Goal: Transaction & Acquisition: Purchase product/service

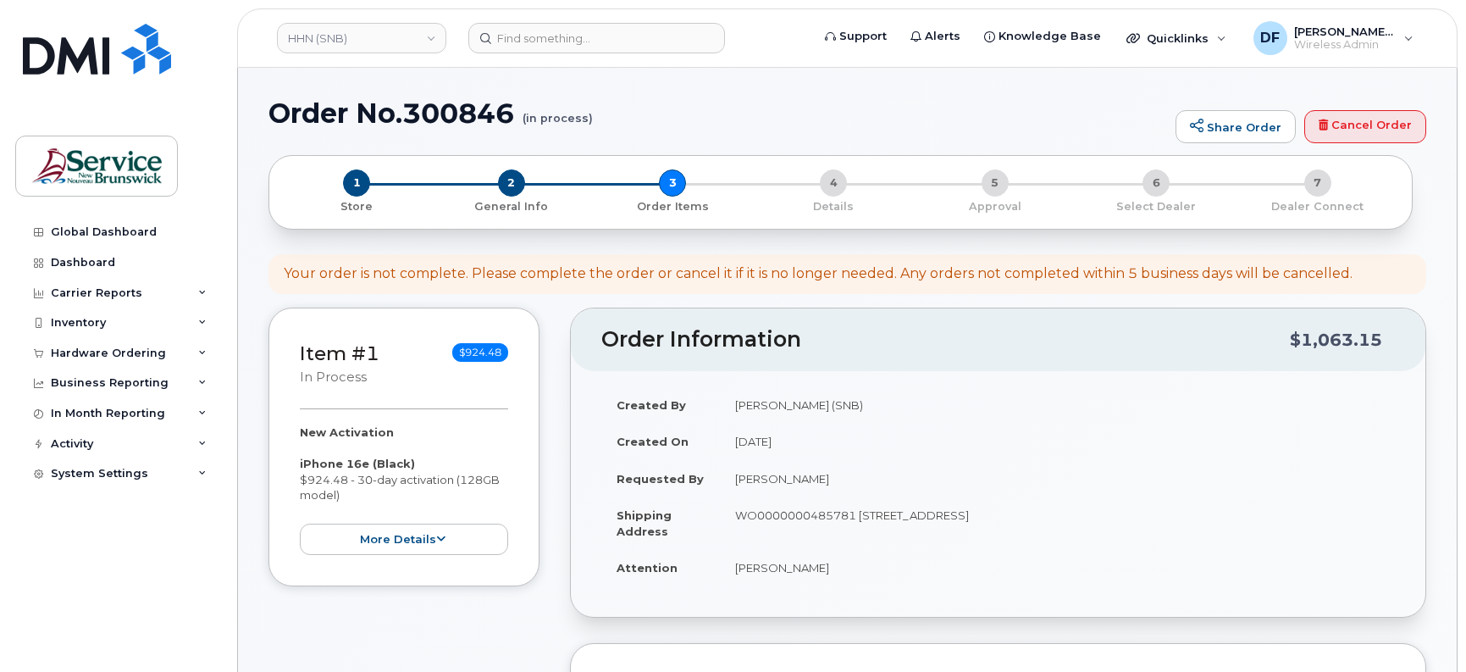
select select
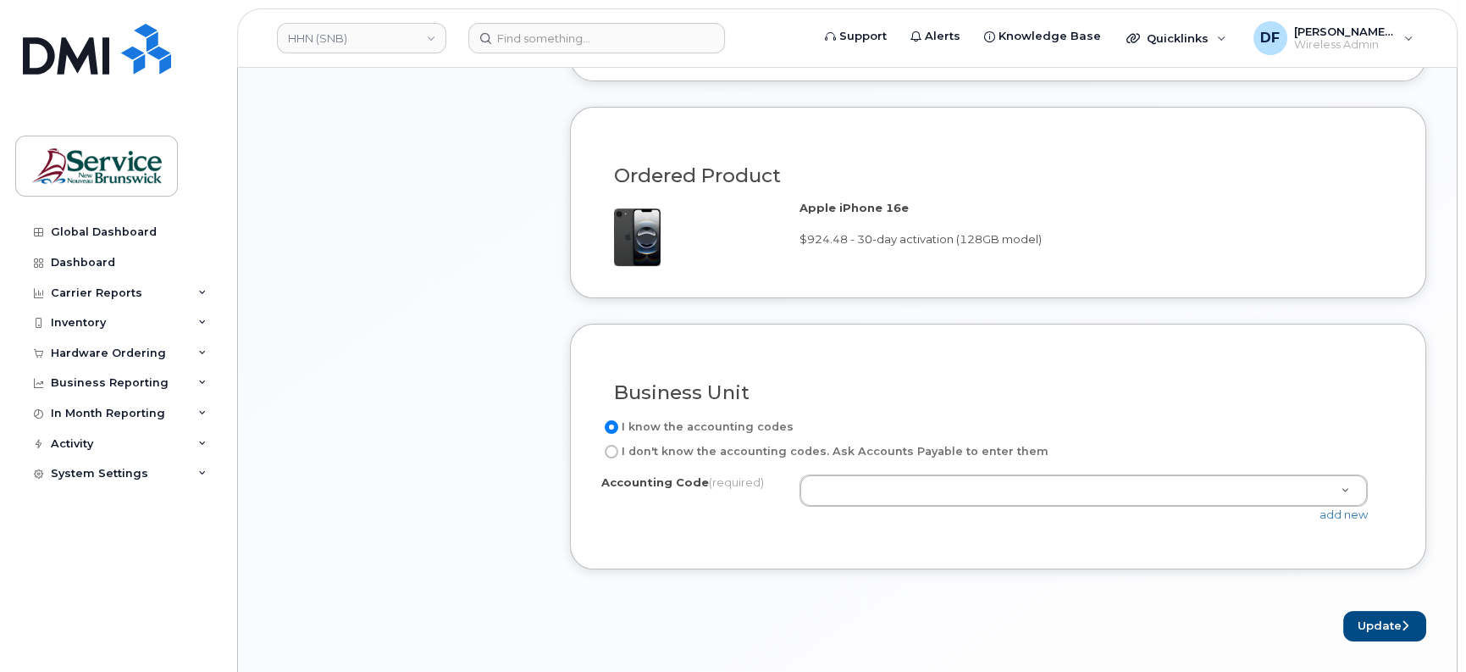
scroll to position [1059, 0]
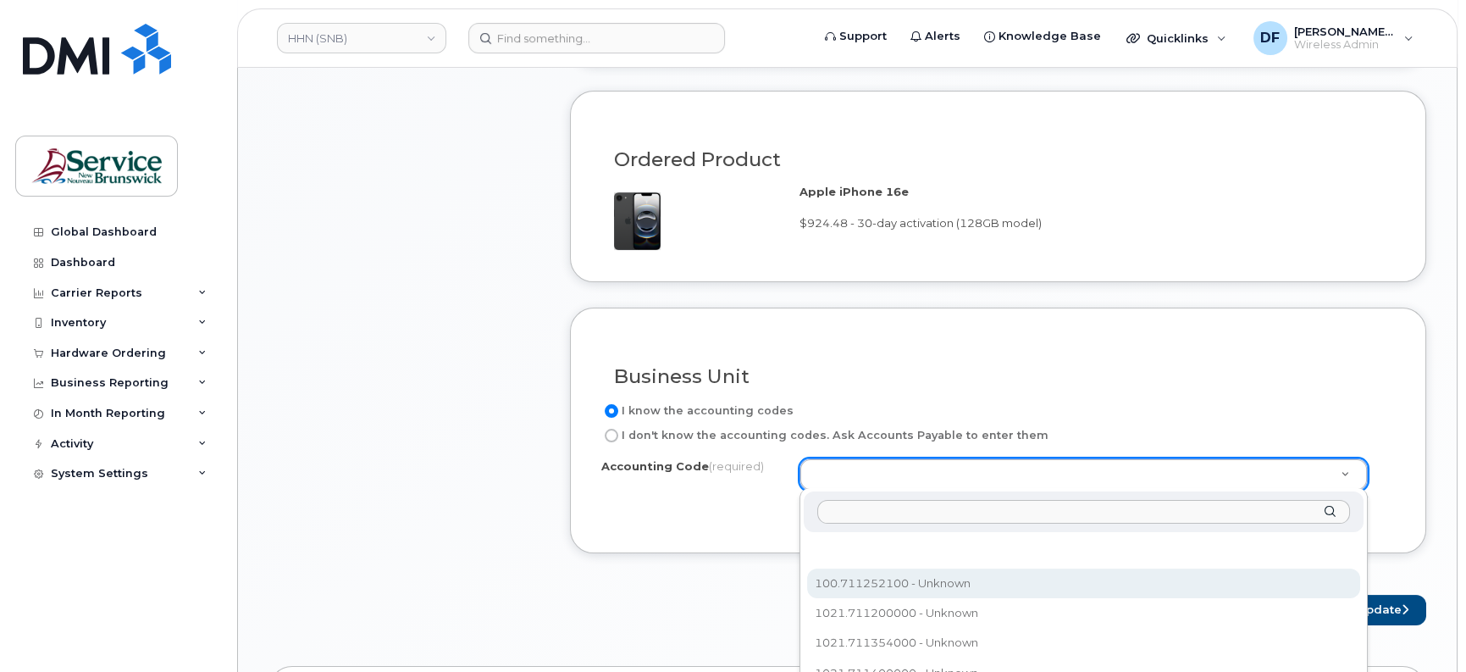
type input "968.715101900"
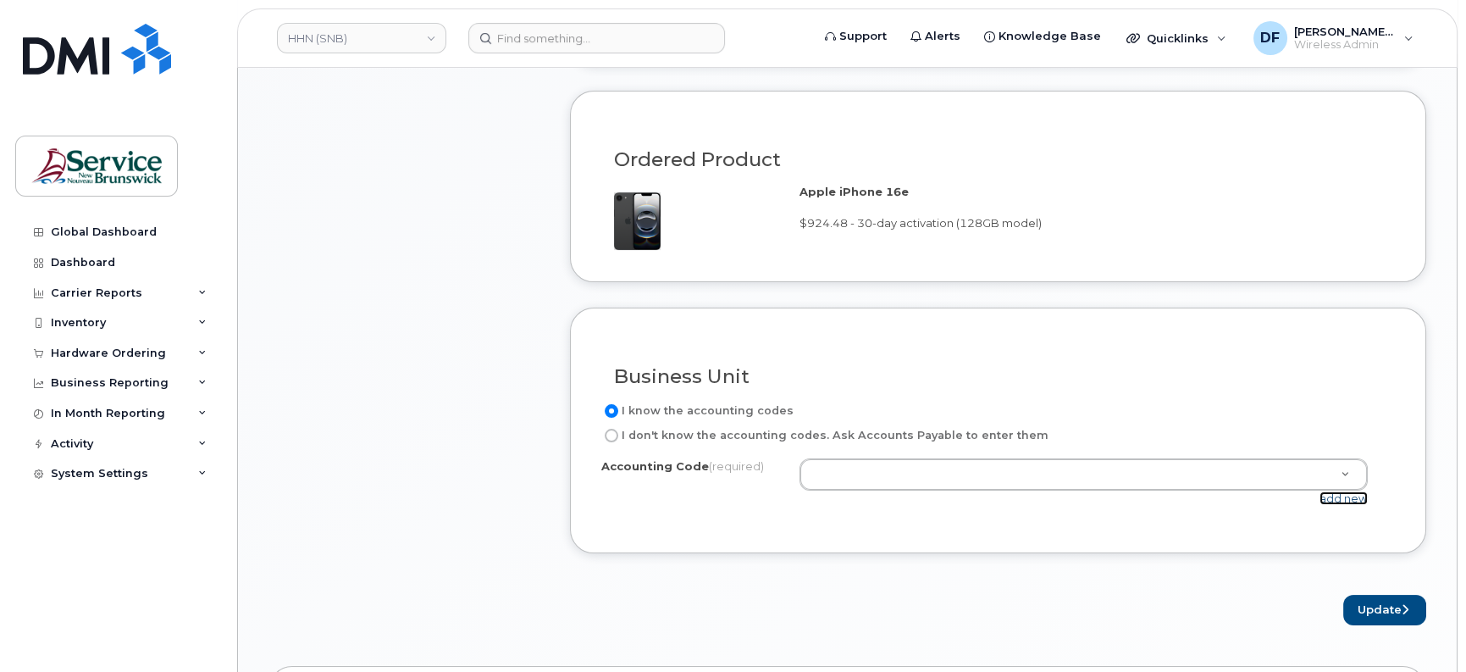
click at [1334, 500] on link "add new" at bounding box center [1343, 498] width 48 height 14
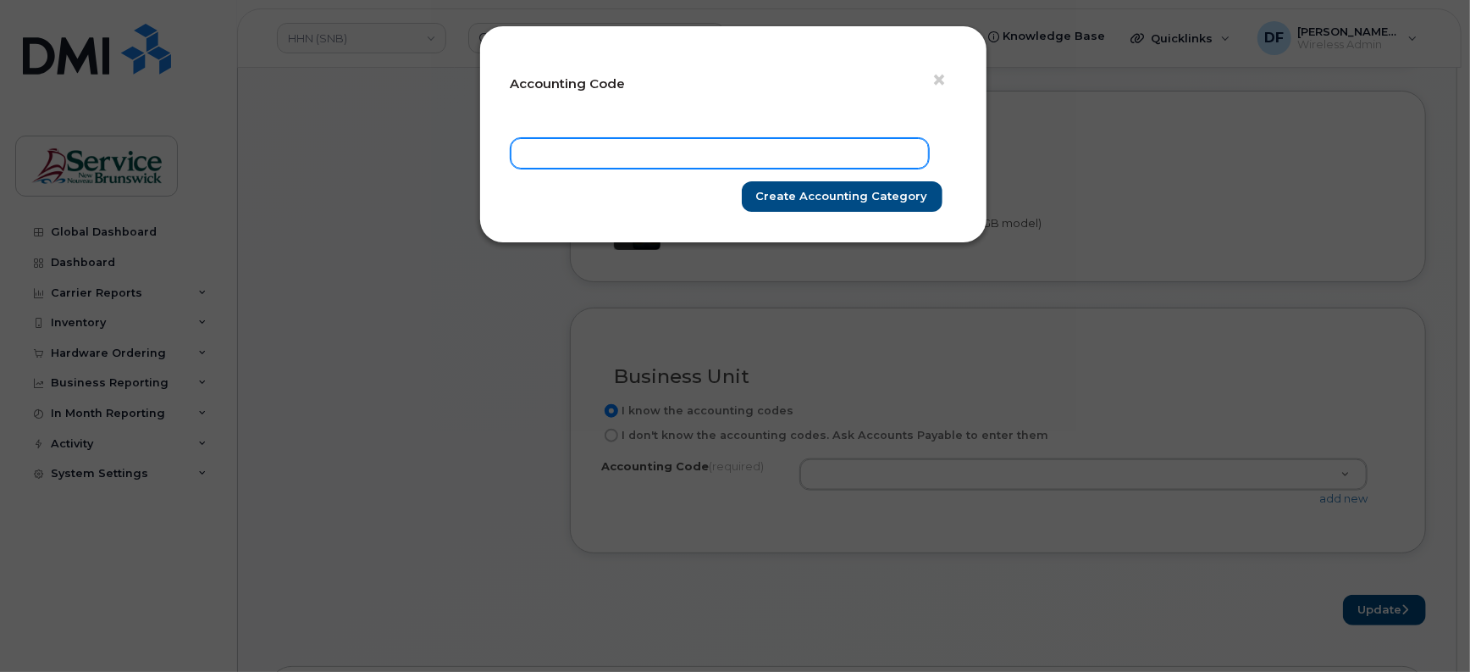
click at [674, 168] on input "text" at bounding box center [720, 153] width 418 height 30
paste input "968.715101900"
click at [546, 153] on input "968.715101900" at bounding box center [720, 153] width 418 height 30
type input "9681.715101900"
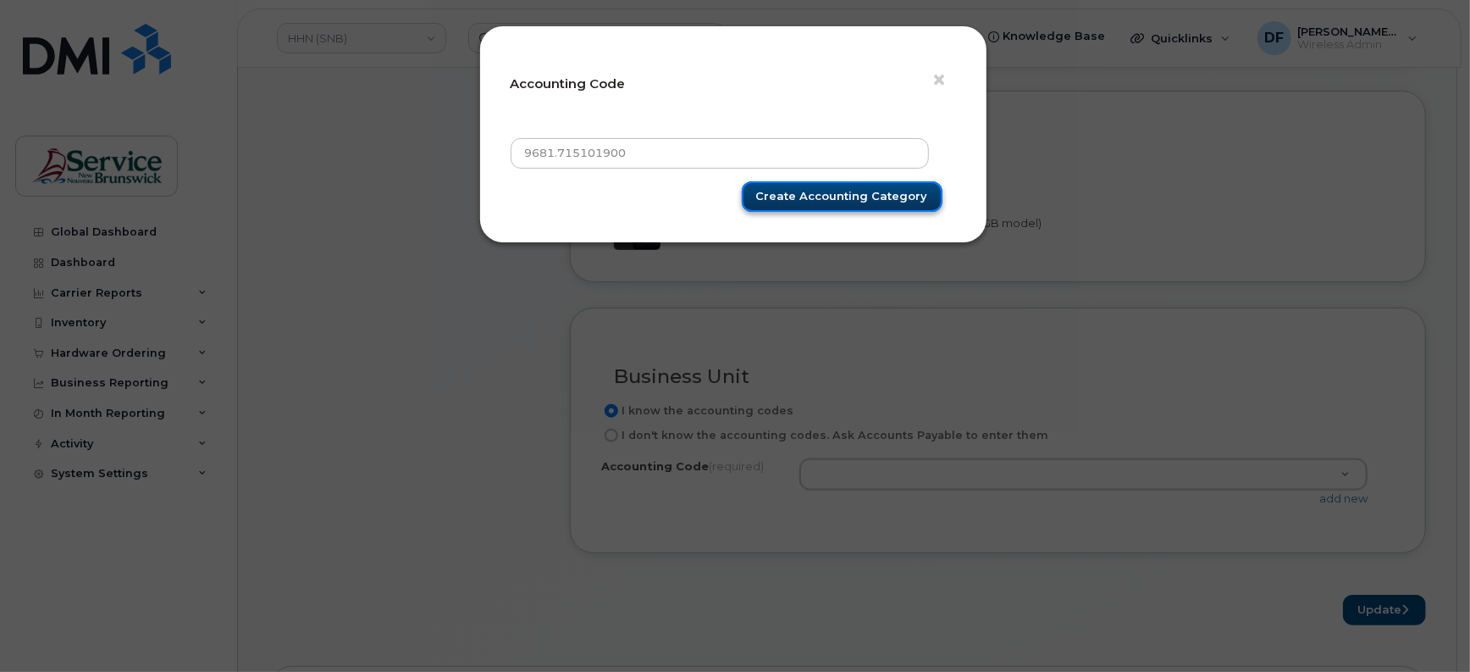
click at [808, 191] on input "Create Accounting category" at bounding box center [842, 196] width 201 height 31
type input "Create Accounting category"
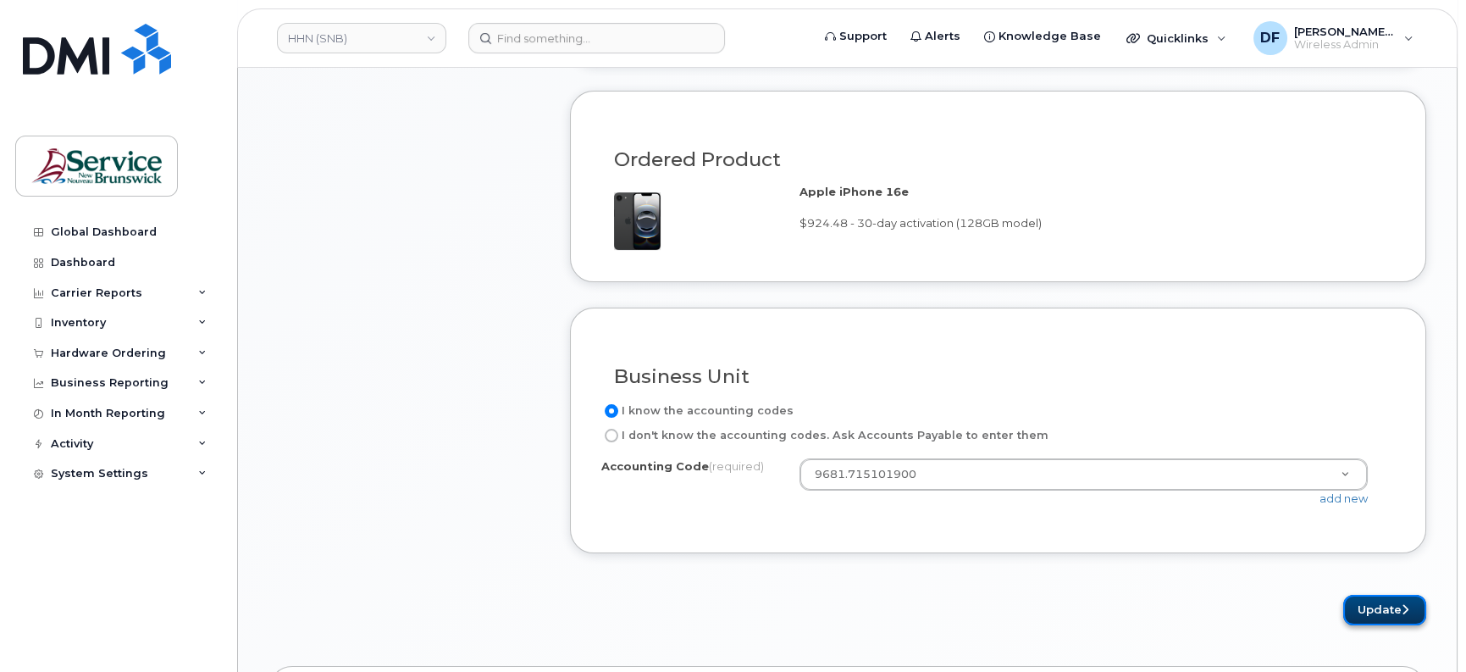
click at [1363, 600] on button "Update" at bounding box center [1384, 610] width 83 height 31
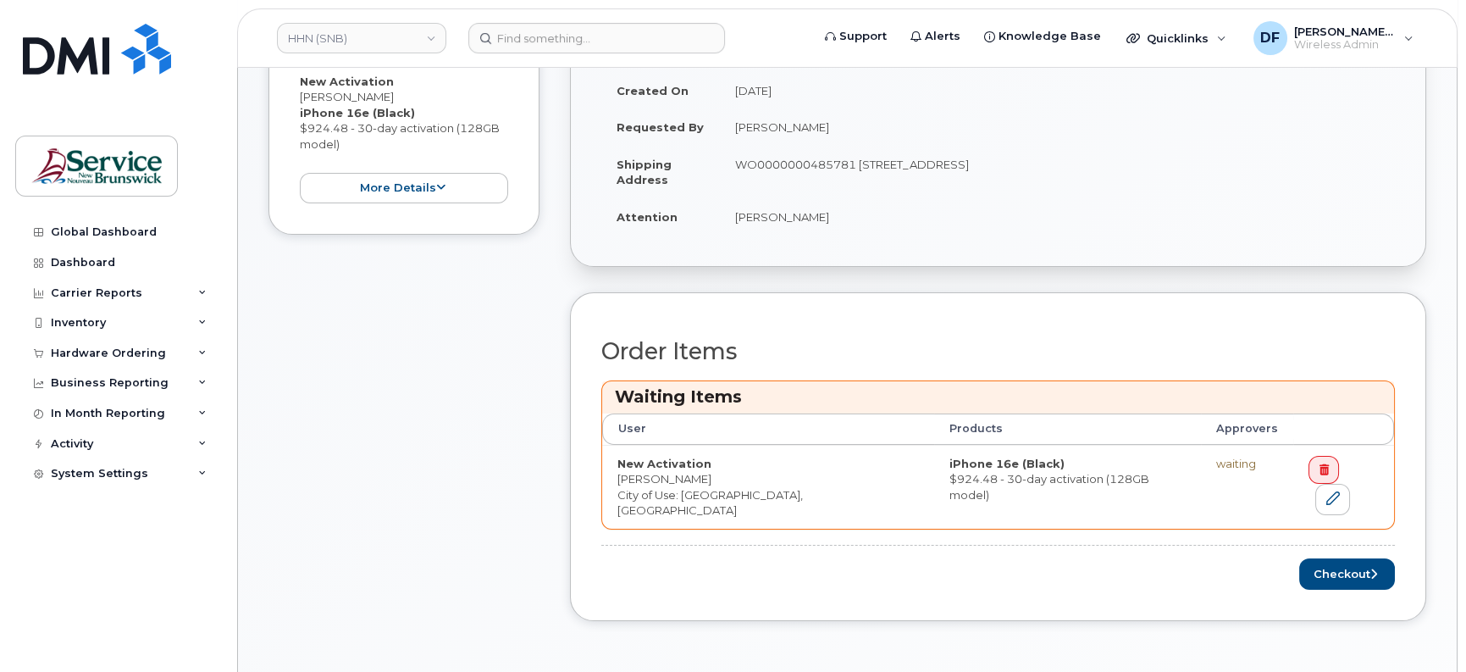
scroll to position [635, 0]
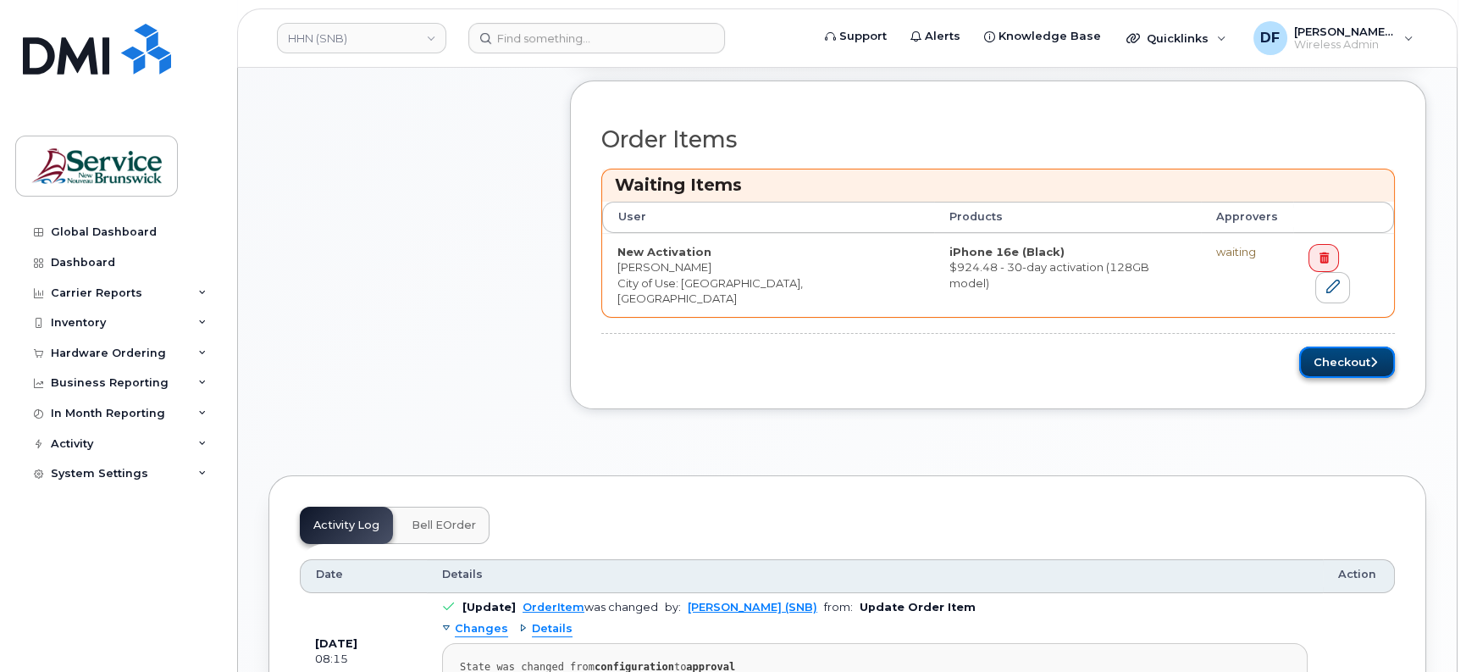
click at [1362, 346] on button "Checkout" at bounding box center [1347, 361] width 96 height 31
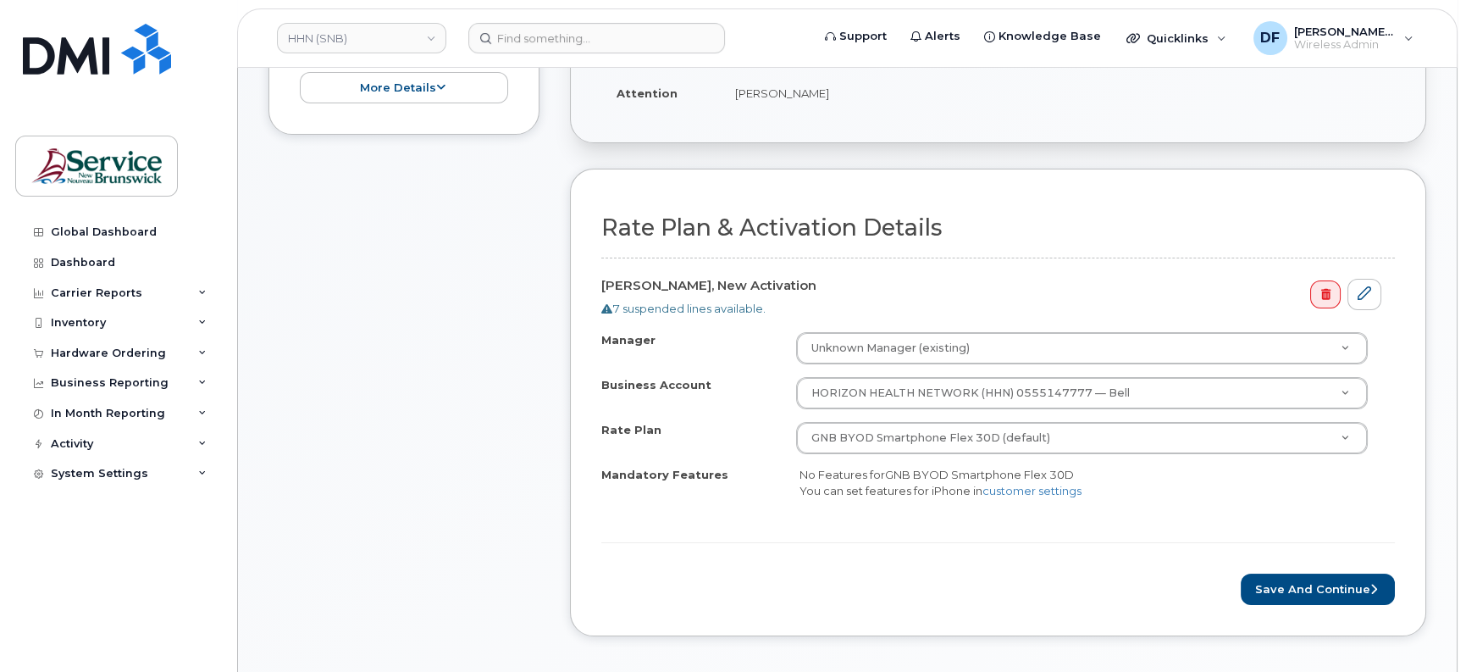
scroll to position [423, 0]
click at [1297, 583] on button "Save and Continue" at bounding box center [1318, 586] width 154 height 31
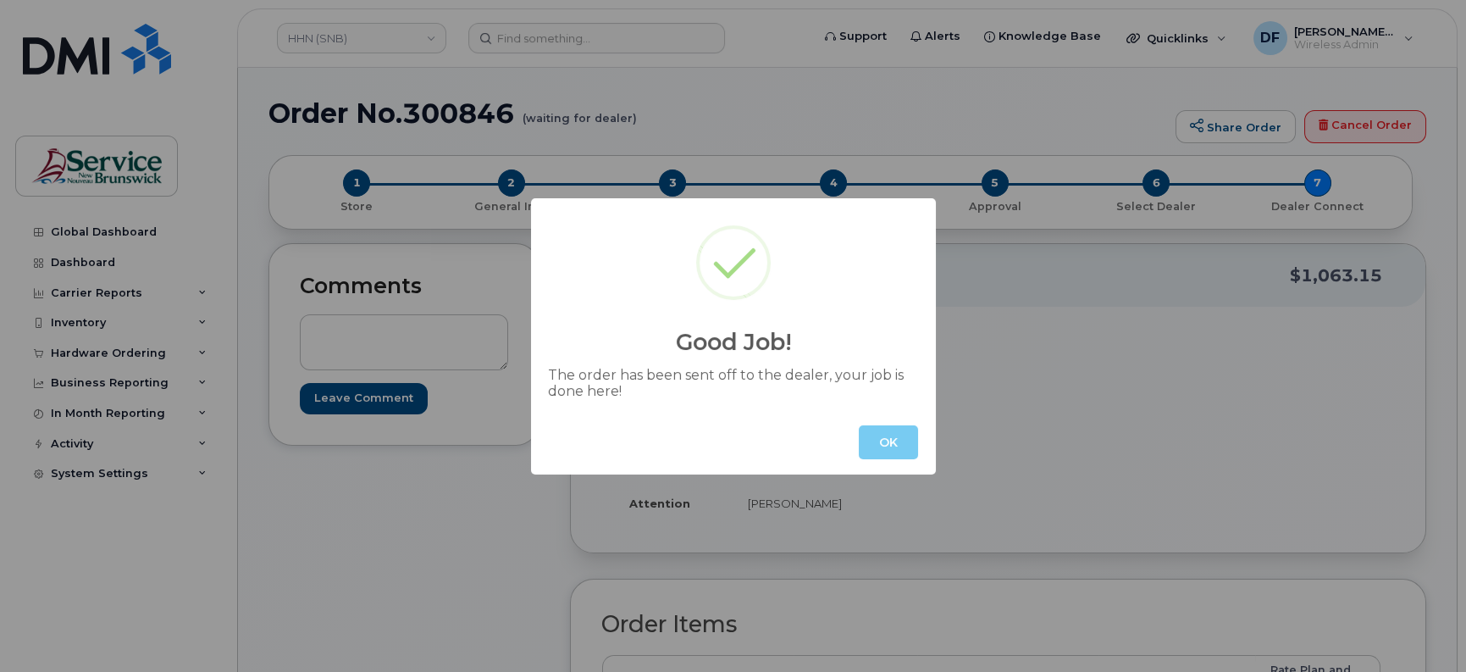
click at [893, 444] on button "OK" at bounding box center [888, 442] width 59 height 34
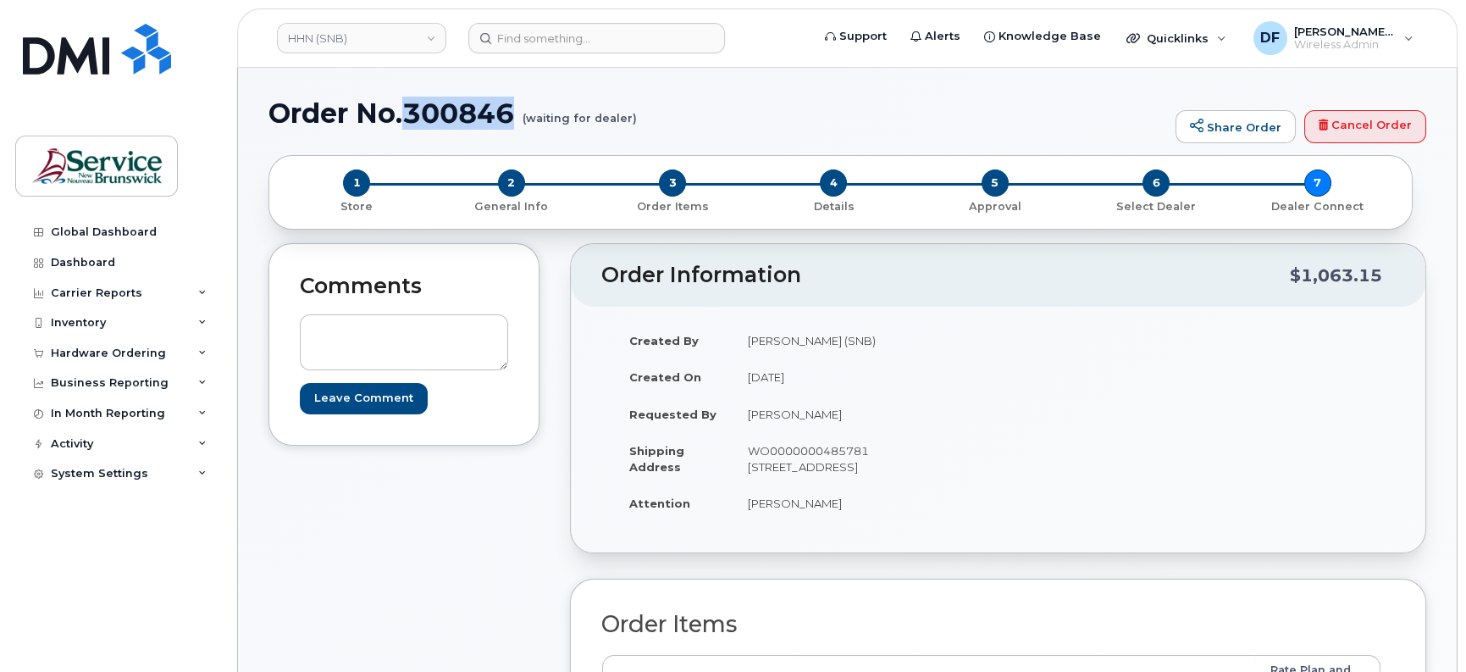
drag, startPoint x: 514, startPoint y: 113, endPoint x: 410, endPoint y: 123, distance: 104.6
click at [410, 123] on h1 "Order No.300846 (waiting for dealer)" at bounding box center [717, 113] width 899 height 30
copy h1 "300846"
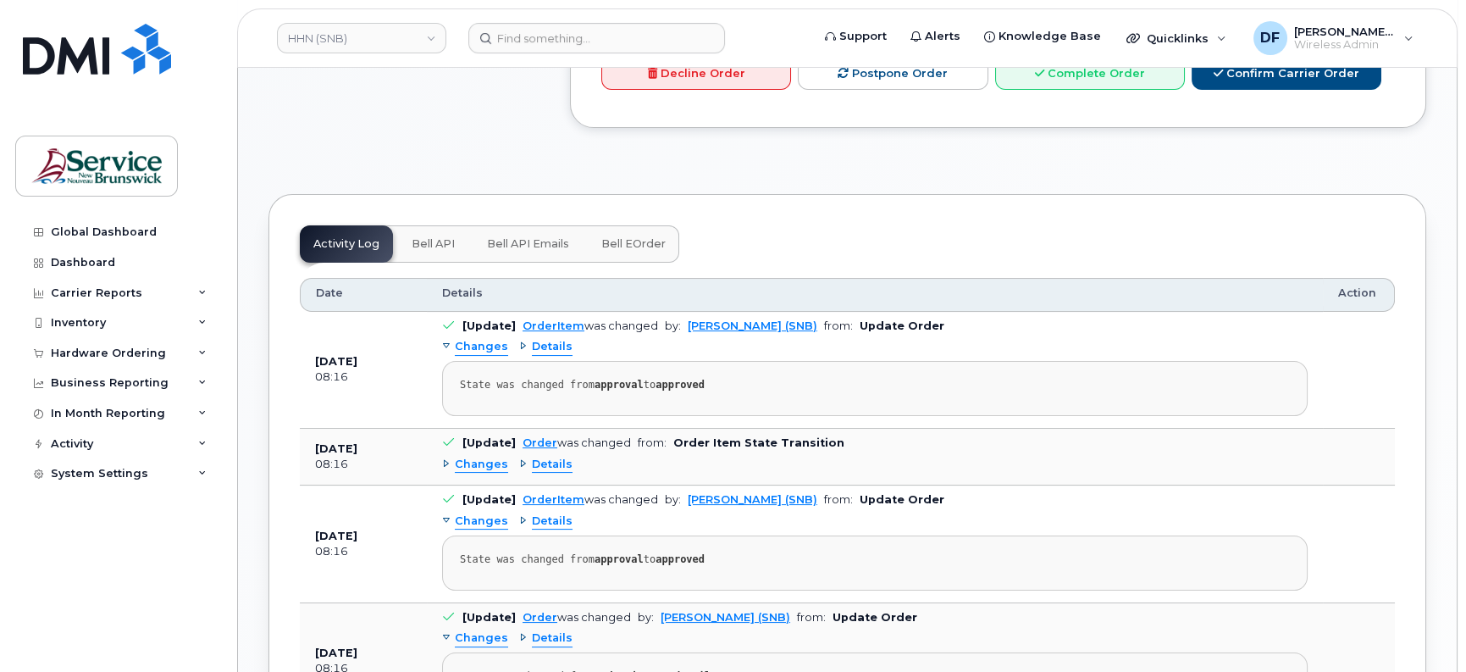
scroll to position [635, 0]
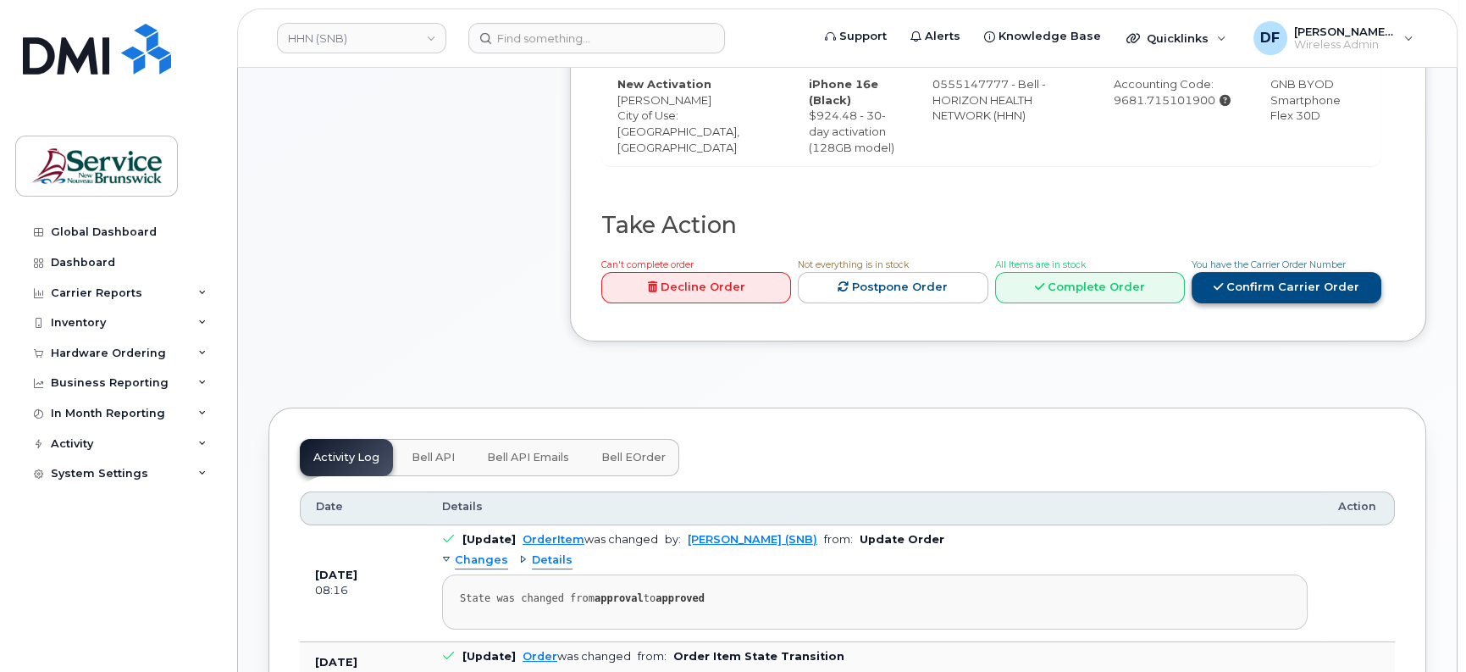
click at [1242, 277] on link "Confirm Carrier Order" at bounding box center [1287, 287] width 190 height 31
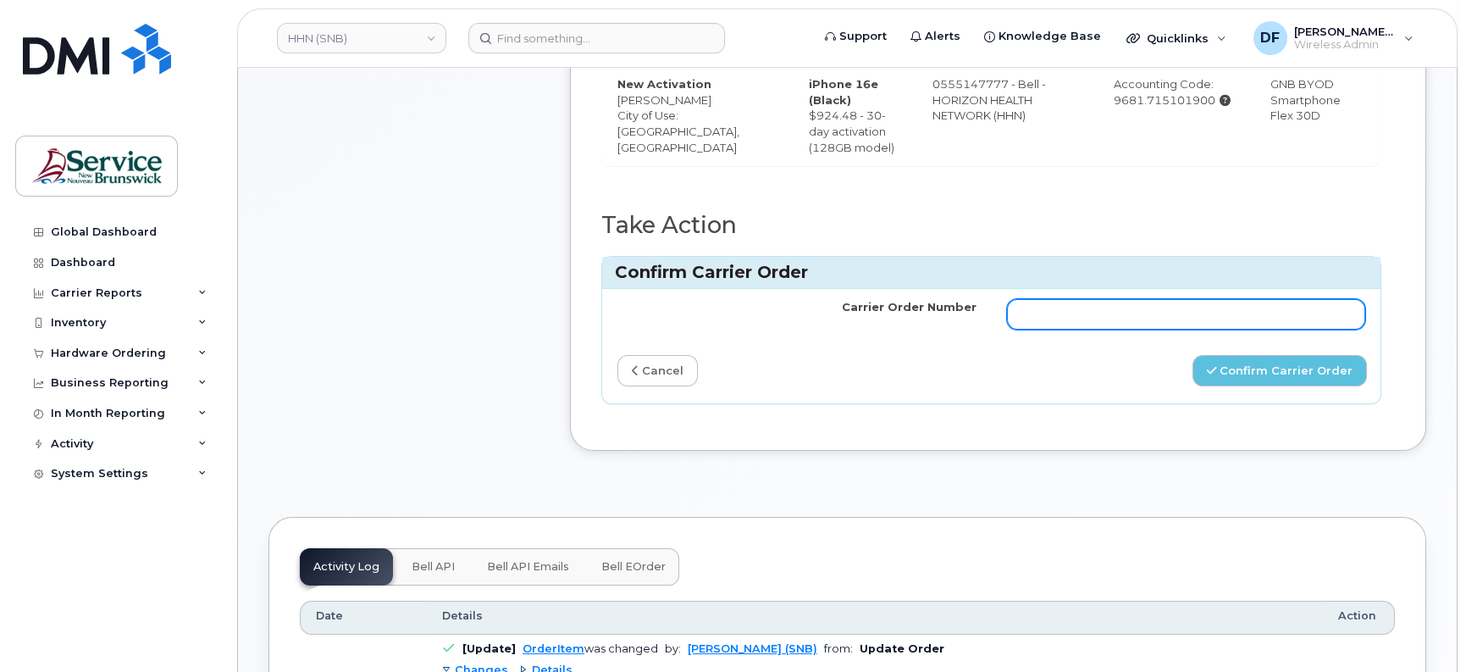
click at [1224, 317] on input "Carrier Order Number" at bounding box center [1186, 314] width 359 height 30
paste input "300846"
type input "300846"
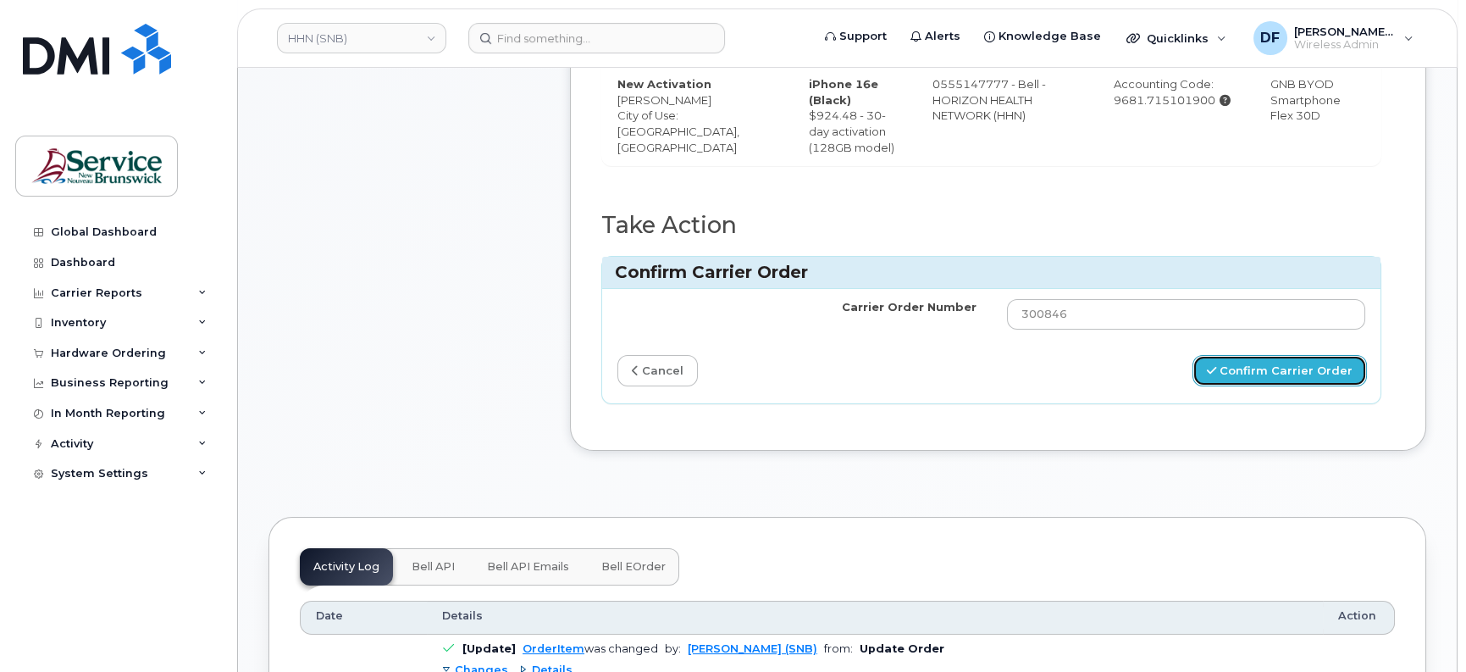
click at [1258, 369] on button "Confirm Carrier Order" at bounding box center [1279, 370] width 174 height 31
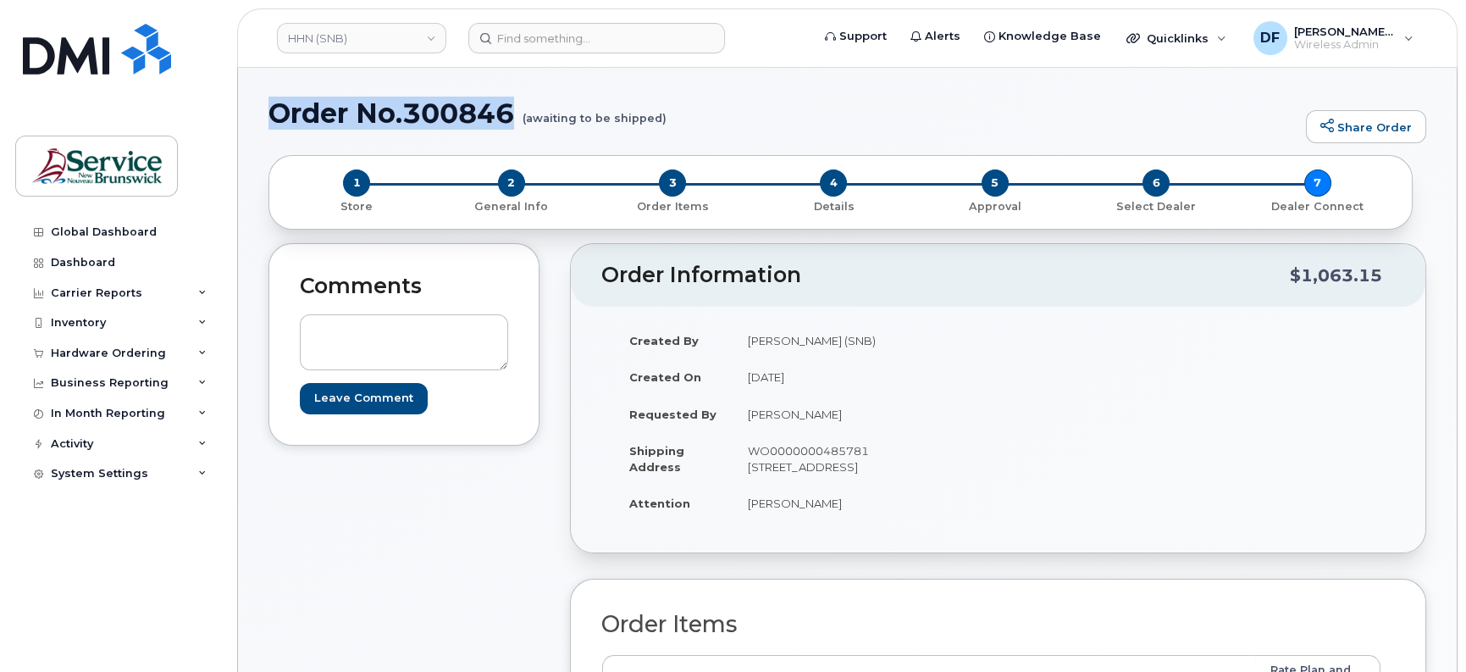
drag, startPoint x: 514, startPoint y: 112, endPoint x: 271, endPoint y: 114, distance: 243.1
click at [271, 114] on h1 "Order No.300846 (awaiting to be shipped)" at bounding box center [782, 113] width 1029 height 30
copy h1 "Order No.300846"
click at [529, 102] on small "(awaiting to be shipped)" at bounding box center [595, 111] width 144 height 26
drag, startPoint x: 516, startPoint y: 109, endPoint x: 411, endPoint y: 114, distance: 105.1
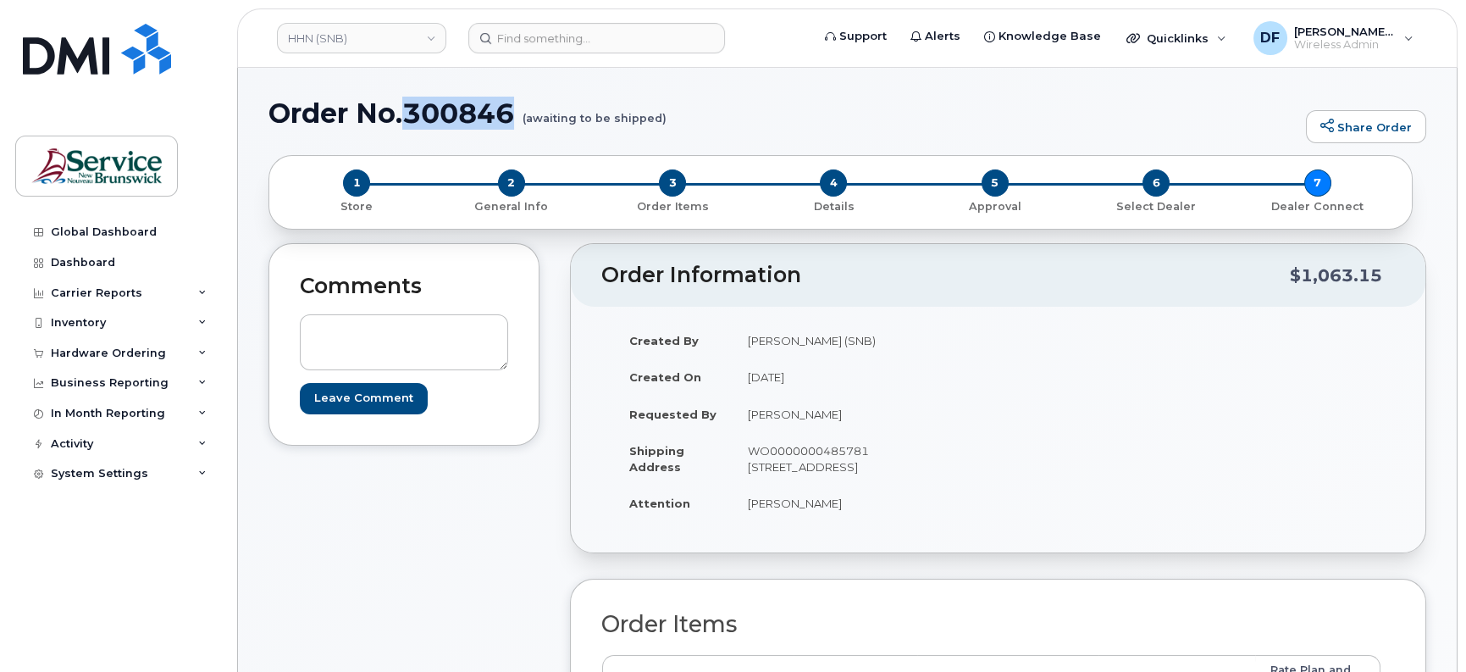
click at [411, 114] on h1 "Order No.300846 (awaiting to be shipped)" at bounding box center [782, 113] width 1029 height 30
copy h1 "300846"
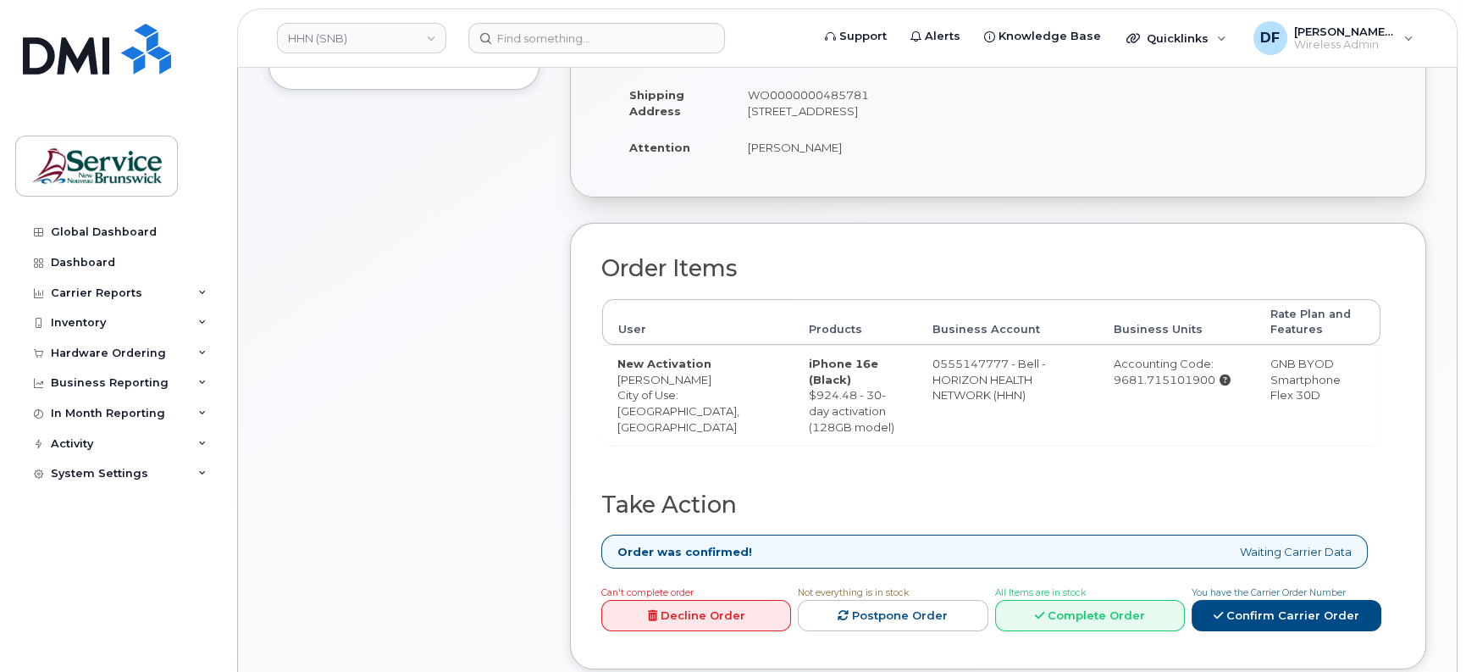
scroll to position [529, 0]
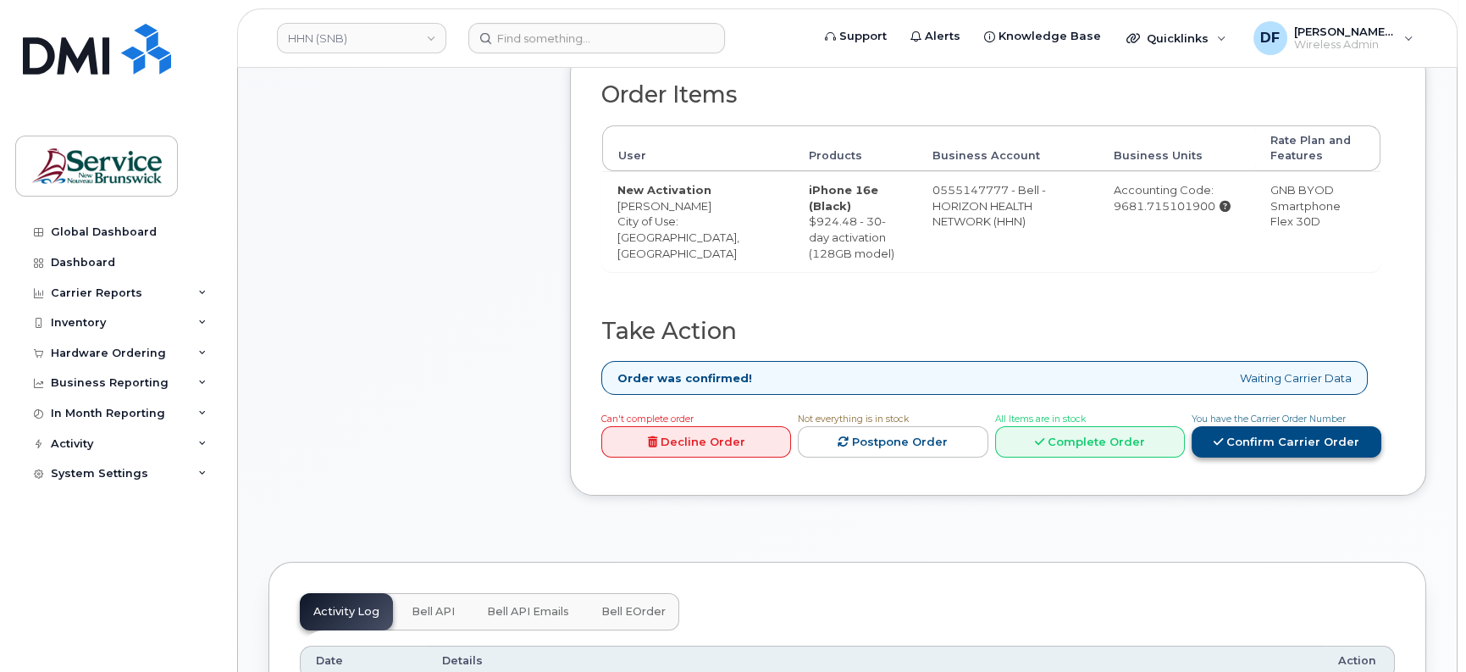
click at [1251, 440] on link "Confirm Carrier Order" at bounding box center [1287, 441] width 190 height 31
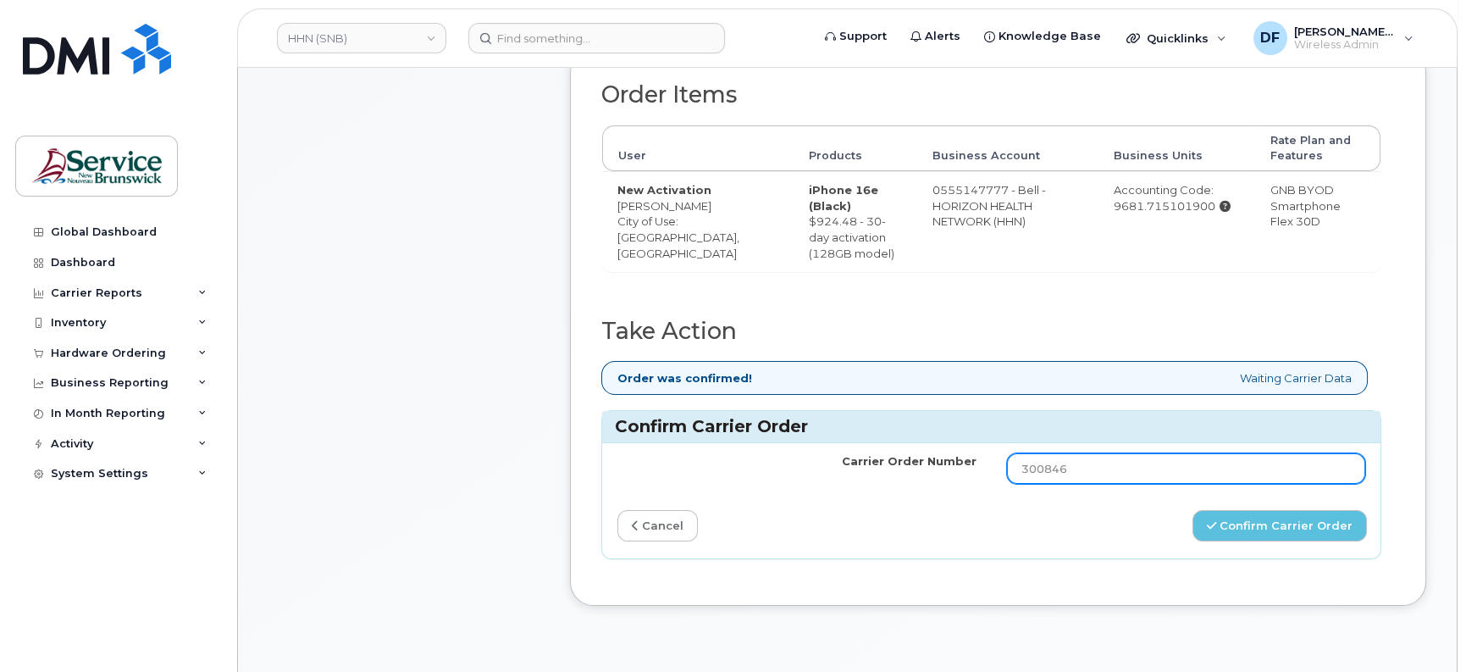
click at [1151, 458] on input "300846" at bounding box center [1186, 468] width 359 height 30
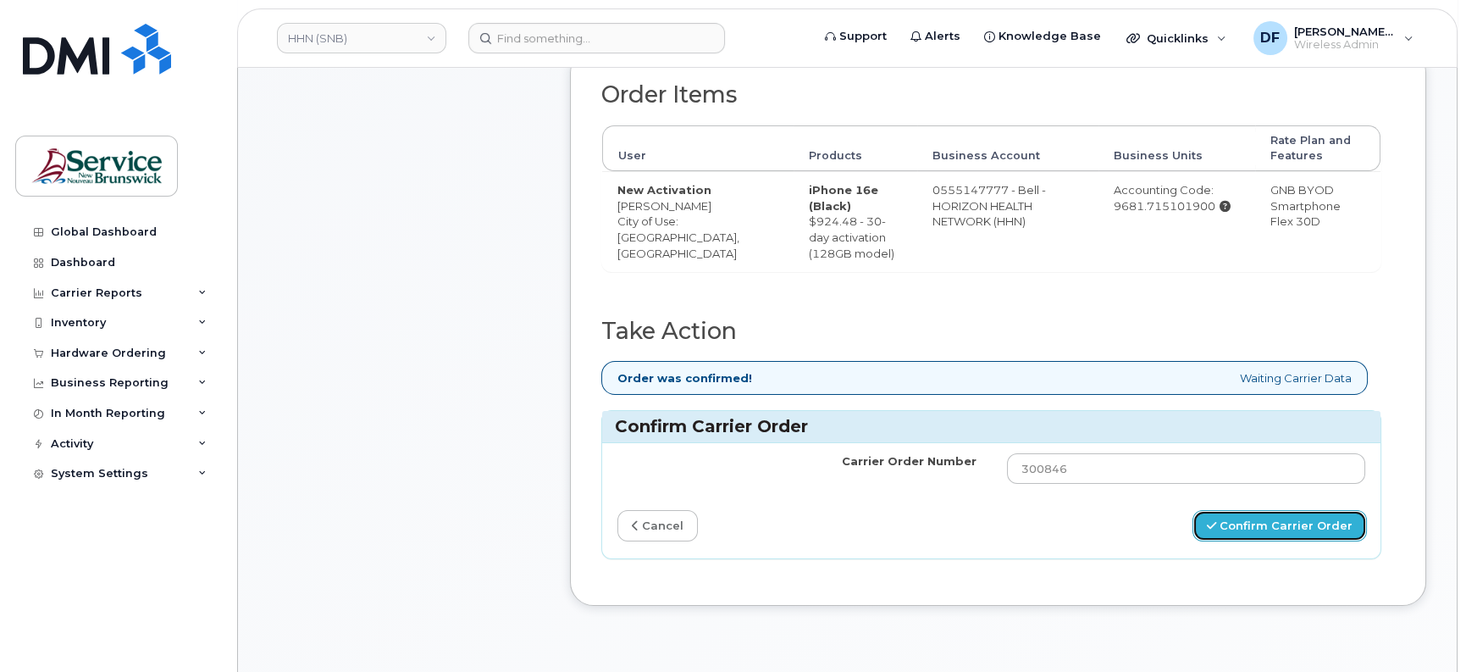
click at [1275, 524] on button "Confirm Carrier Order" at bounding box center [1279, 525] width 174 height 31
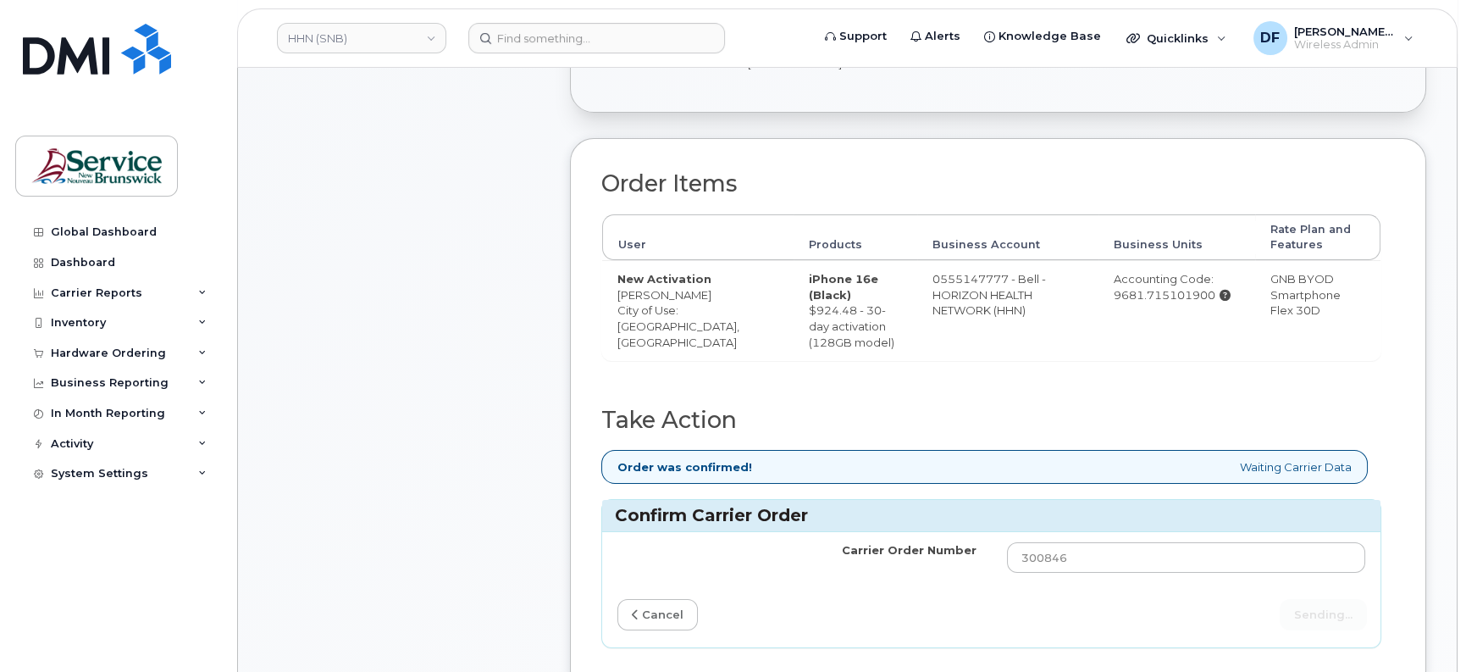
scroll to position [106, 0]
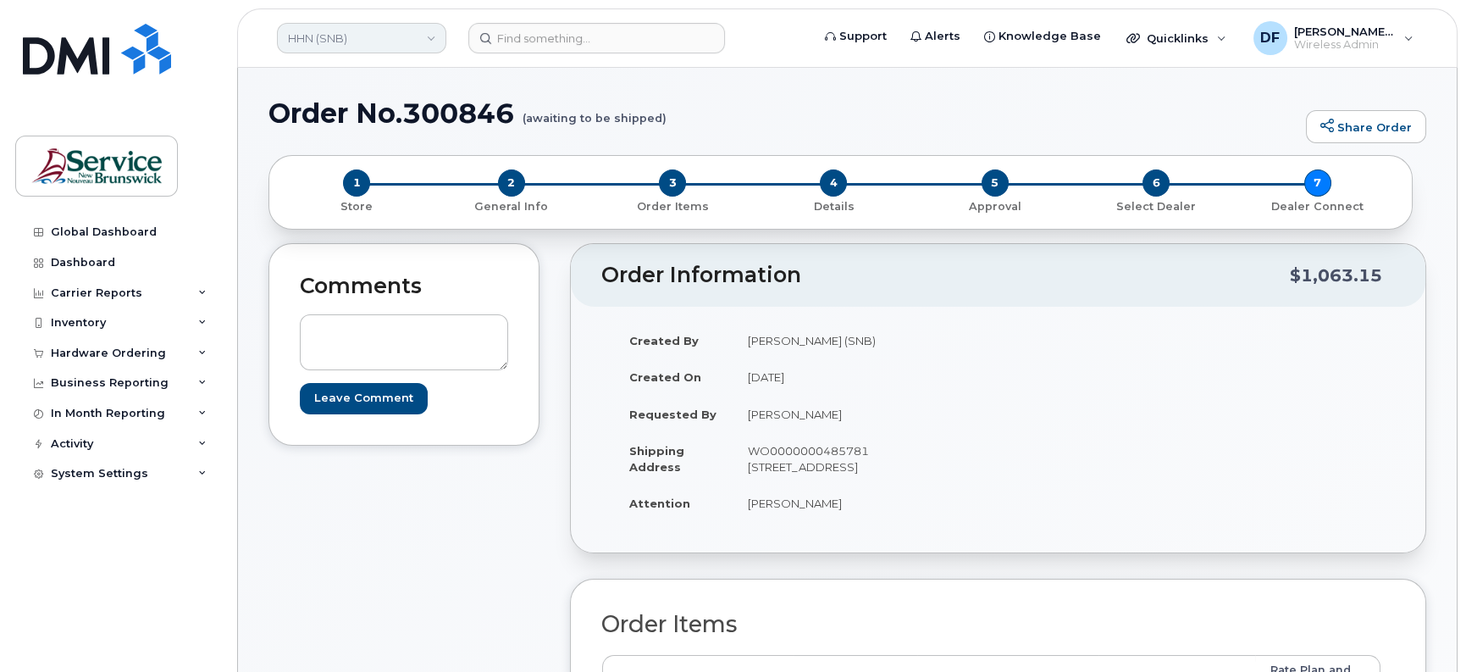
click at [311, 46] on link "HHN (SNB)" at bounding box center [361, 38] width 169 height 30
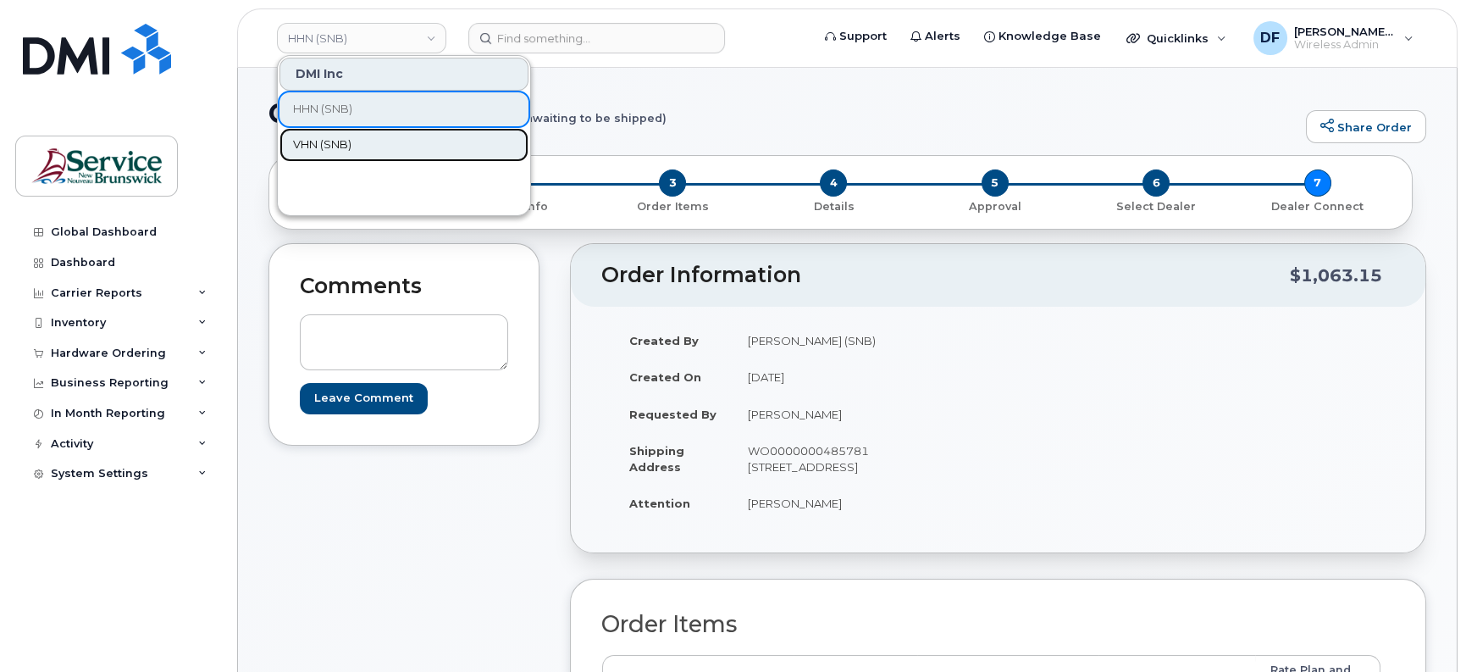
click at [306, 140] on span "VHN (SNB)" at bounding box center [322, 144] width 58 height 17
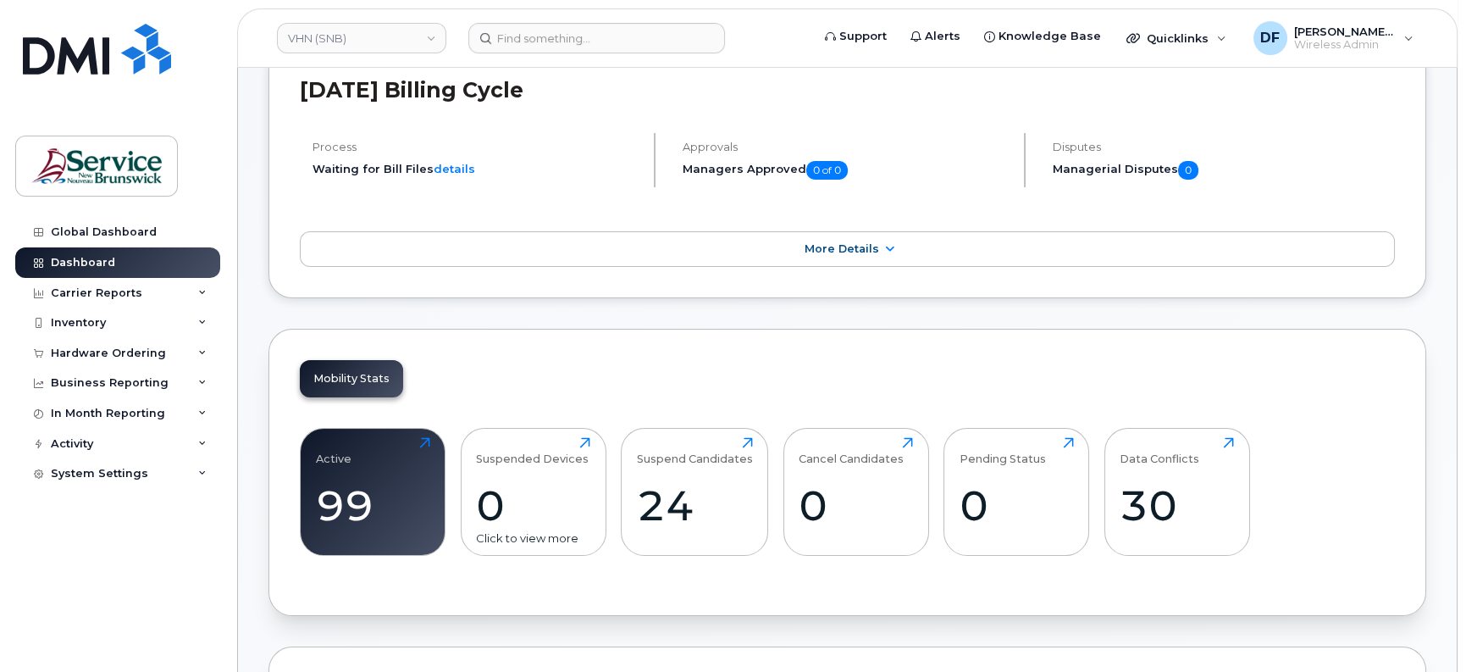
scroll to position [212, 0]
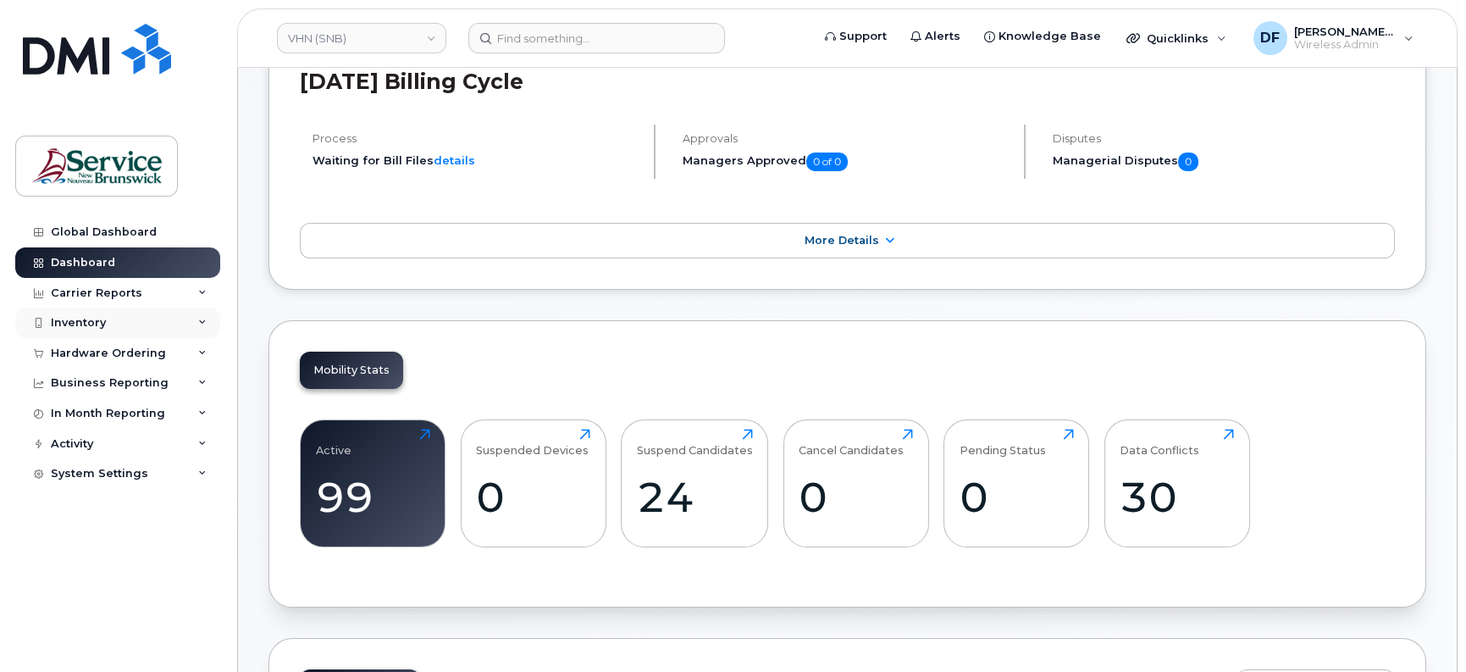
click at [80, 322] on div "Inventory" at bounding box center [78, 323] width 55 height 14
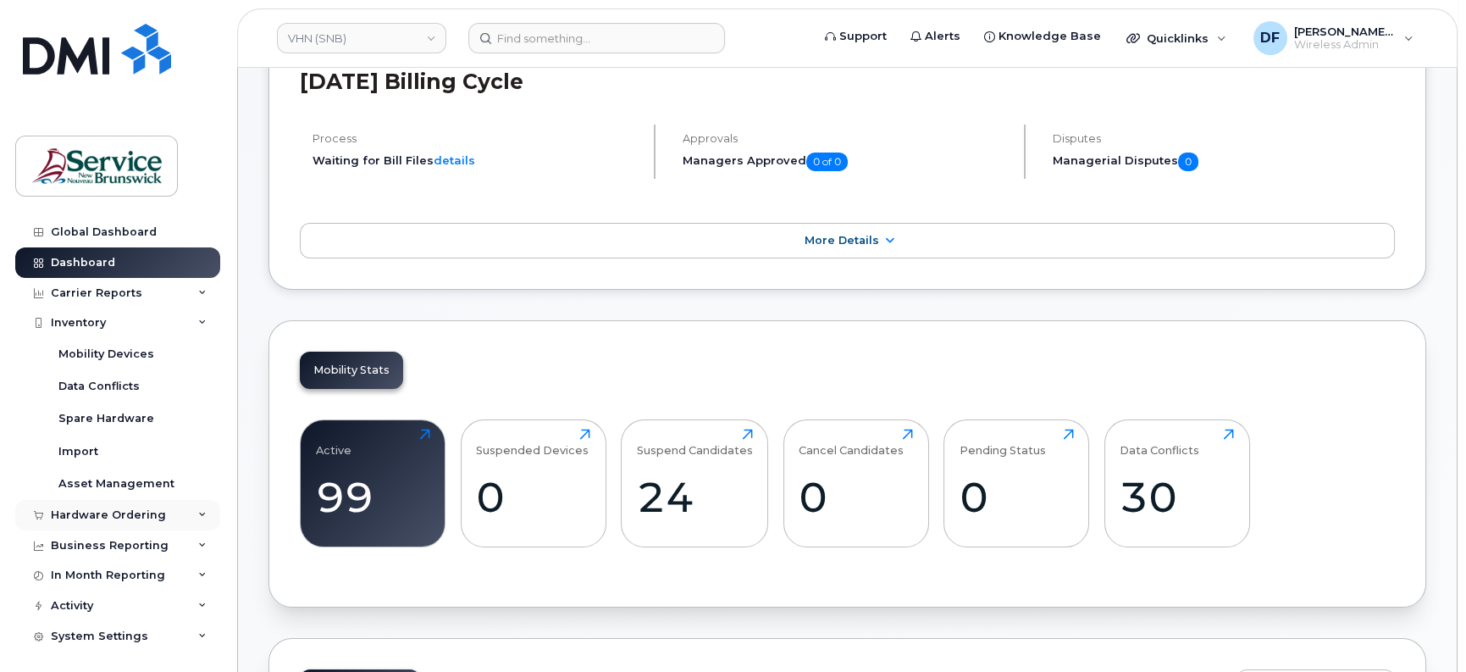
click at [80, 513] on div "Hardware Ordering" at bounding box center [108, 515] width 115 height 14
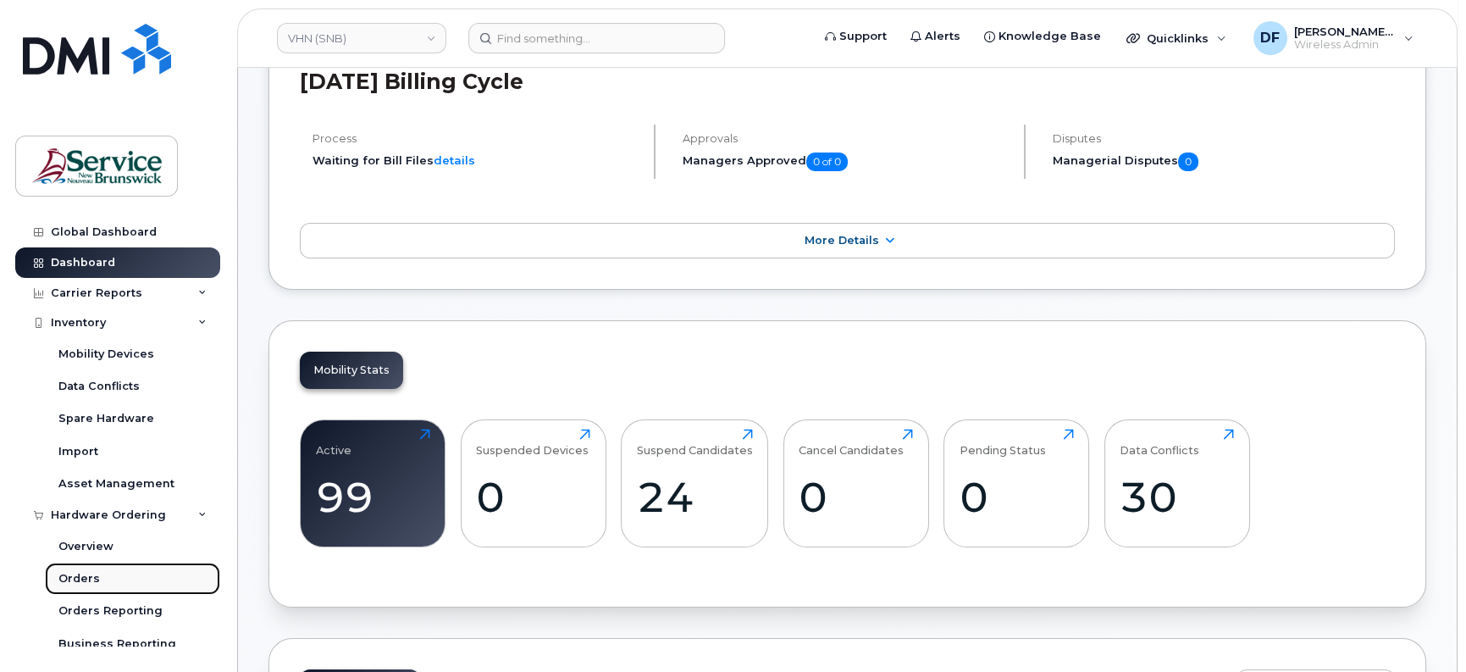
click at [94, 573] on div "Orders" at bounding box center [78, 578] width 41 height 15
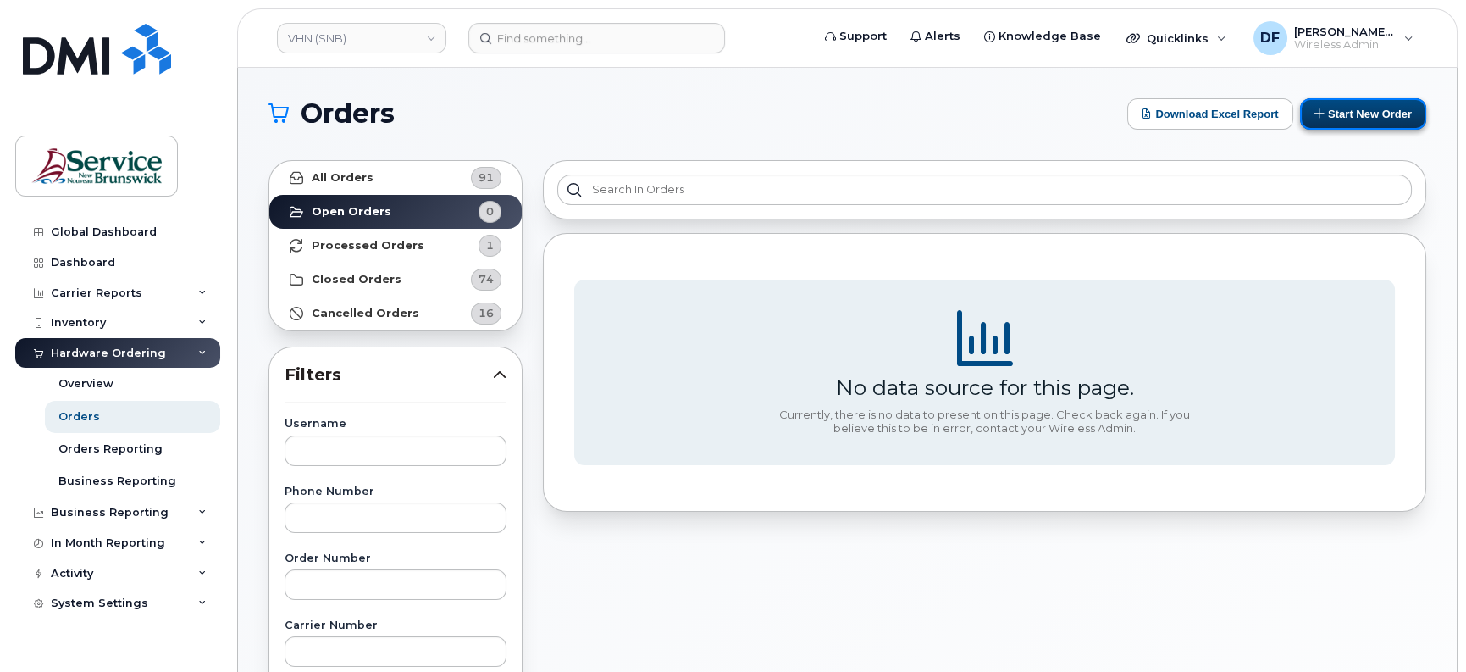
click at [1346, 119] on button "Start New Order" at bounding box center [1363, 113] width 126 height 31
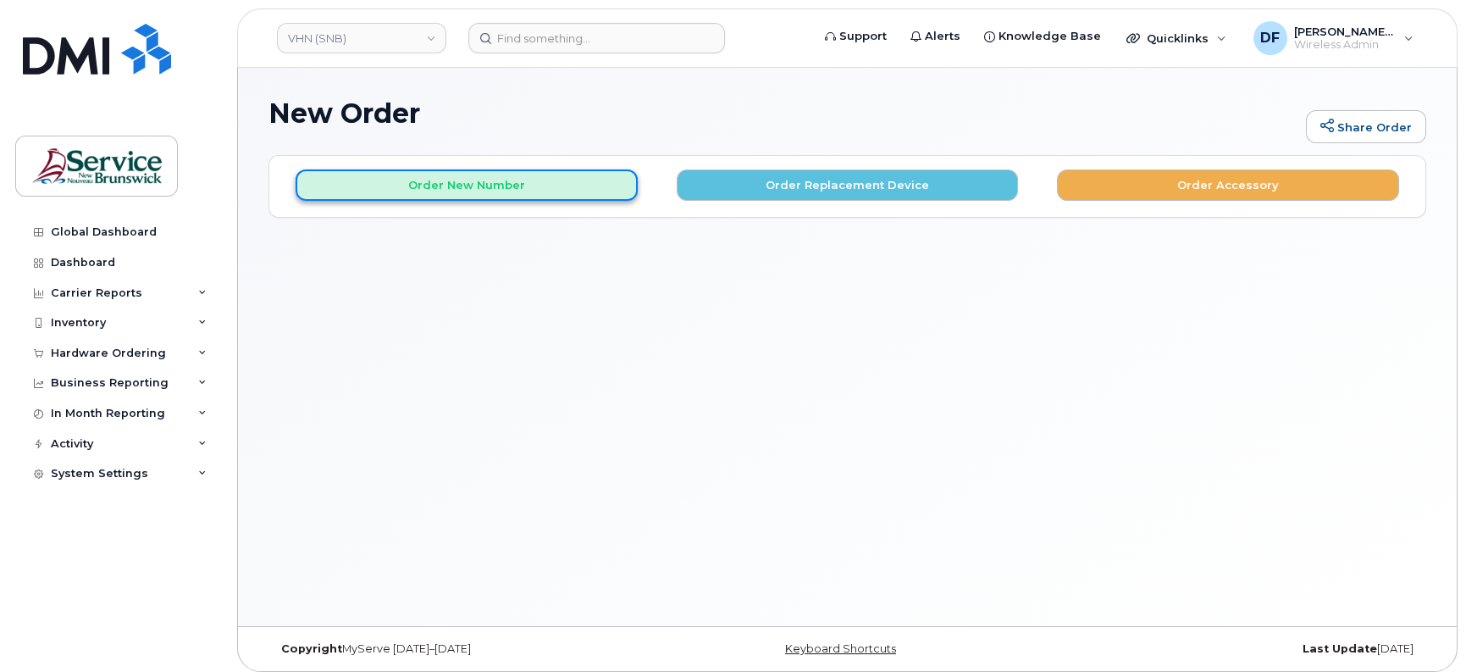
click at [546, 191] on button "Order New Number" at bounding box center [467, 184] width 342 height 31
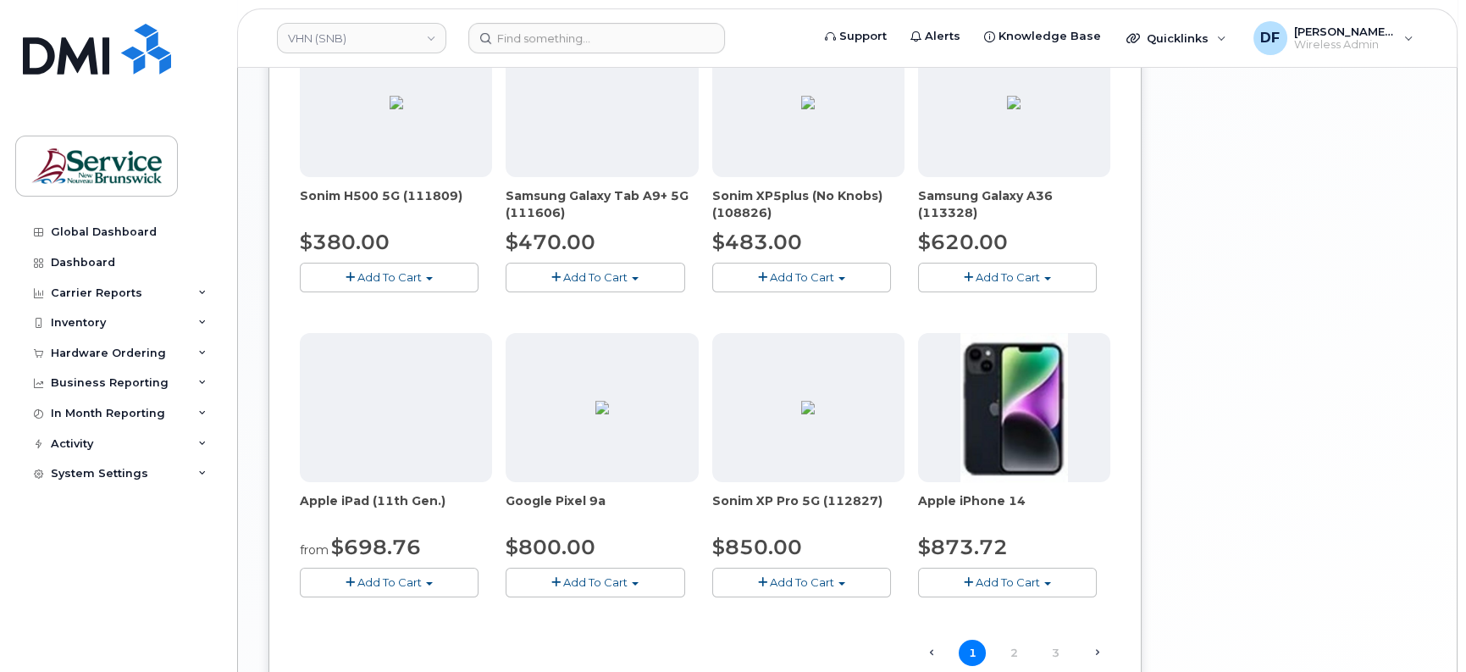
scroll to position [953, 0]
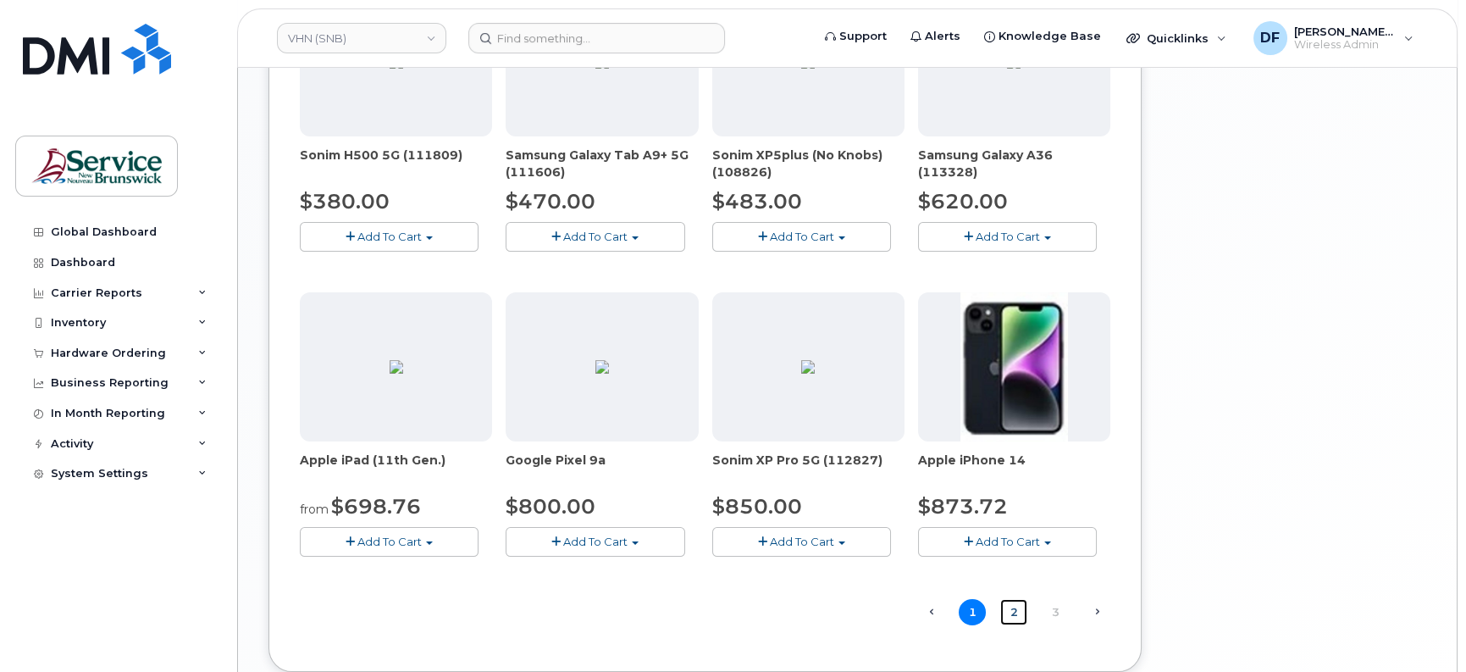
click at [1009, 611] on link "2" at bounding box center [1013, 612] width 27 height 26
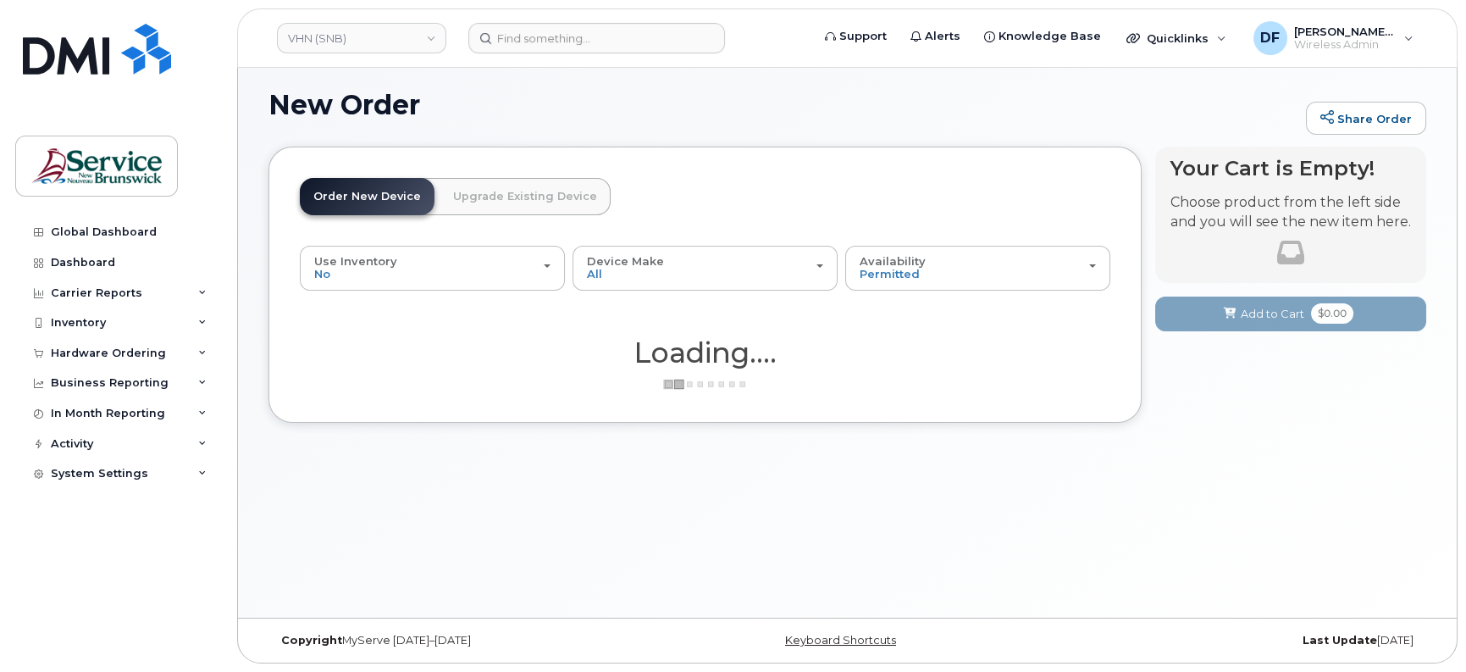
scroll to position [8, 0]
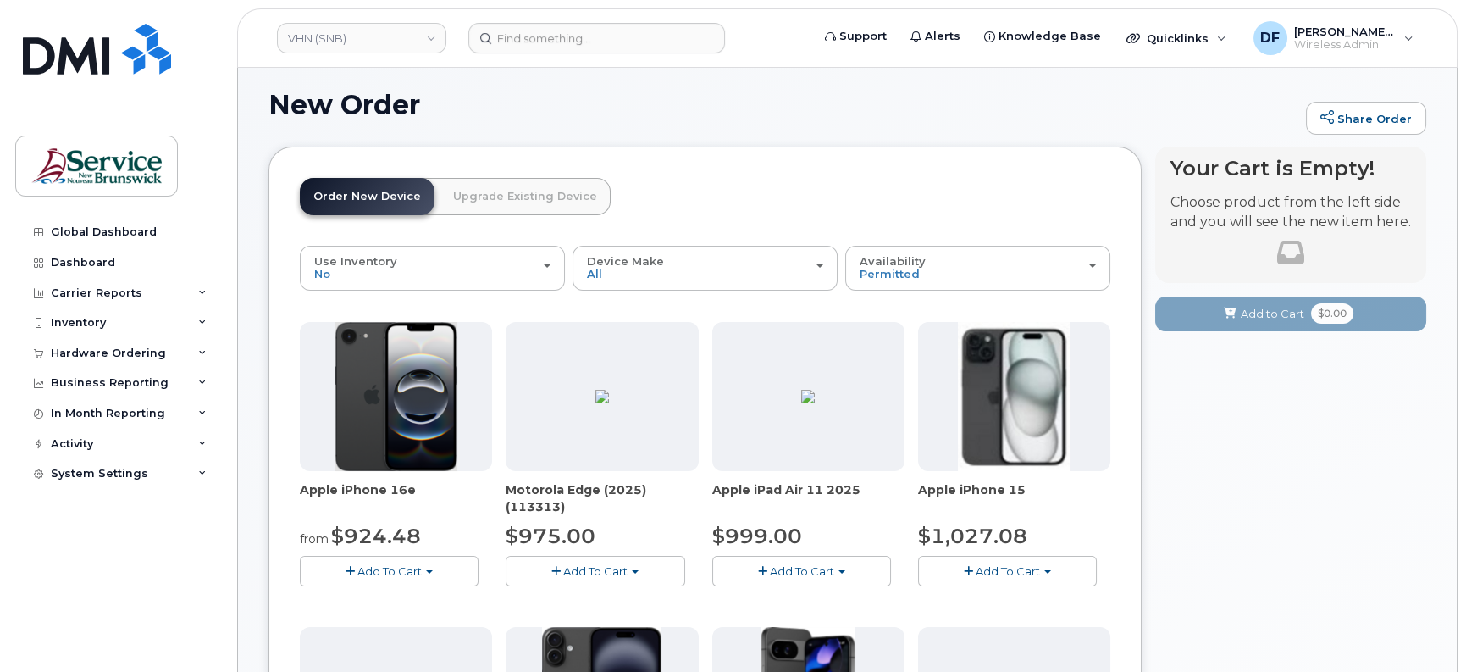
click at [373, 567] on span "Add To Cart" at bounding box center [389, 571] width 64 height 14
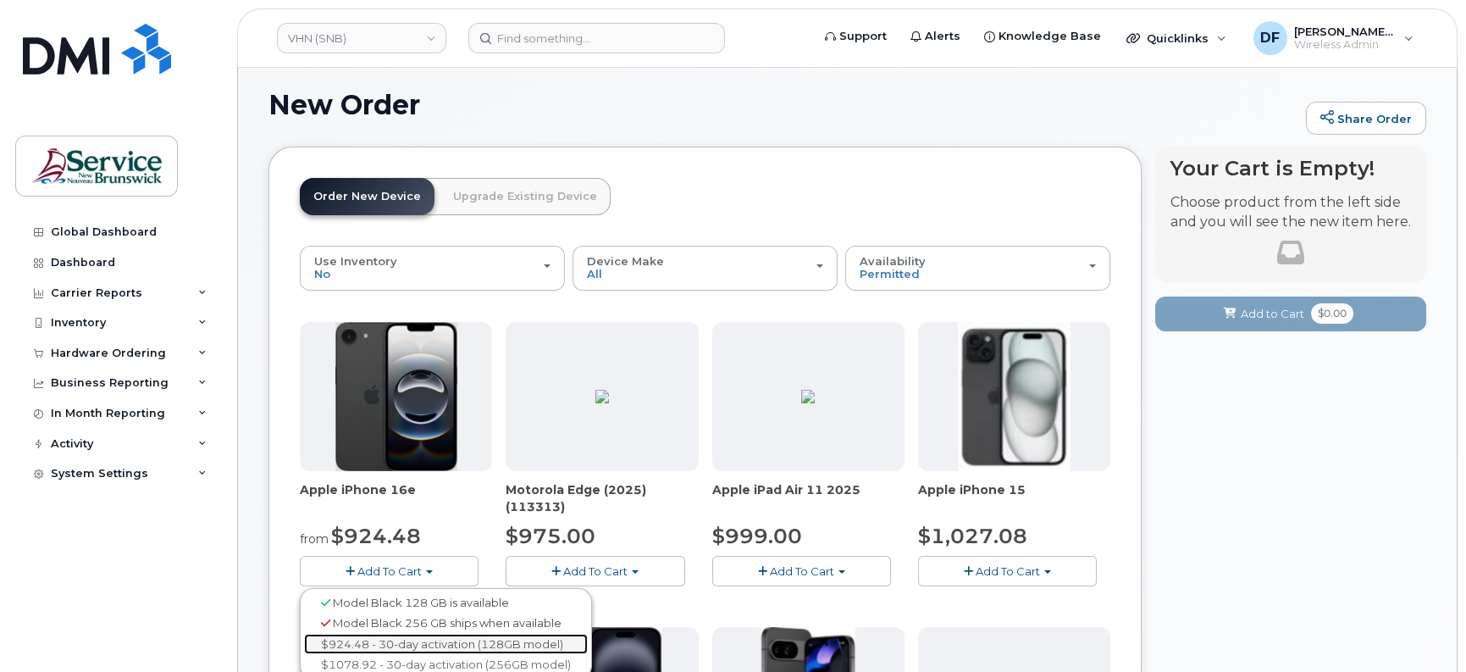
click at [393, 638] on link "$924.48 - 30-day activation (128GB model)" at bounding box center [446, 643] width 284 height 21
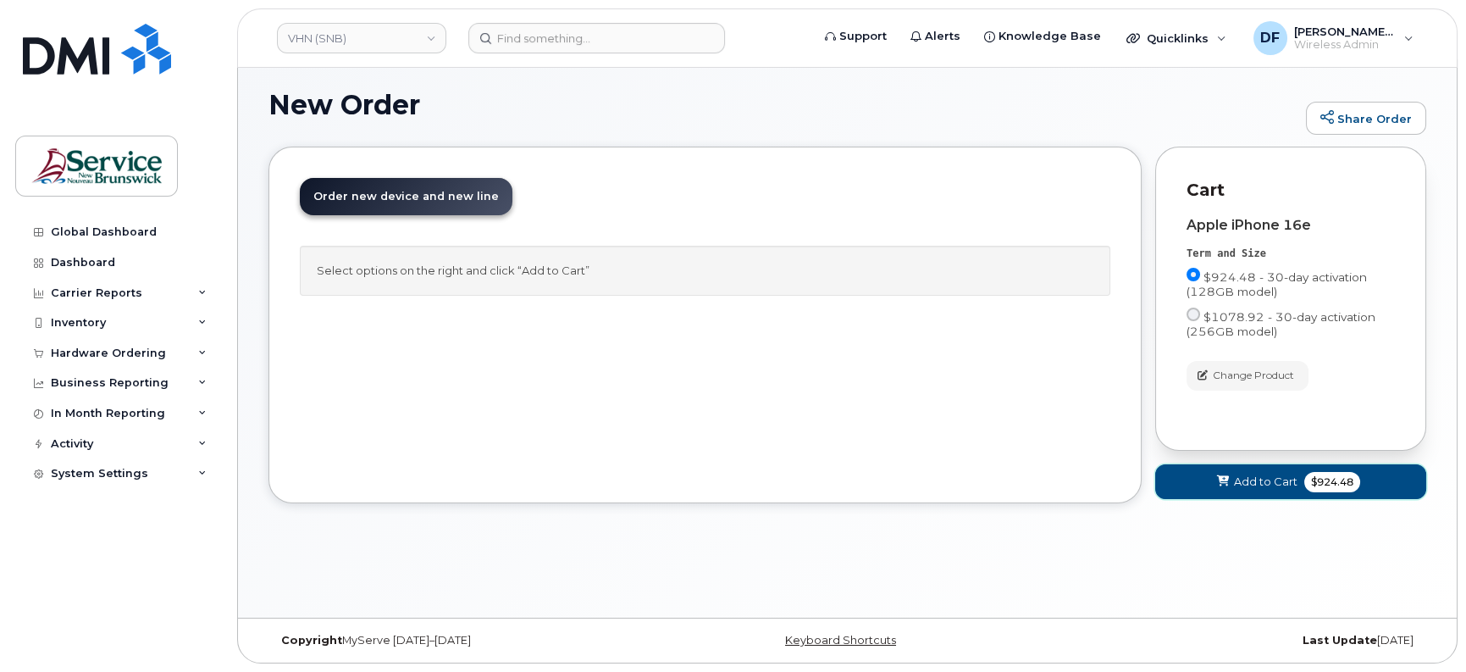
click at [1295, 474] on button "Add to Cart $924.48" at bounding box center [1290, 481] width 271 height 35
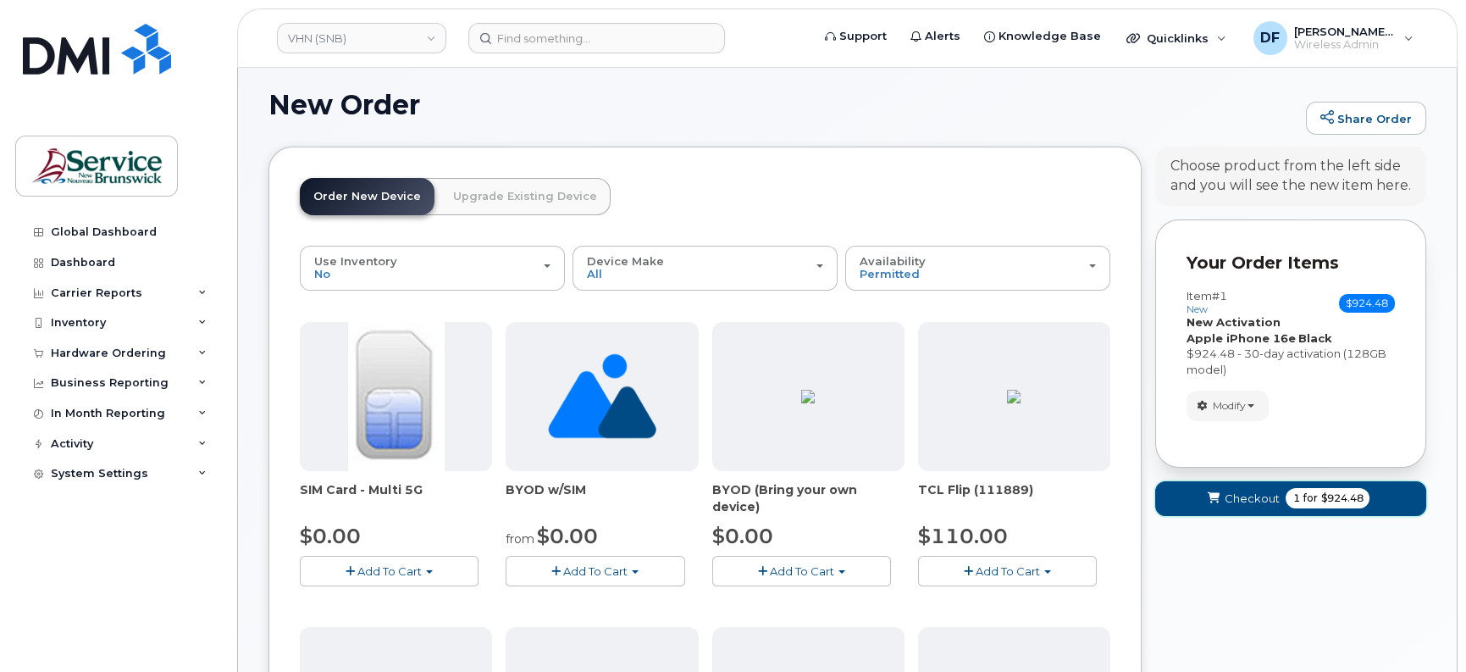
click at [1266, 495] on span "Checkout" at bounding box center [1251, 498] width 55 height 16
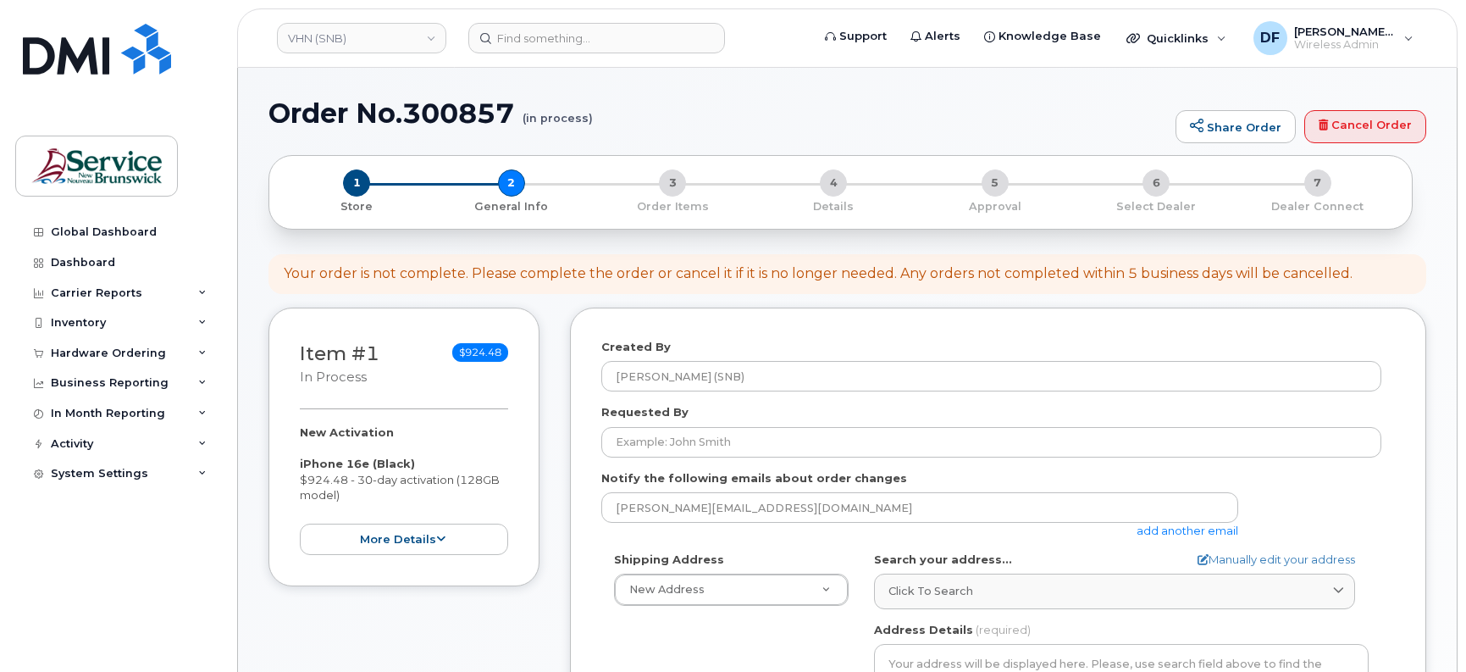
select select
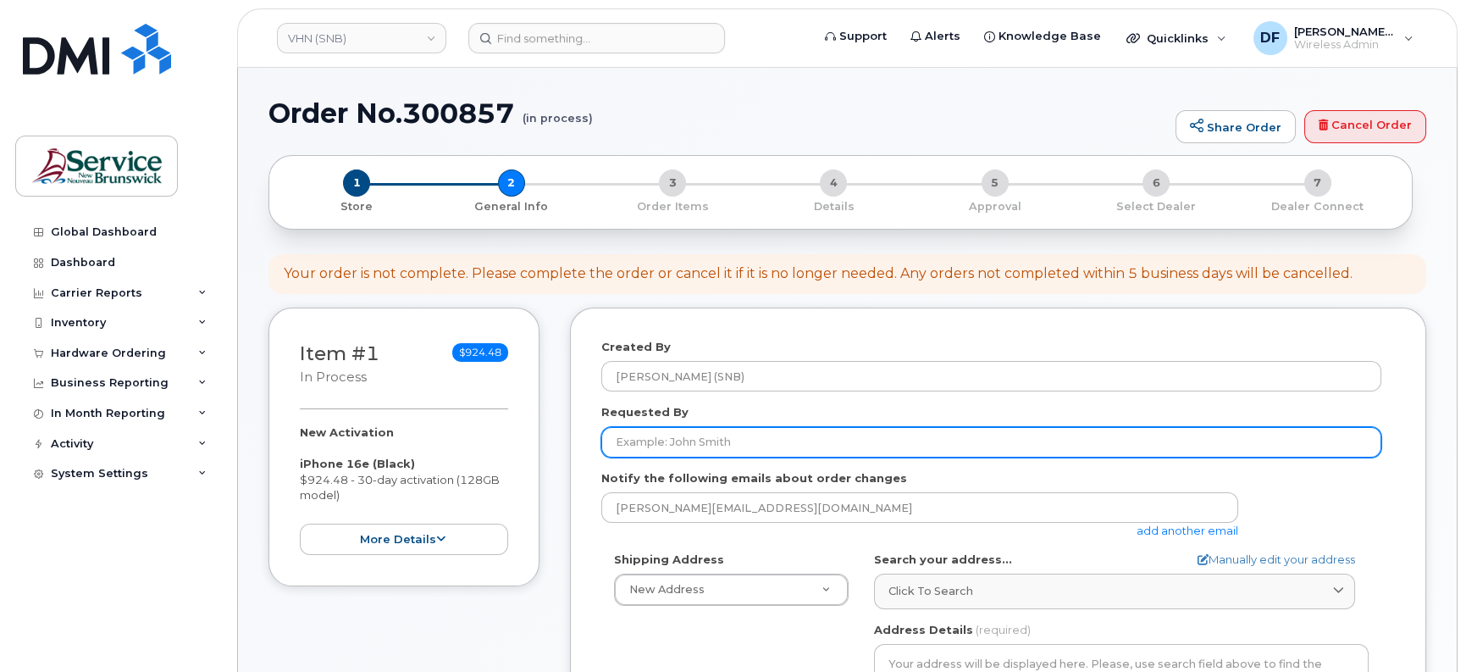
click at [614, 438] on input "Requested By" at bounding box center [991, 442] width 780 height 30
paste input "[PERSON_NAME]"
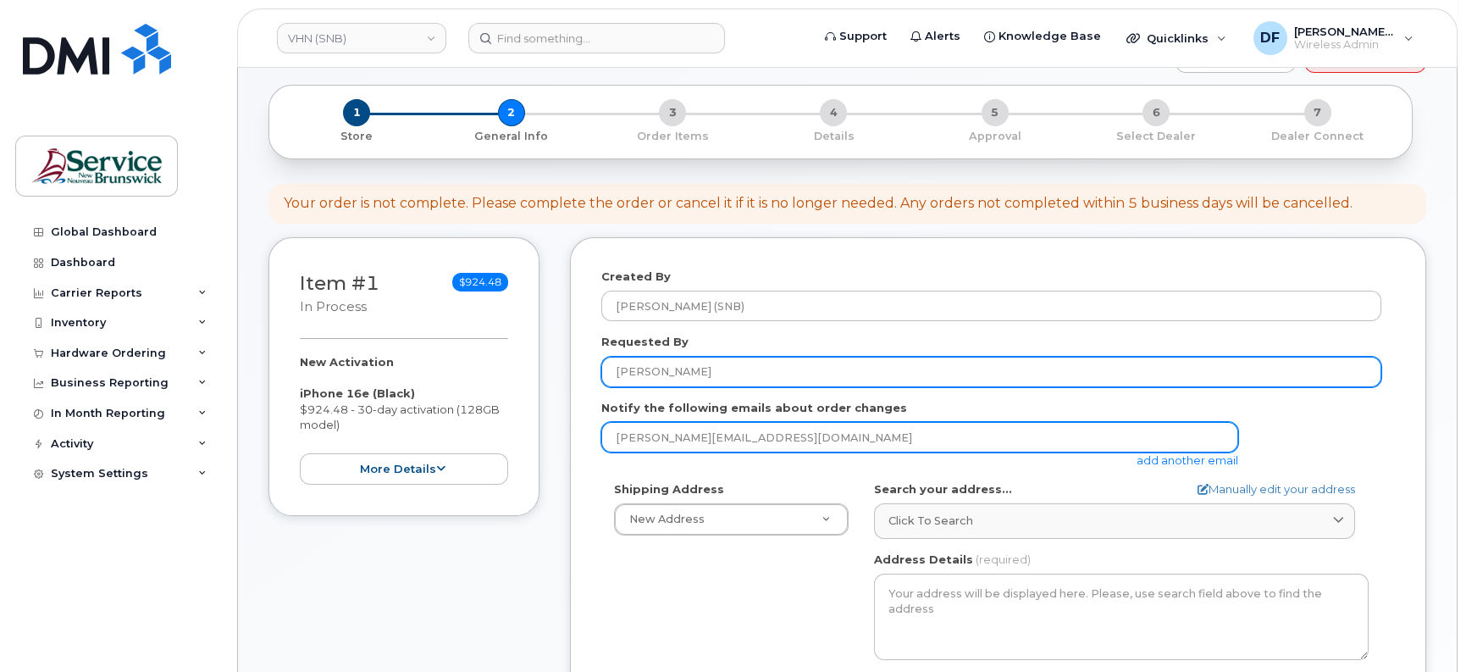
scroll to position [106, 0]
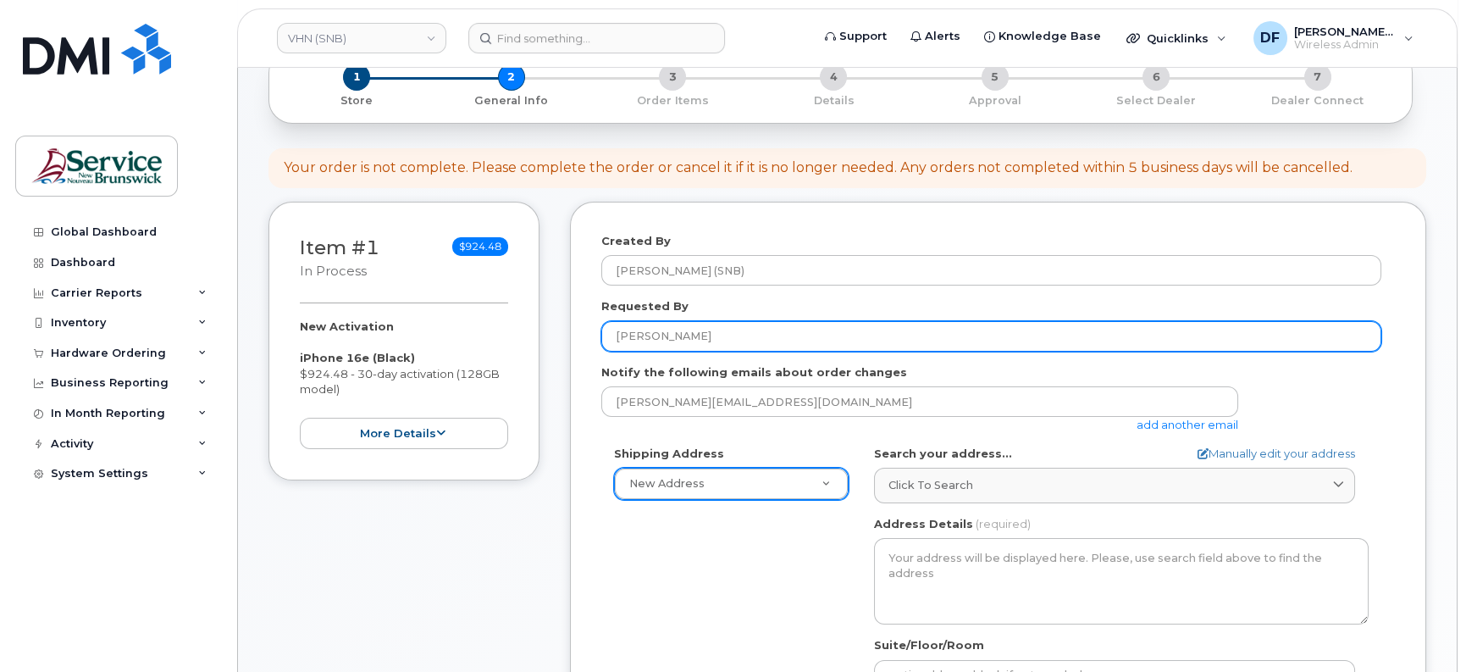
type input "[PERSON_NAME]"
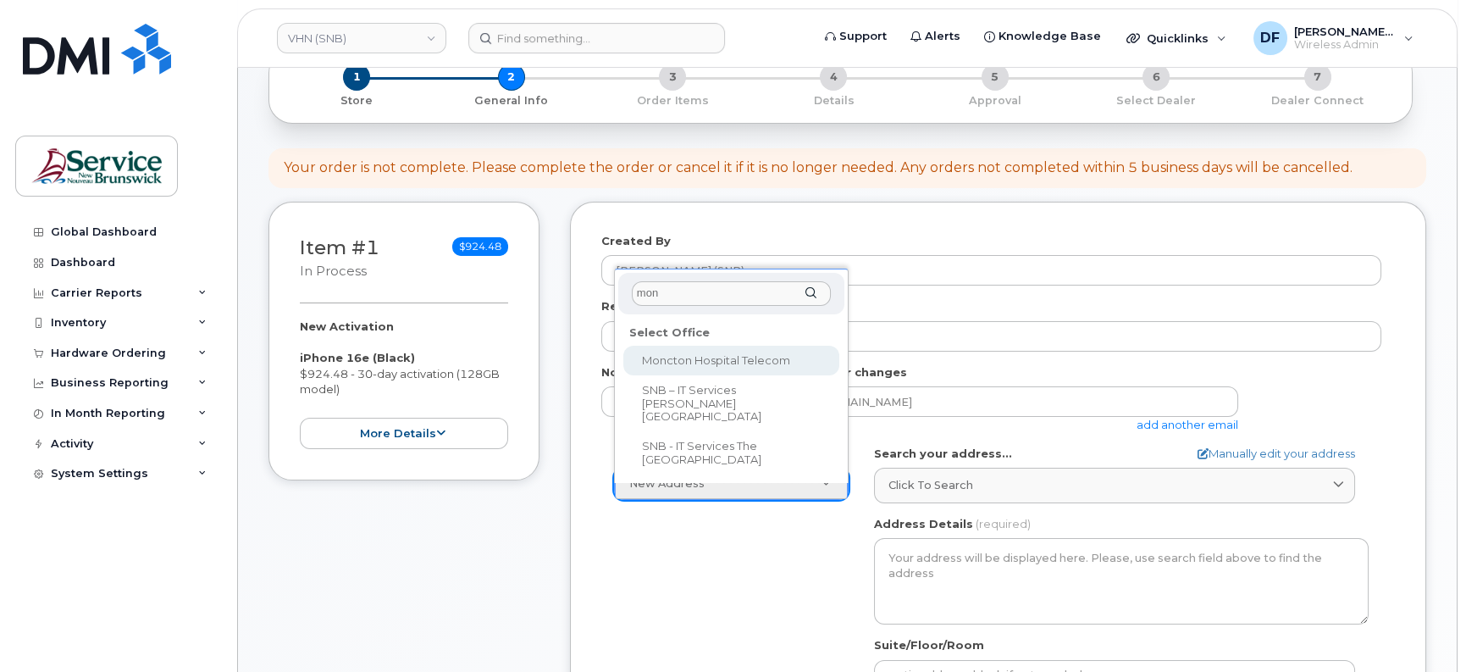
type input "mon"
select select
type textarea "[STREET_ADDRESS]"
type input "[PERSON_NAME]"
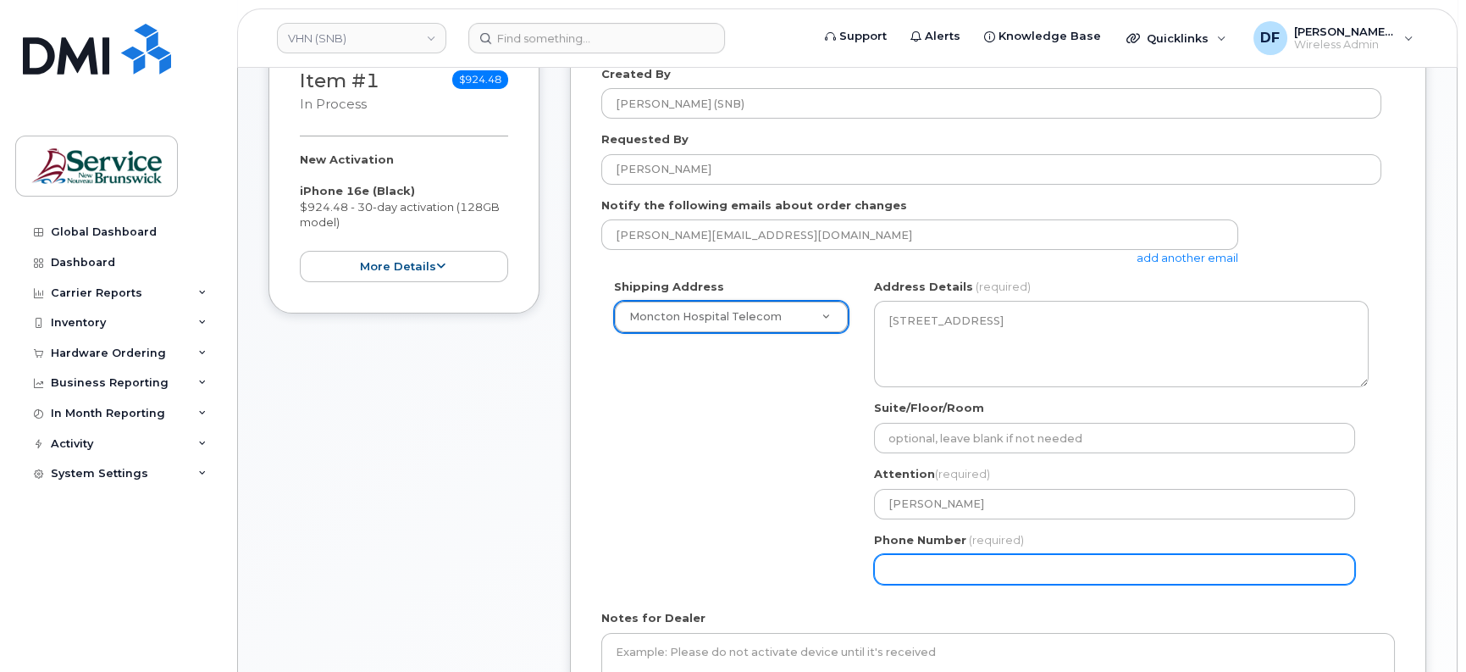
scroll to position [318, 0]
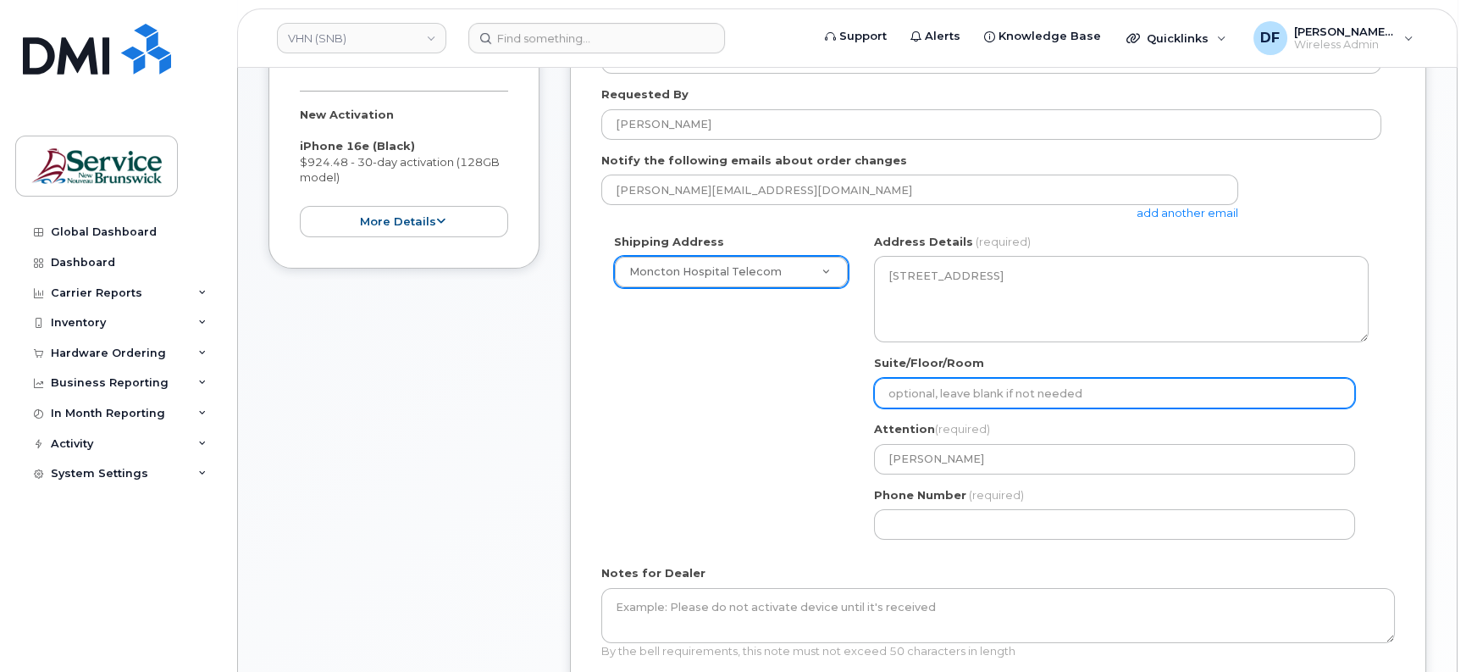
click at [1036, 390] on input "Suite/Floor/Room" at bounding box center [1114, 393] width 481 height 30
paste input "WO0000000486920"
select select
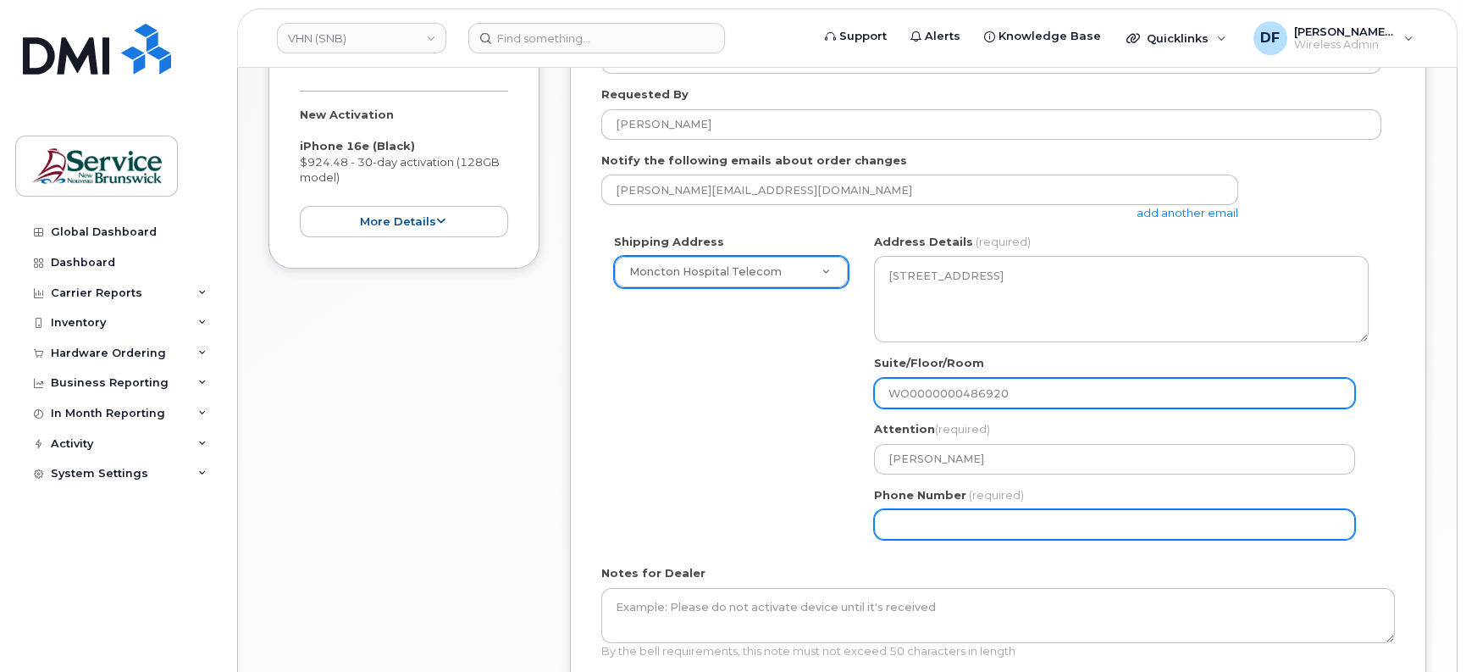
type input "WO0000000486920"
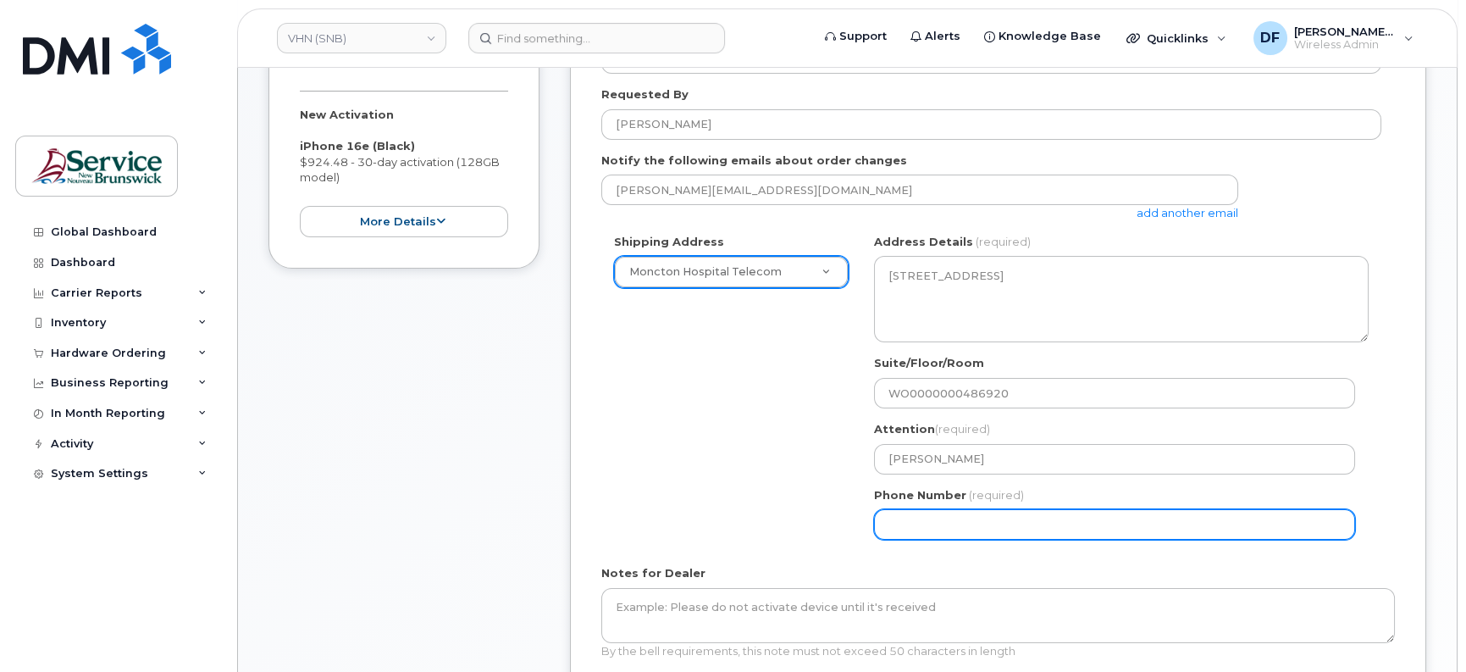
click at [985, 528] on input "Phone Number" at bounding box center [1114, 524] width 481 height 30
type input "5063809638"
select select
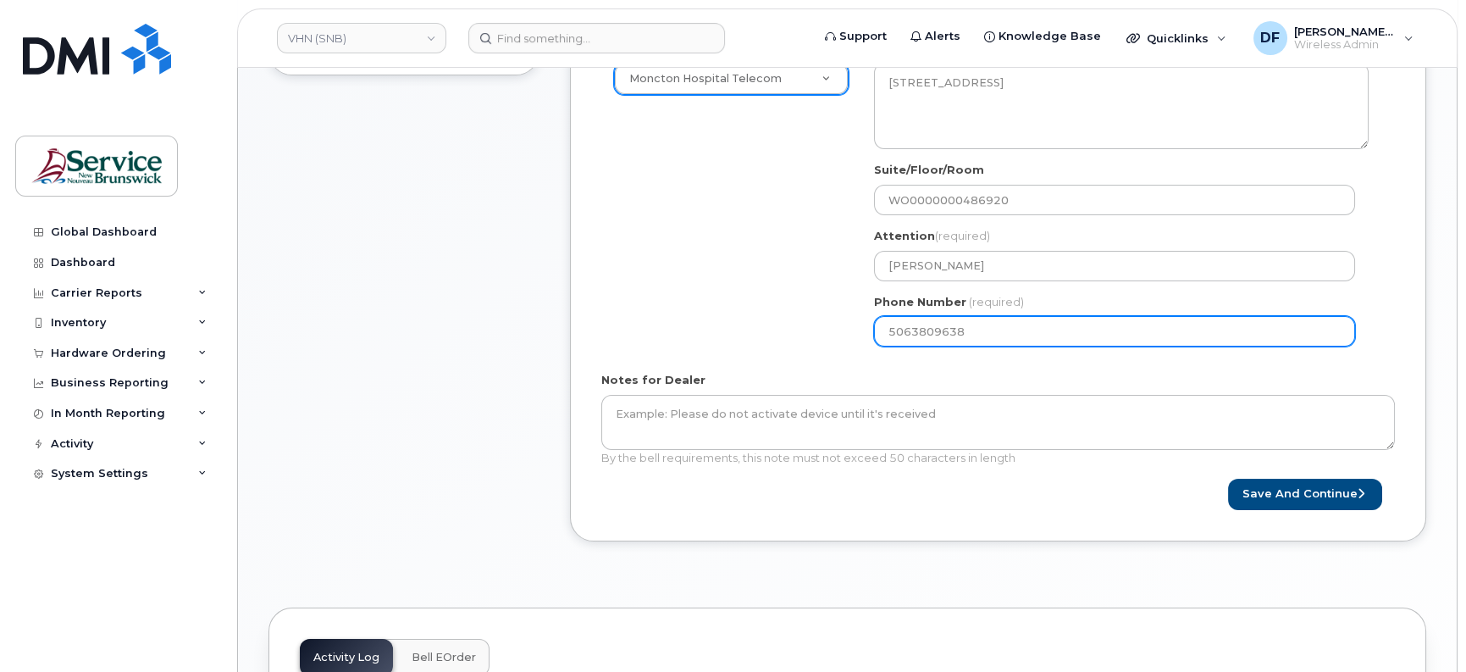
scroll to position [529, 0]
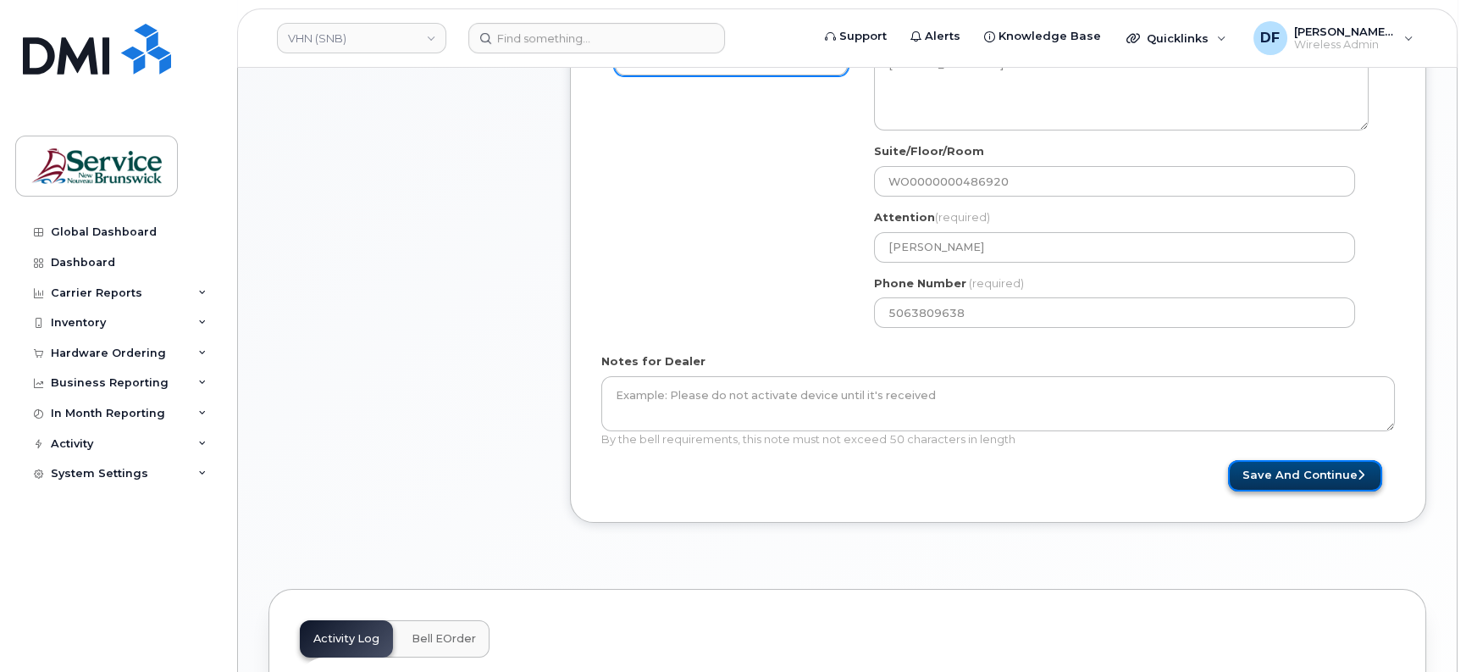
click at [1297, 470] on button "Save and Continue" at bounding box center [1305, 475] width 154 height 31
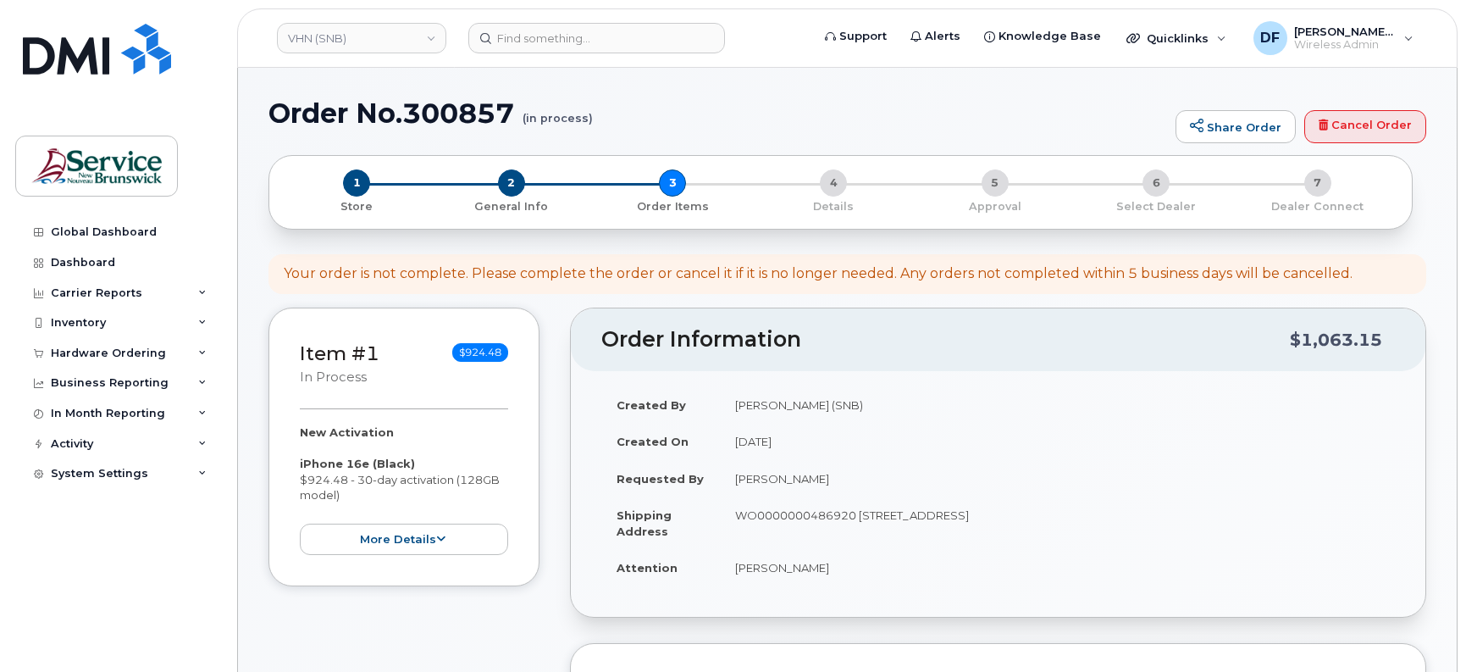
select select
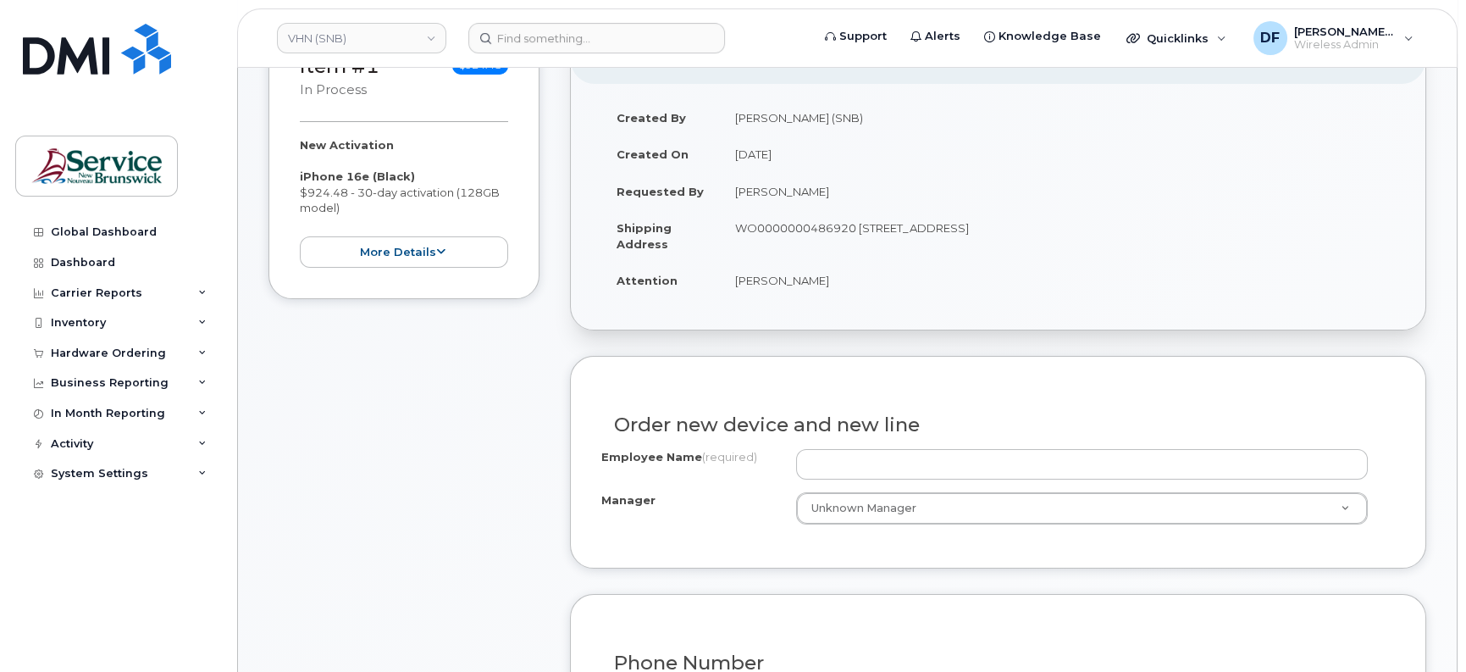
scroll to position [318, 0]
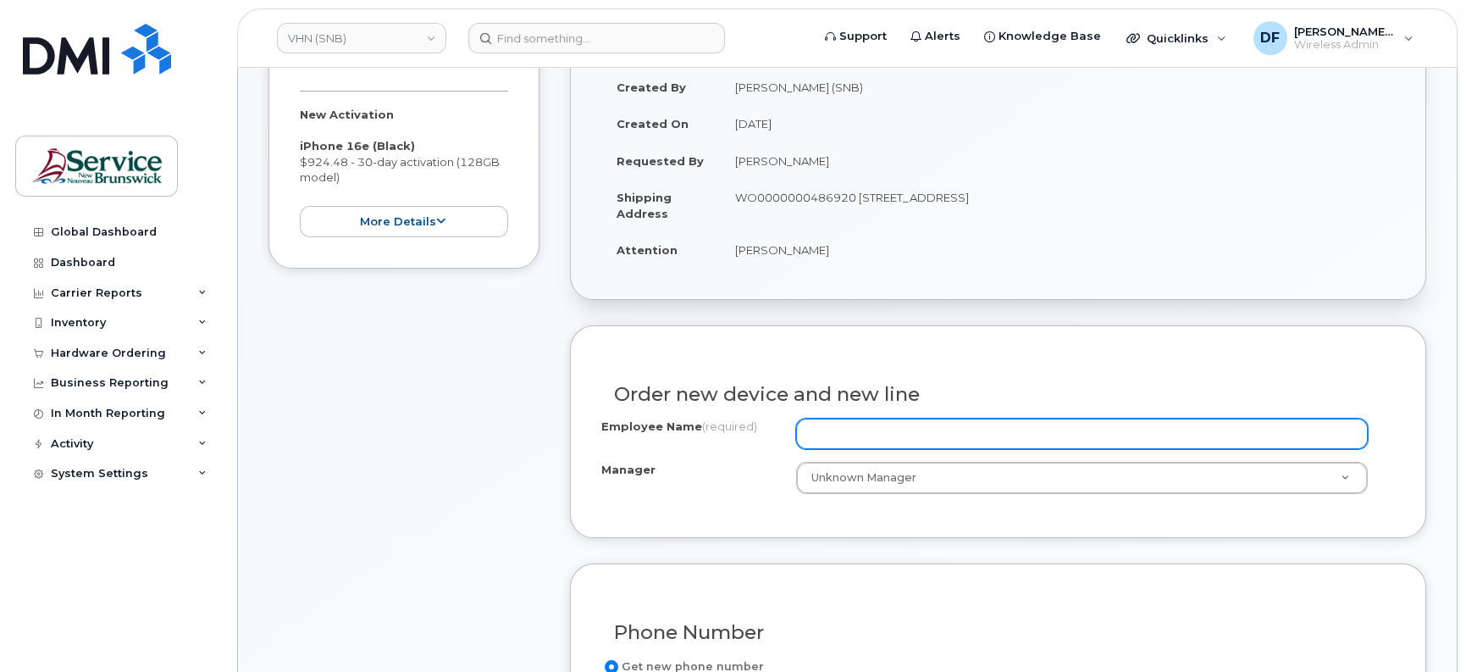
click at [816, 429] on input "Employee Name (required)" at bounding box center [1082, 433] width 572 height 30
paste input "[PERSON_NAME]"
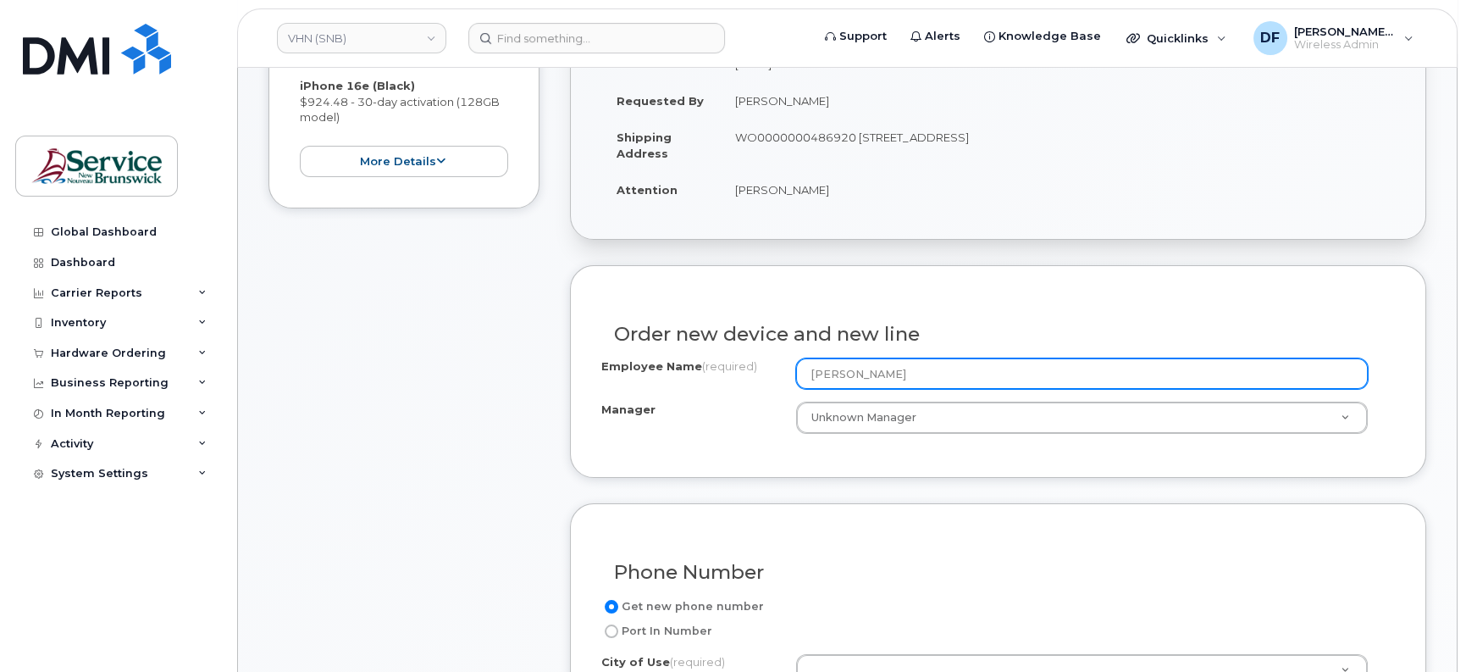
scroll to position [529, 0]
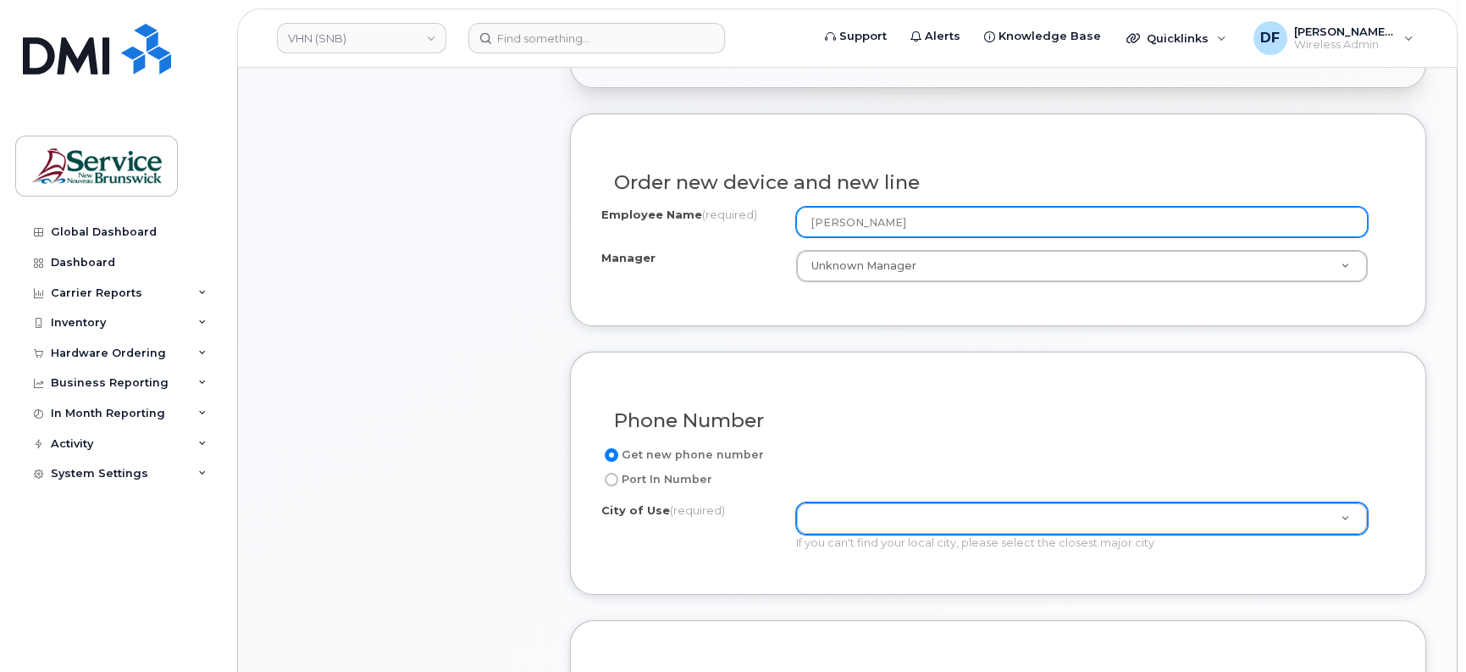
type input "[PERSON_NAME]"
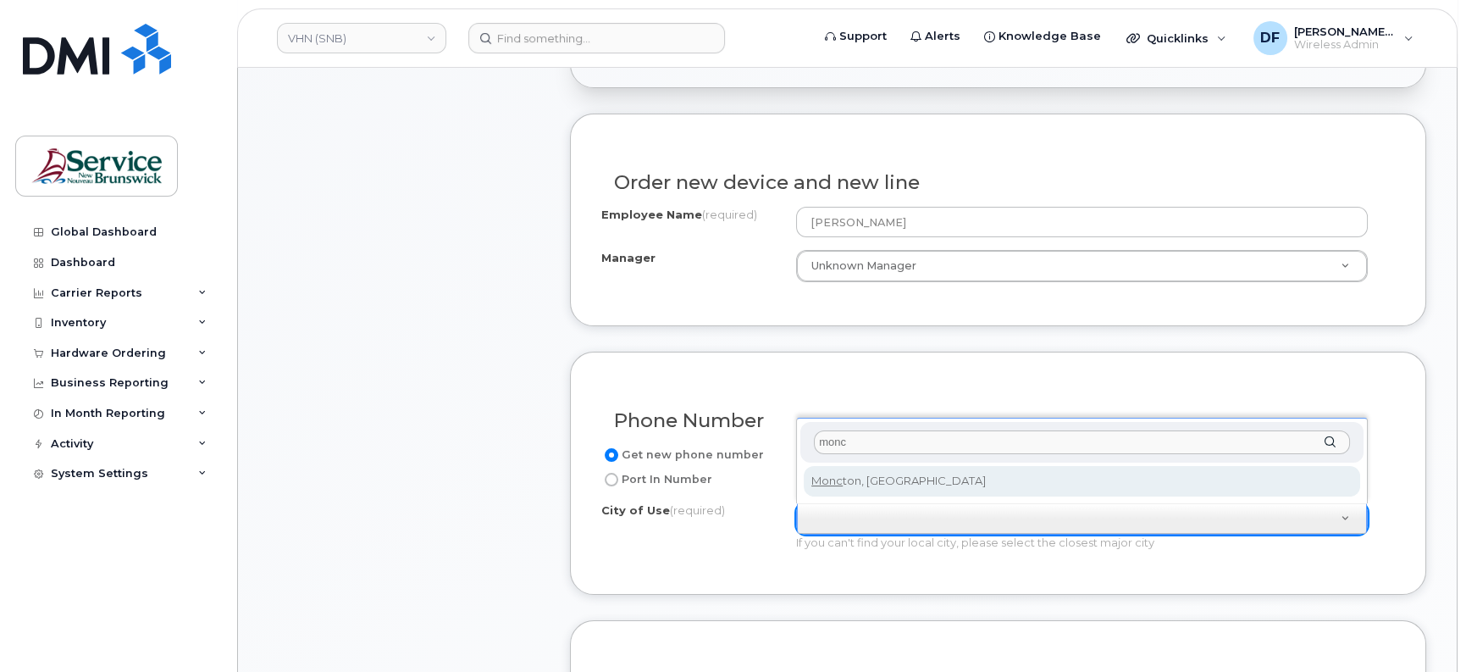
type input "monc"
type input "1817"
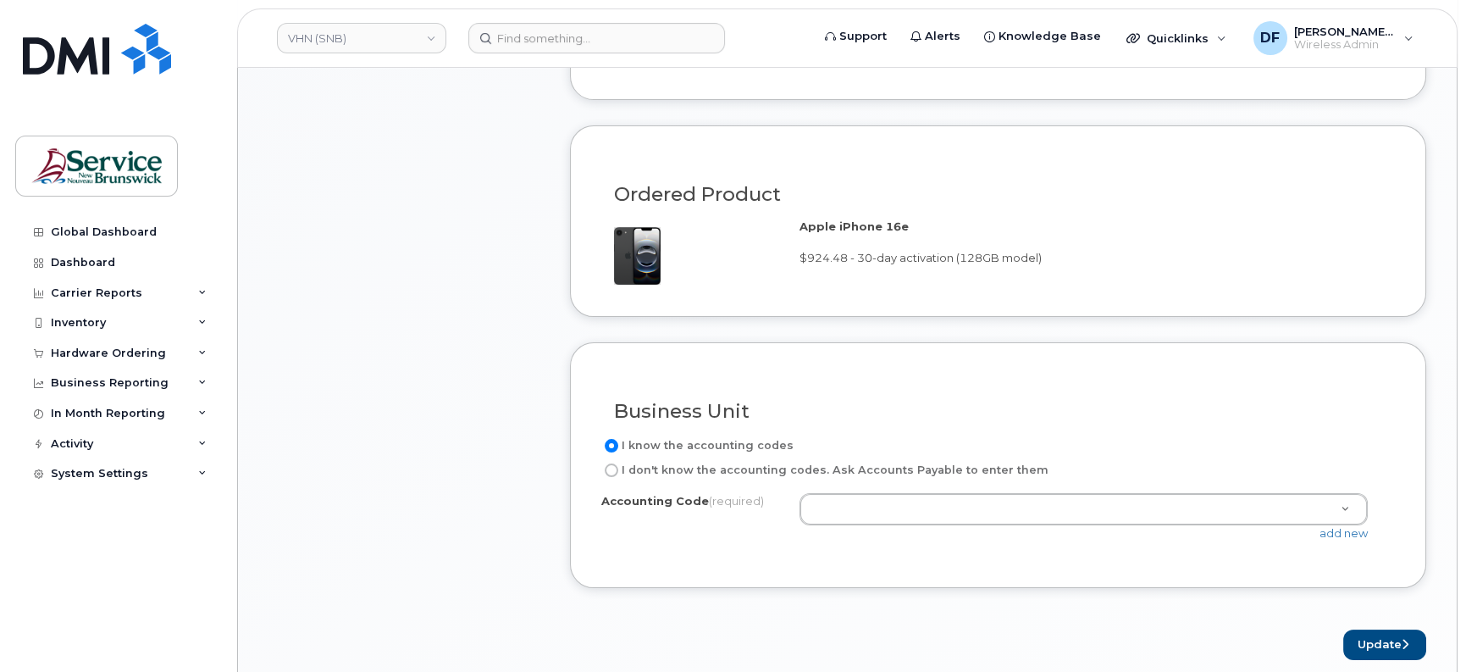
scroll to position [1059, 0]
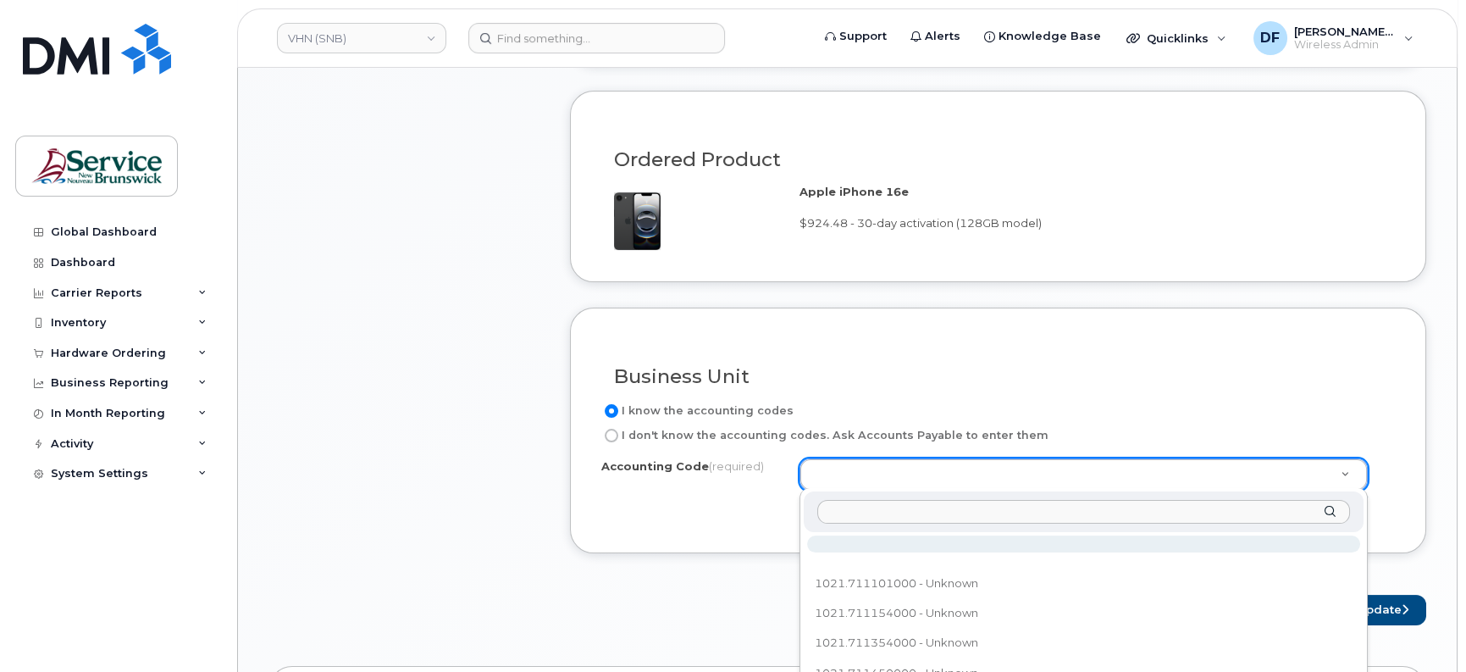
type input "102.714104100"
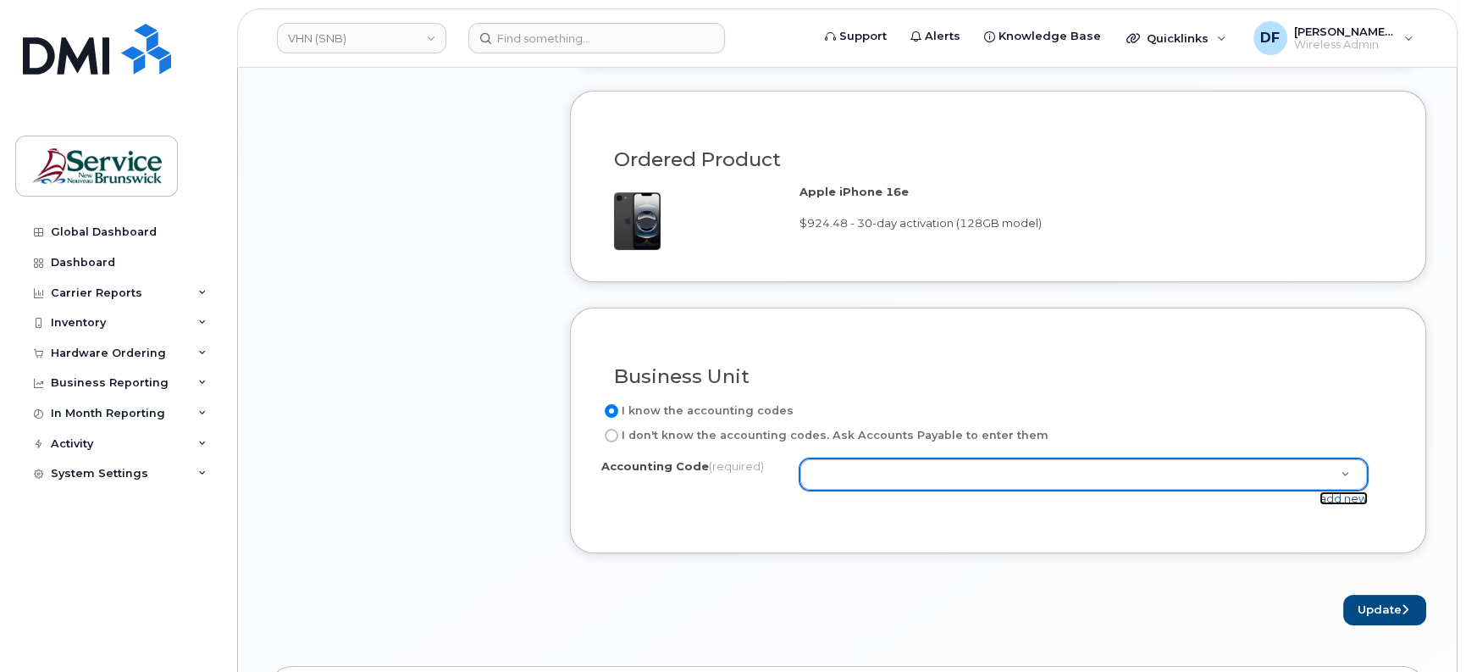
click at [1322, 493] on link "add new" at bounding box center [1343, 498] width 48 height 14
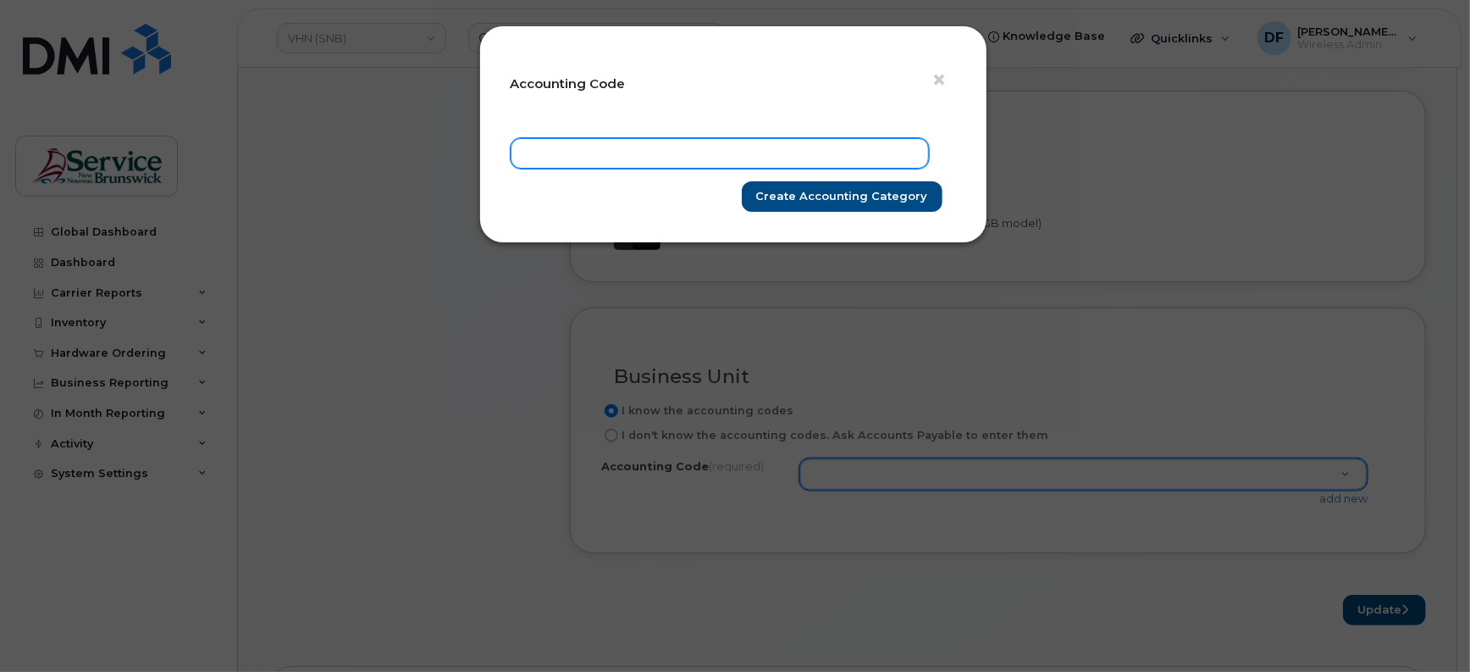
click at [689, 158] on input "text" at bounding box center [720, 153] width 418 height 30
paste input "102.714104100"
click at [540, 148] on input "102.714104100" at bounding box center [720, 153] width 418 height 30
type input "1021.714104100"
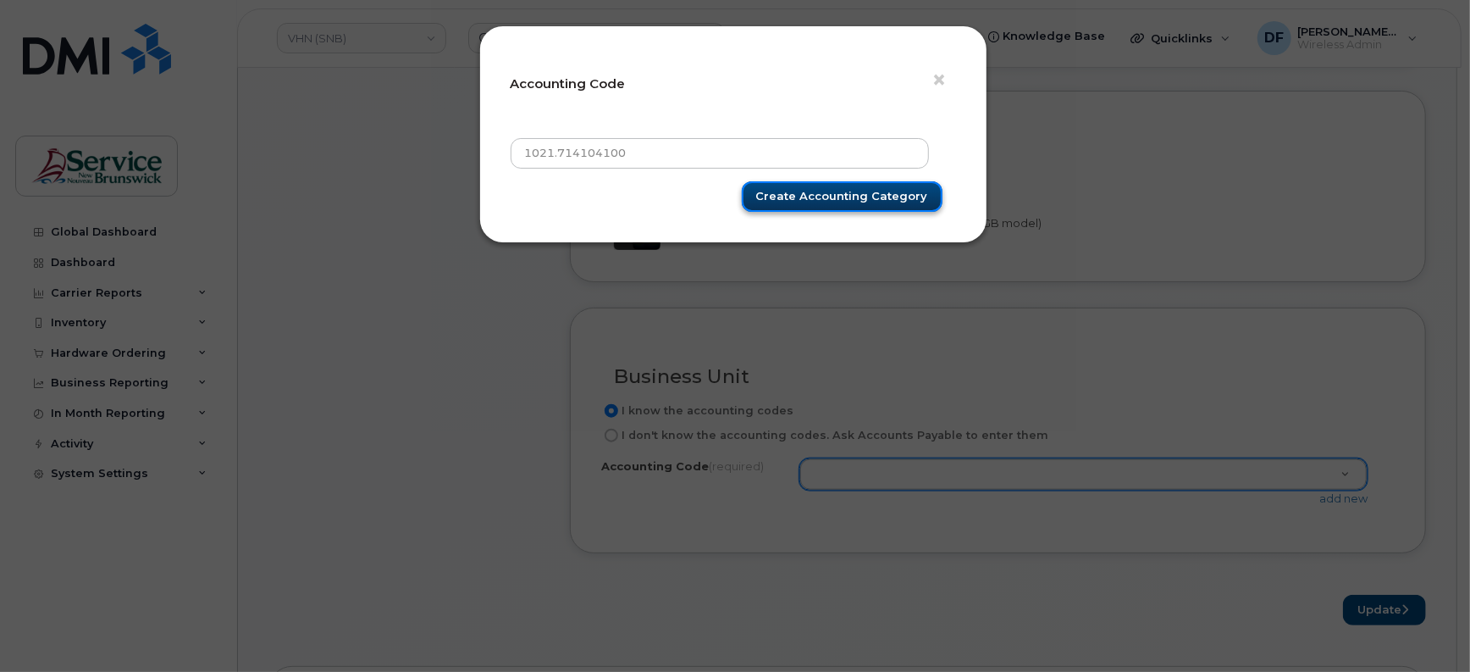
click at [803, 192] on input "Create Accounting category" at bounding box center [842, 196] width 201 height 31
type input "Create Accounting category"
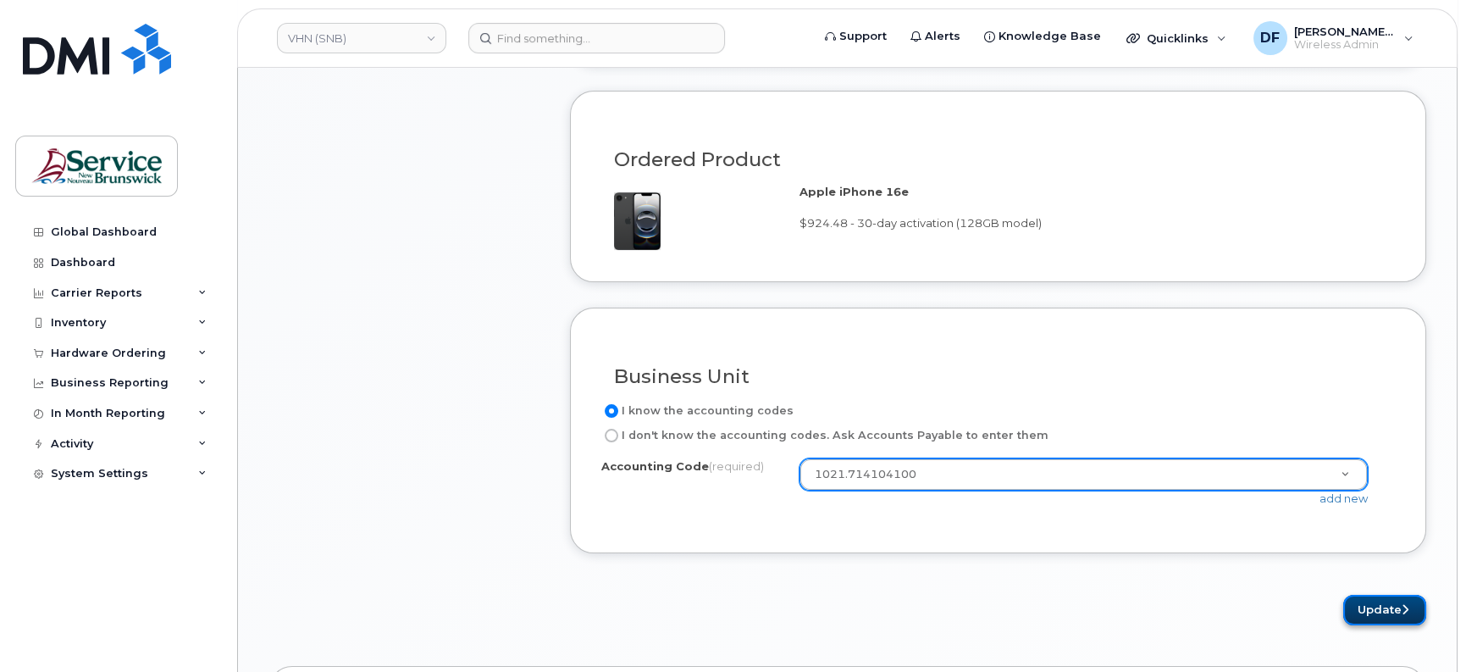
click at [1366, 606] on button "Update" at bounding box center [1384, 610] width 83 height 31
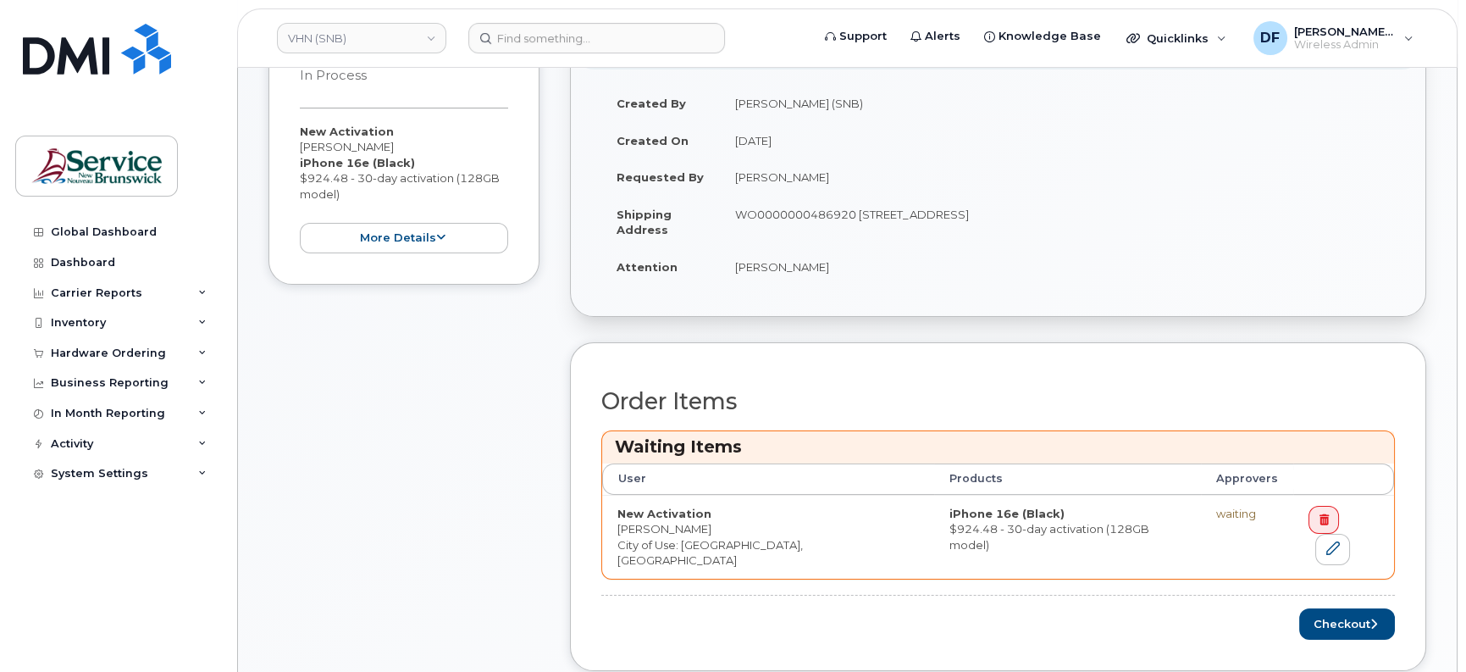
scroll to position [423, 0]
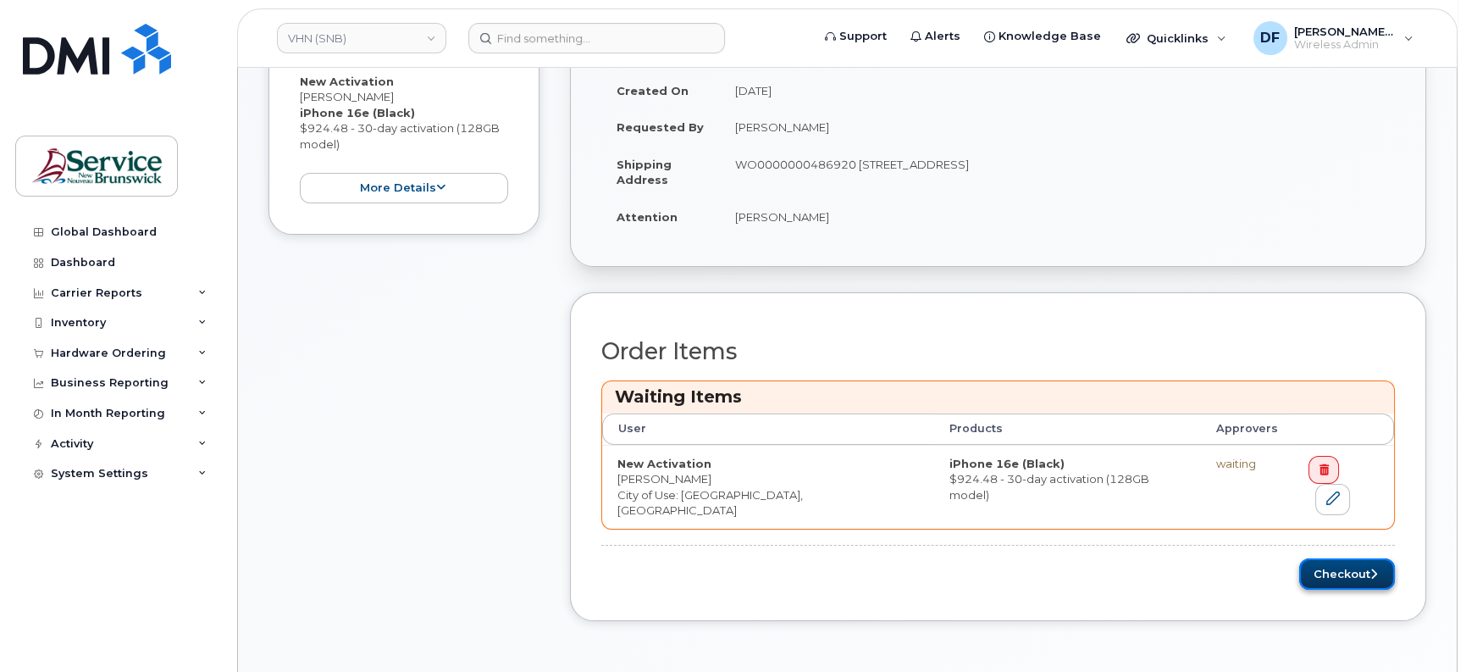
click at [1333, 558] on button "Checkout" at bounding box center [1347, 573] width 96 height 31
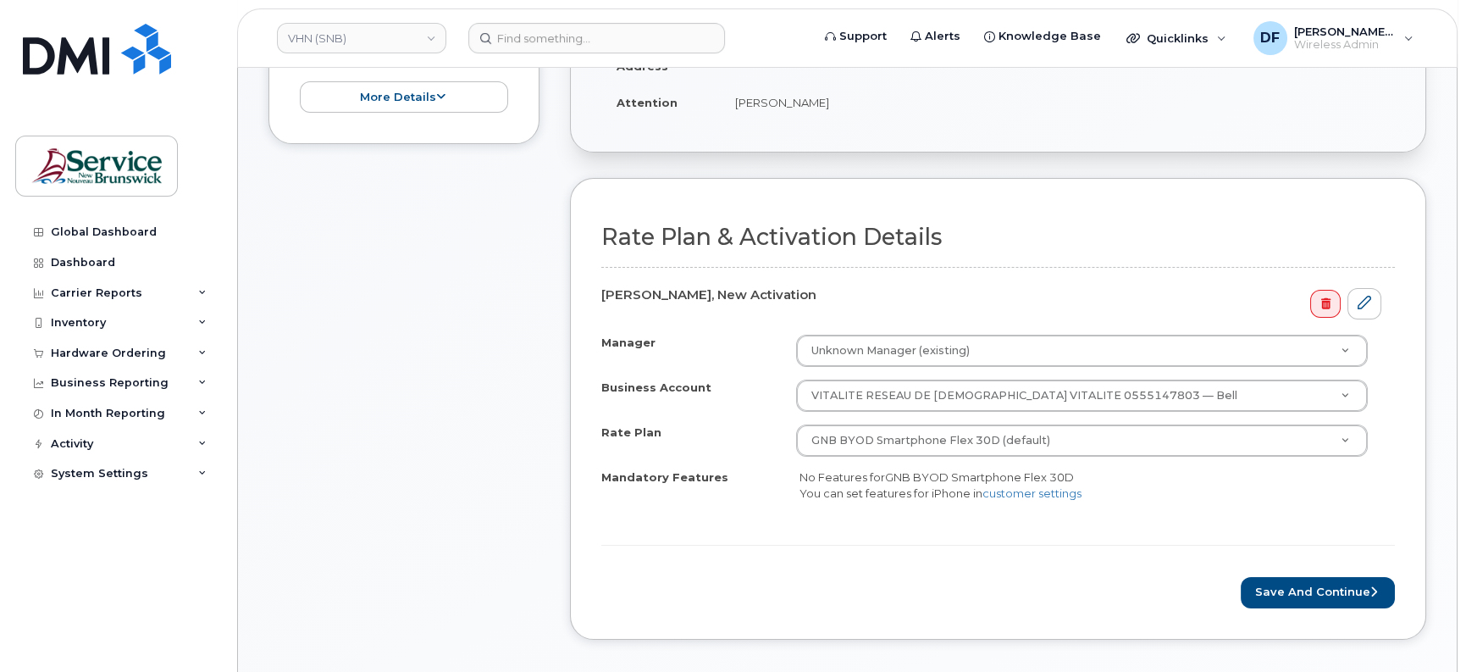
scroll to position [423, 0]
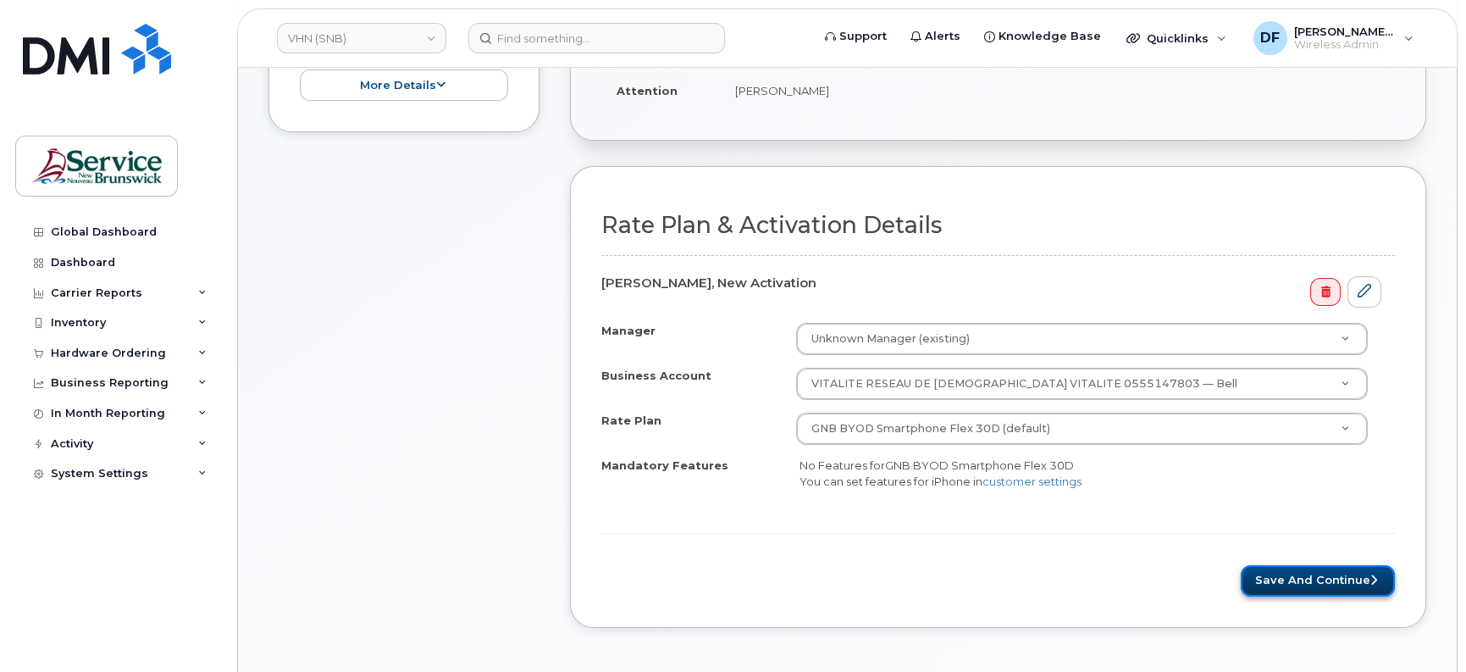
click at [1305, 569] on button "Save and Continue" at bounding box center [1318, 580] width 154 height 31
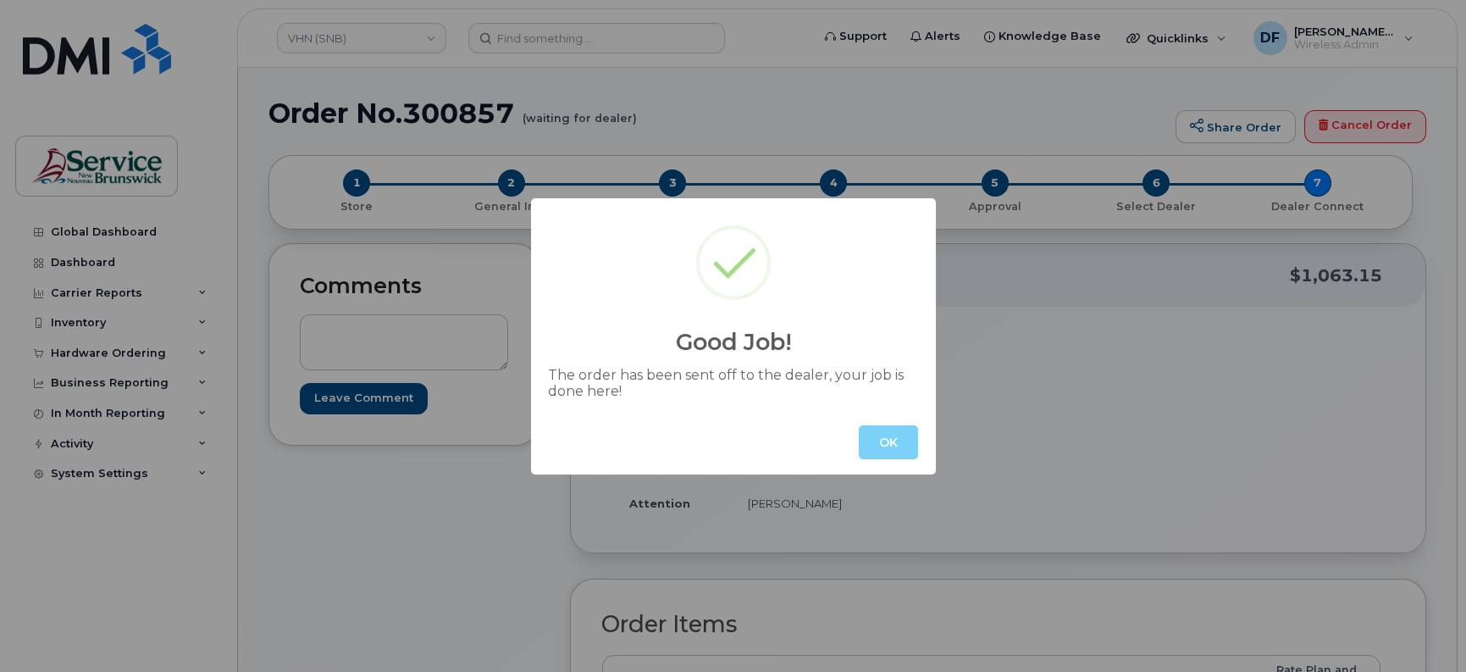
click at [892, 443] on button "OK" at bounding box center [888, 442] width 59 height 34
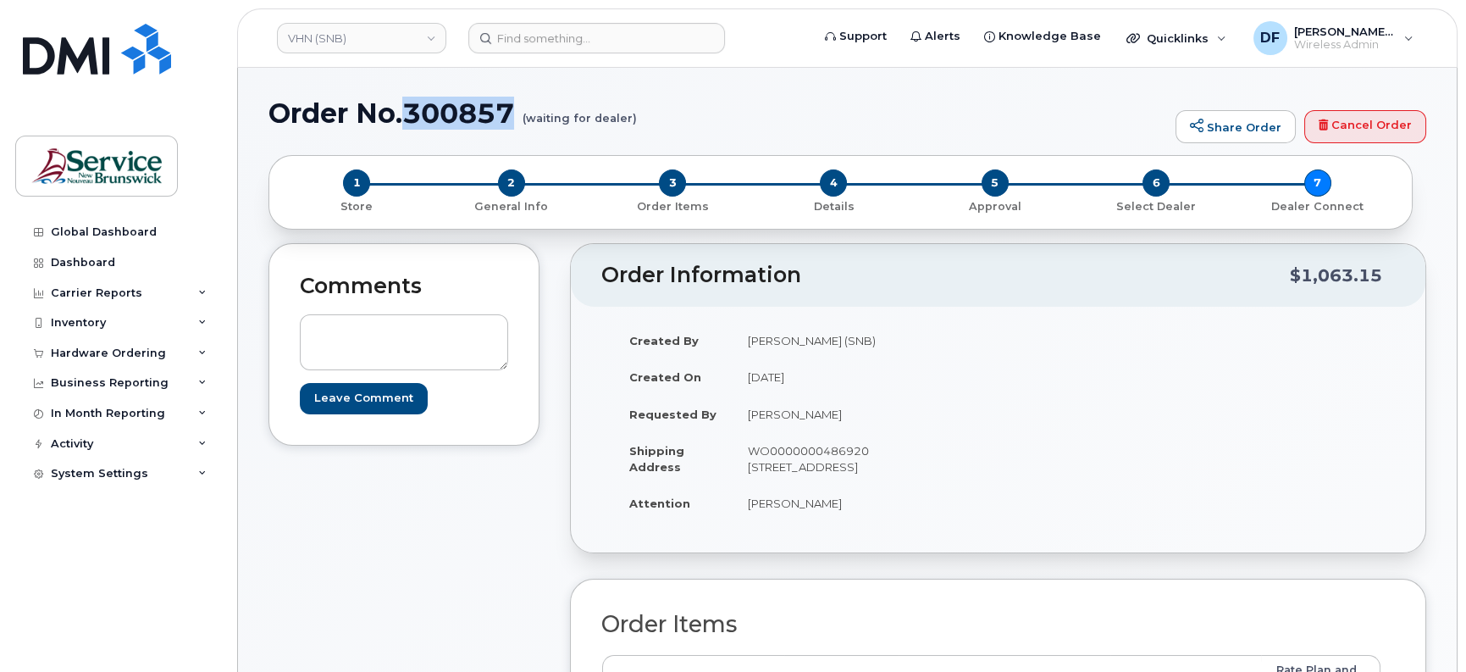
drag, startPoint x: 512, startPoint y: 121, endPoint x: 408, endPoint y: 103, distance: 105.7
click at [408, 103] on h1 "Order No.300857 (waiting for dealer)" at bounding box center [717, 113] width 899 height 30
copy h1 "300857"
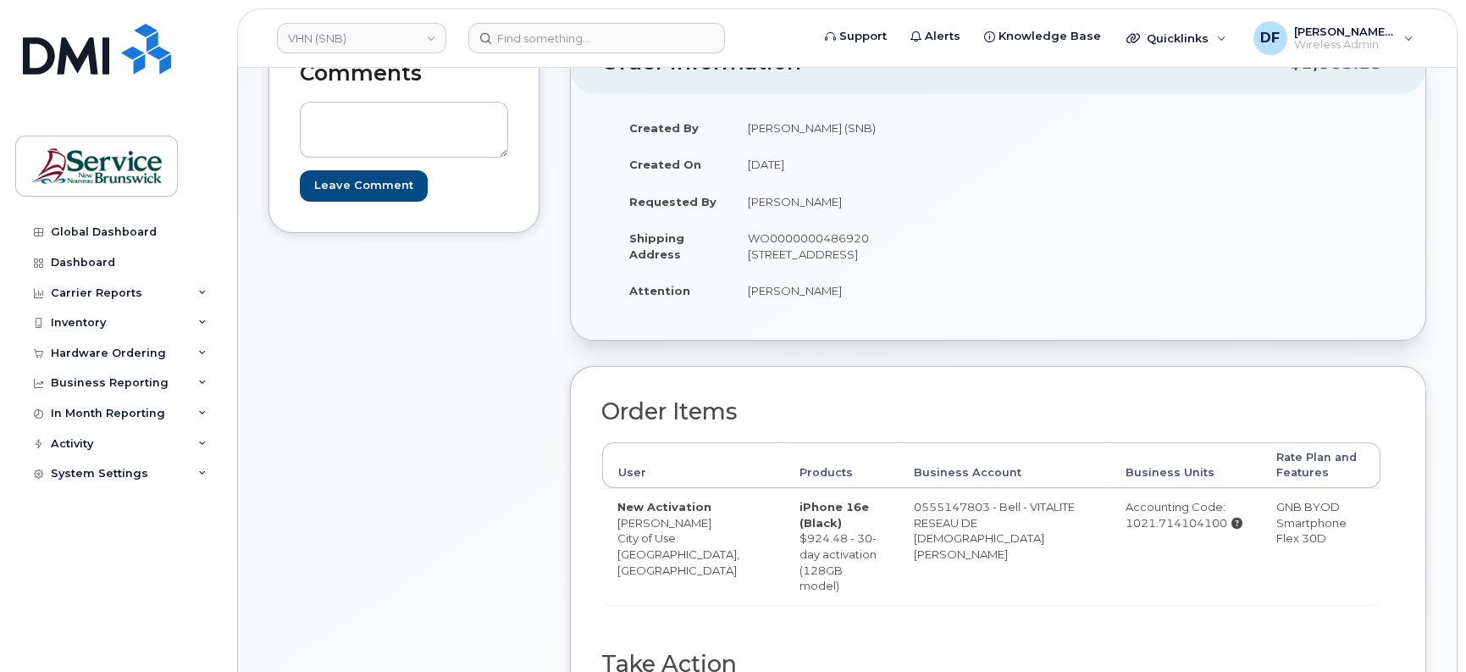
scroll to position [529, 0]
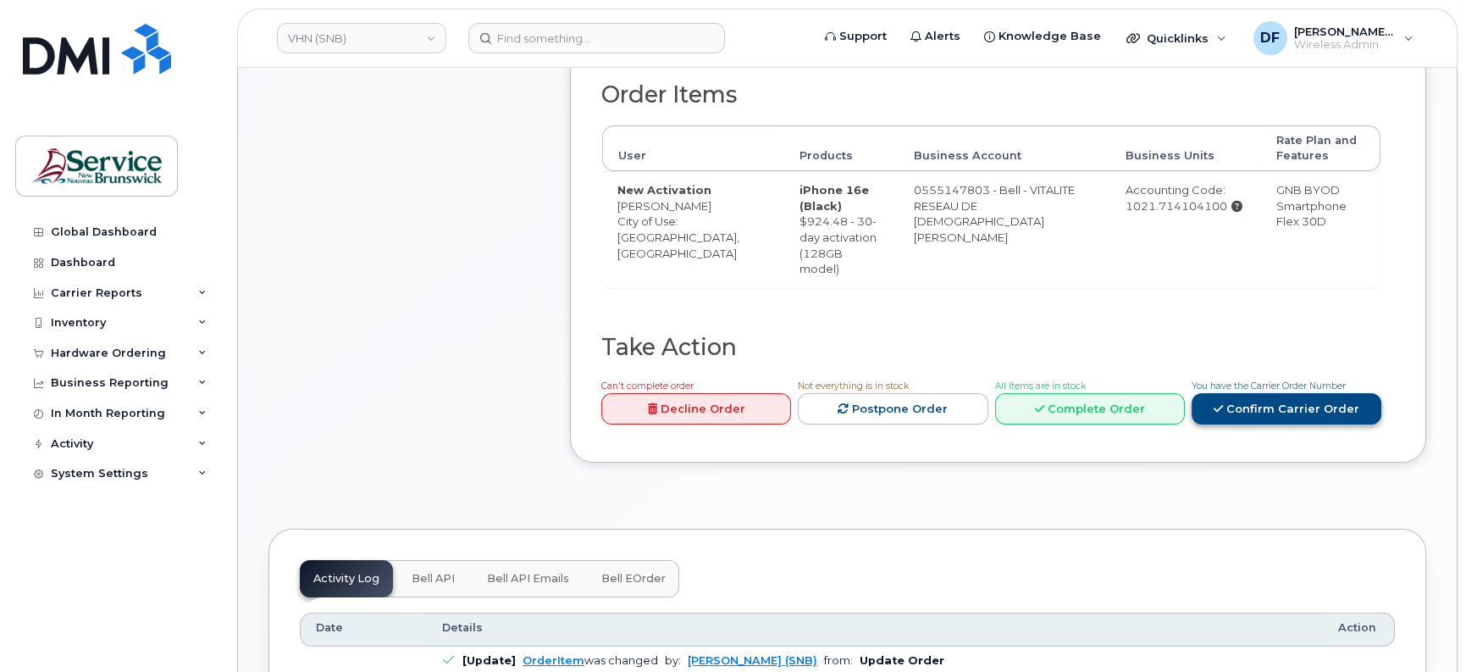
click at [1286, 393] on link "Confirm Carrier Order" at bounding box center [1287, 408] width 190 height 31
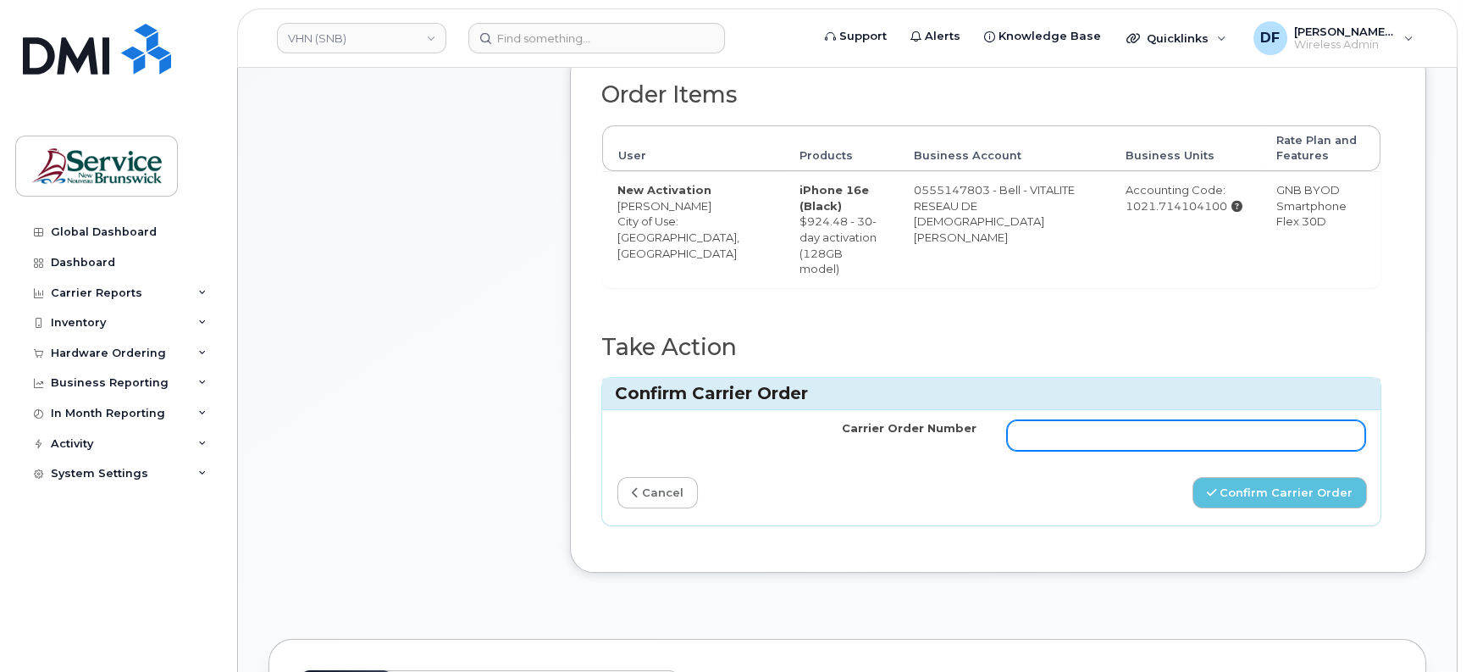
click at [1221, 431] on input "Carrier Order Number" at bounding box center [1186, 435] width 359 height 30
paste input "300857"
type input "300857"
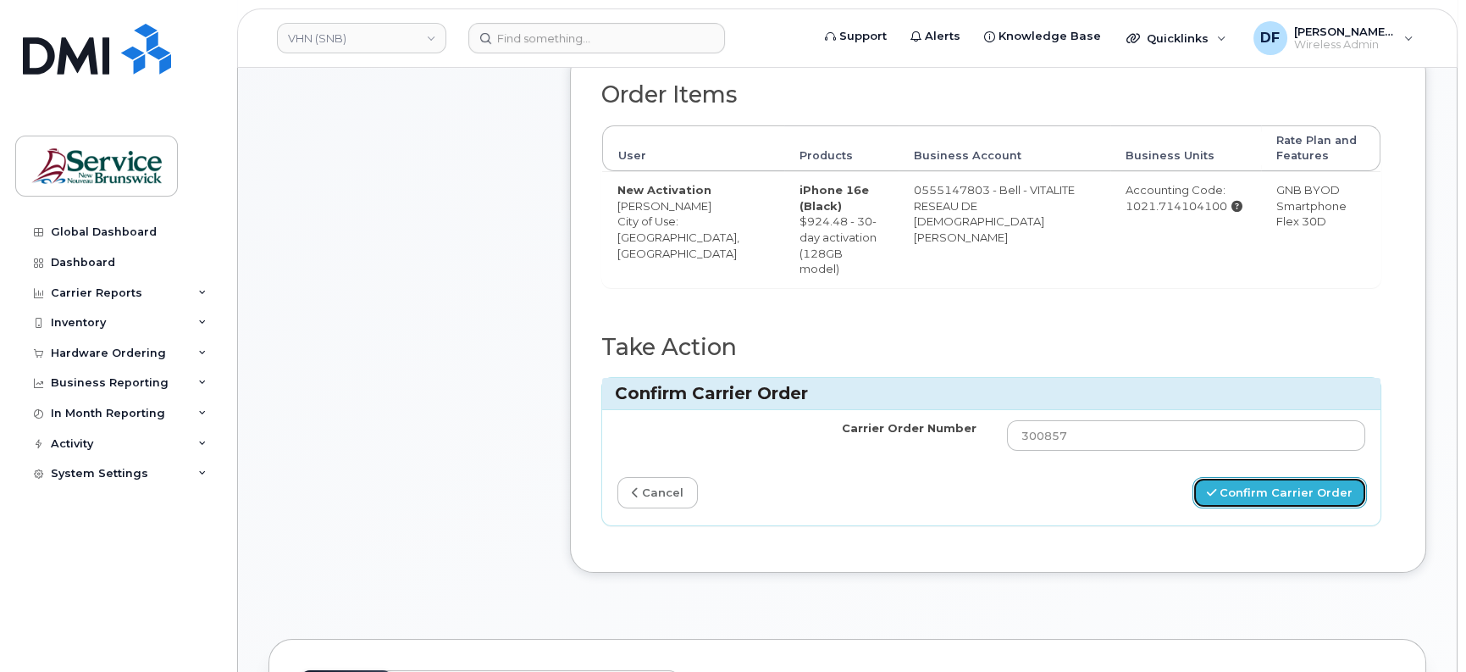
click at [1248, 477] on button "Confirm Carrier Order" at bounding box center [1279, 492] width 174 height 31
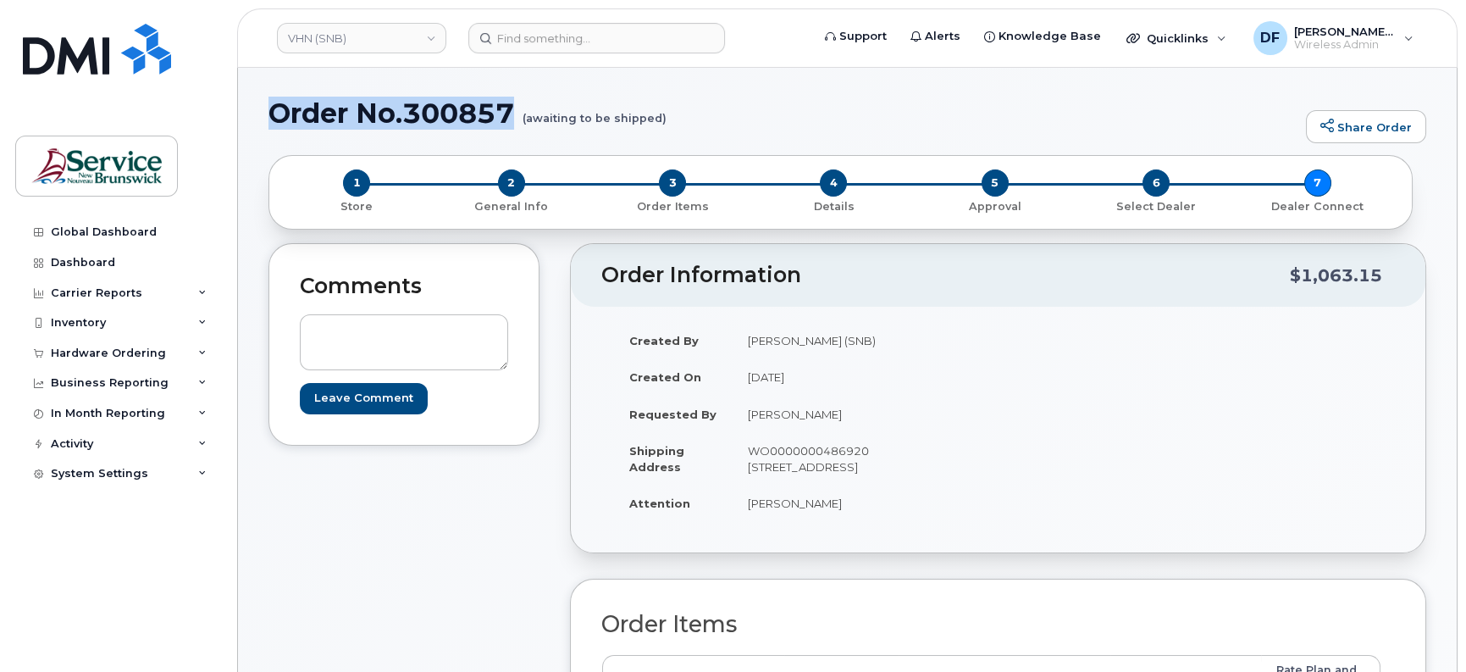
drag, startPoint x: 507, startPoint y: 111, endPoint x: 276, endPoint y: 88, distance: 232.3
copy h1 "Order No.300857"
click at [89, 342] on div "Hardware Ordering" at bounding box center [117, 353] width 205 height 30
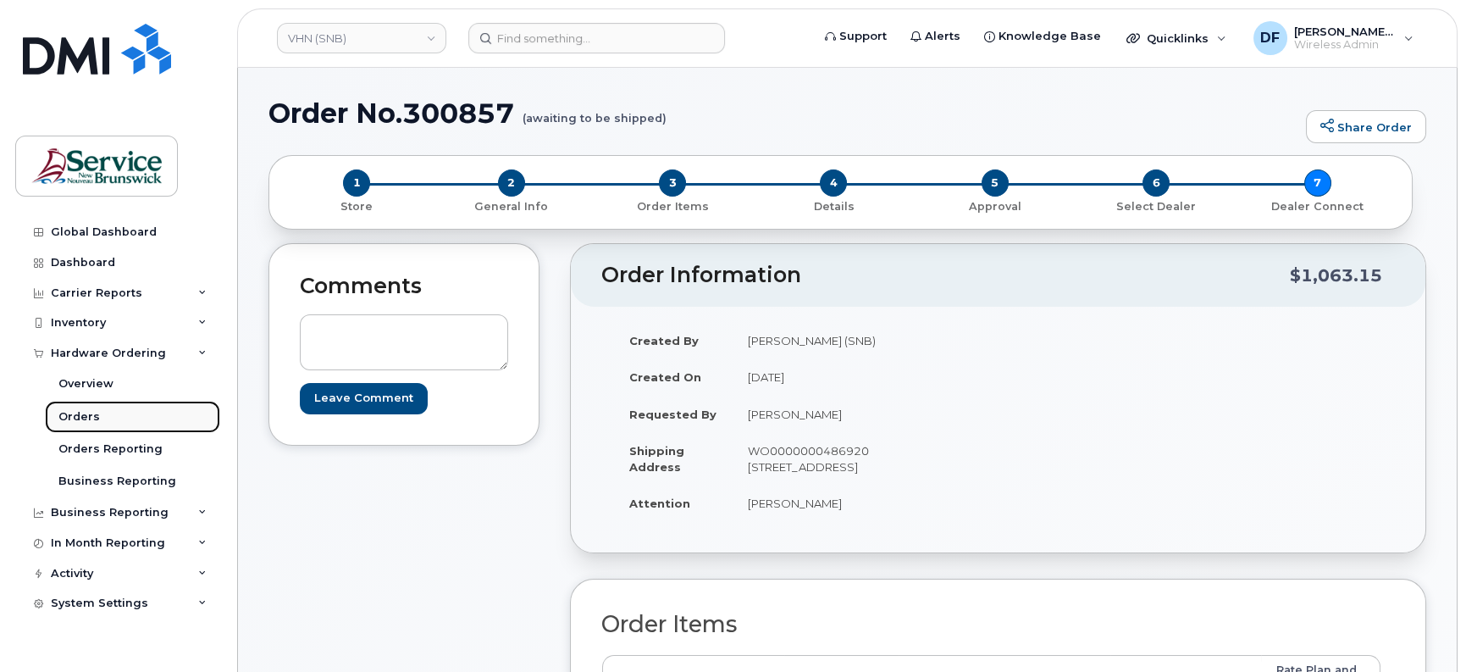
click at [89, 412] on div "Orders" at bounding box center [78, 416] width 41 height 15
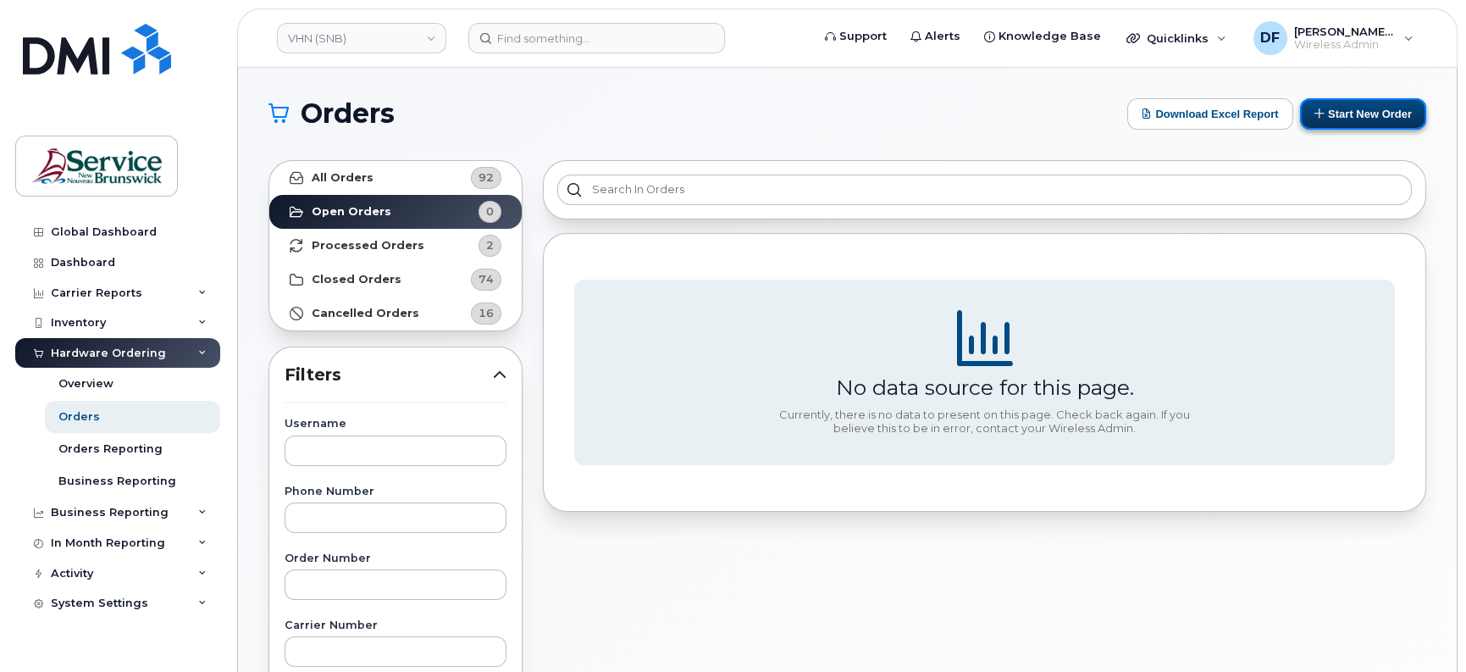
click at [1387, 113] on button "Start New Order" at bounding box center [1363, 113] width 126 height 31
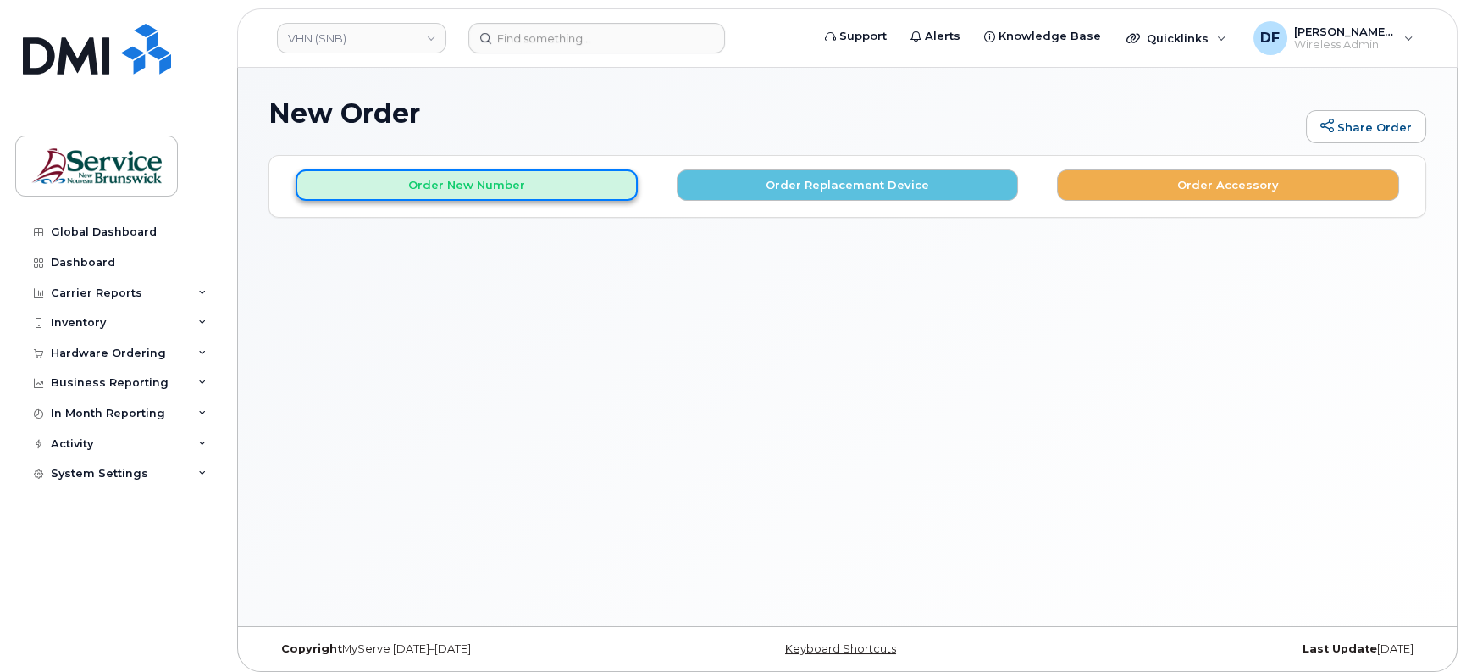
click at [585, 180] on button "Order New Number" at bounding box center [467, 184] width 342 height 31
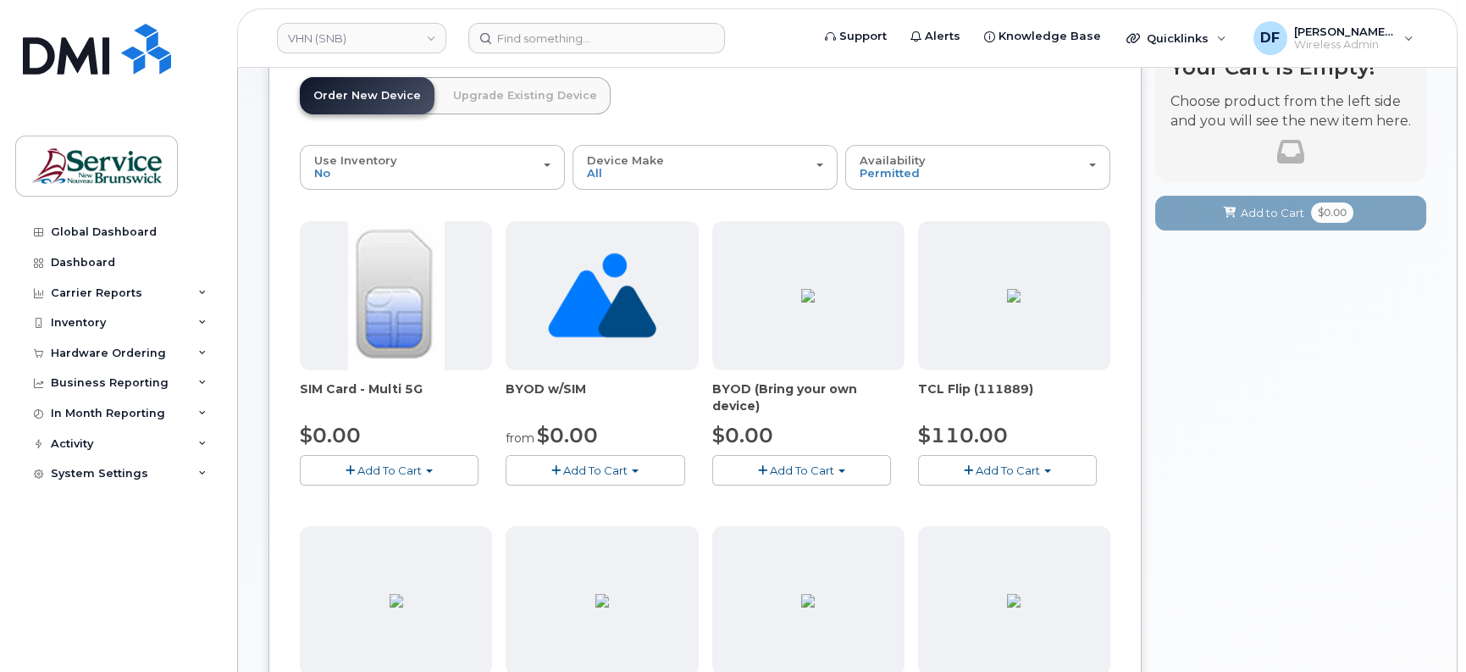
scroll to position [106, 0]
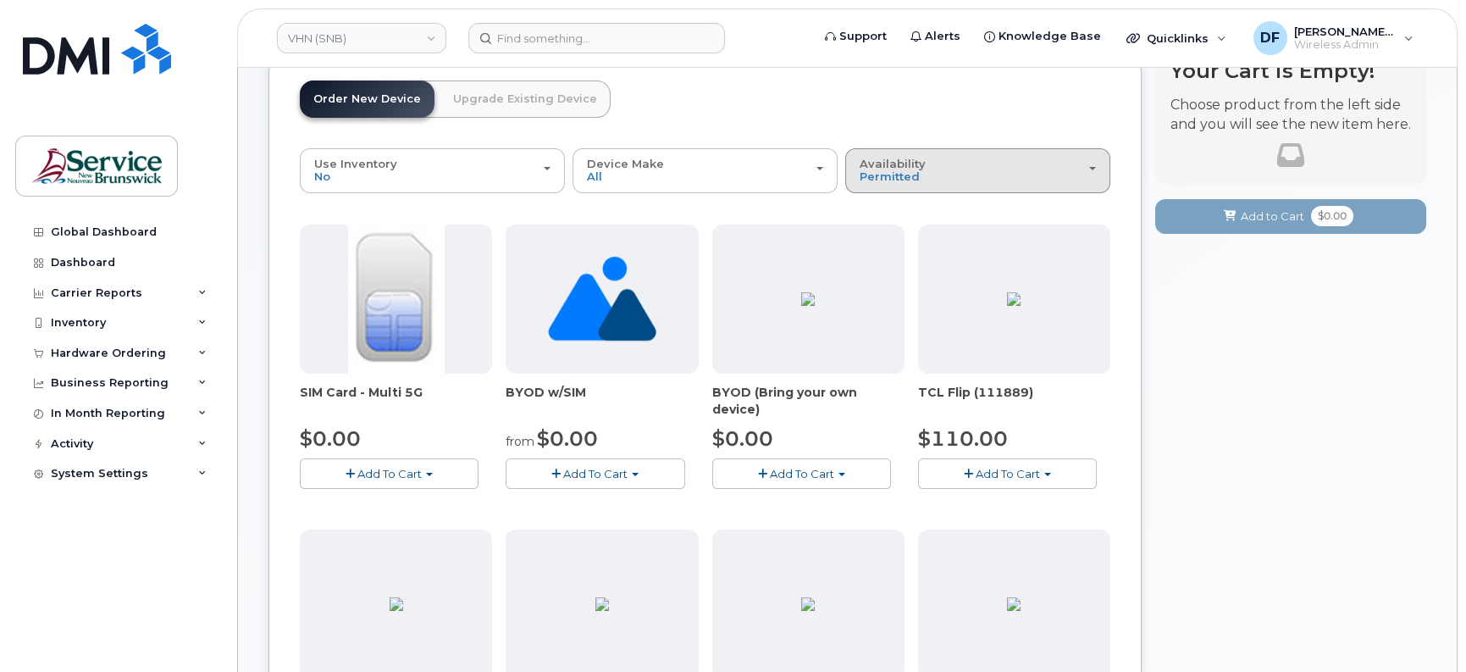
click at [975, 176] on div "Availability Permitted All" at bounding box center [978, 171] width 236 height 26
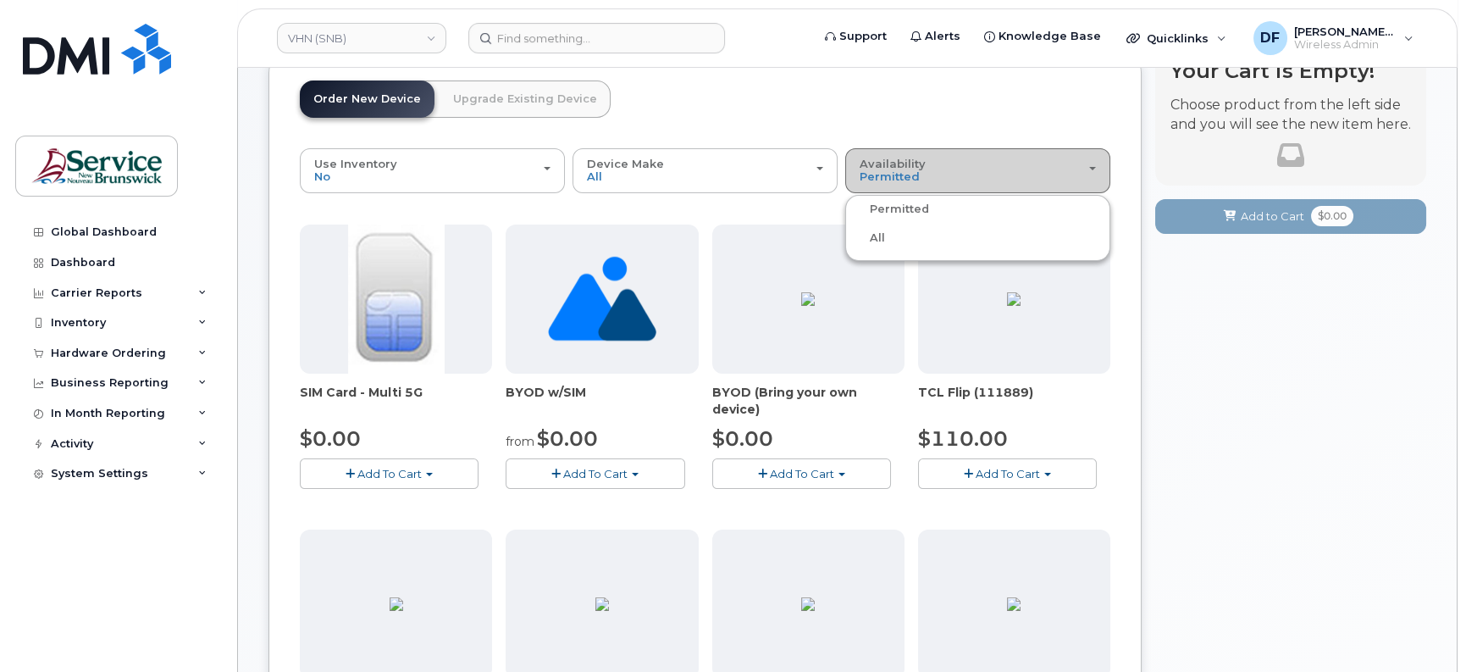
click at [975, 176] on div "Availability Permitted All" at bounding box center [978, 171] width 236 height 26
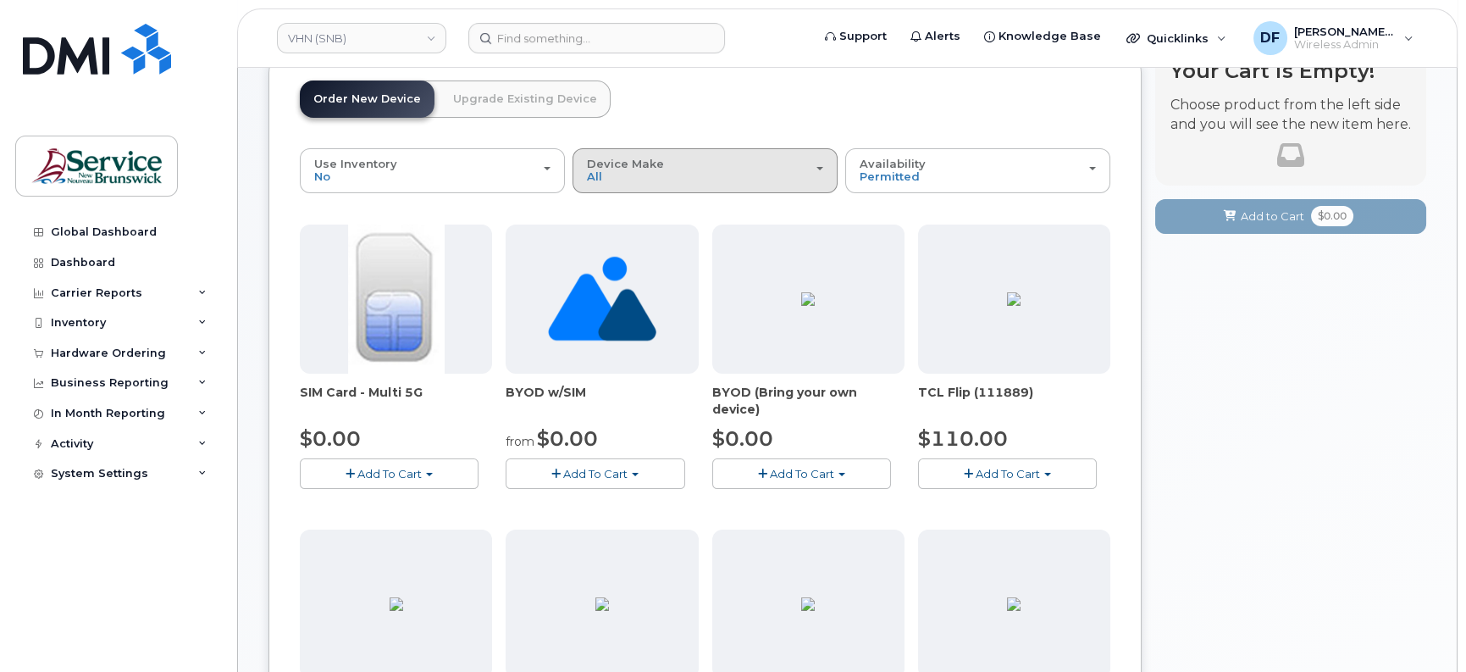
click at [640, 178] on div "Device Make All Aircard Android Cell Phone iPhone Tablet Unknown" at bounding box center [705, 171] width 236 height 26
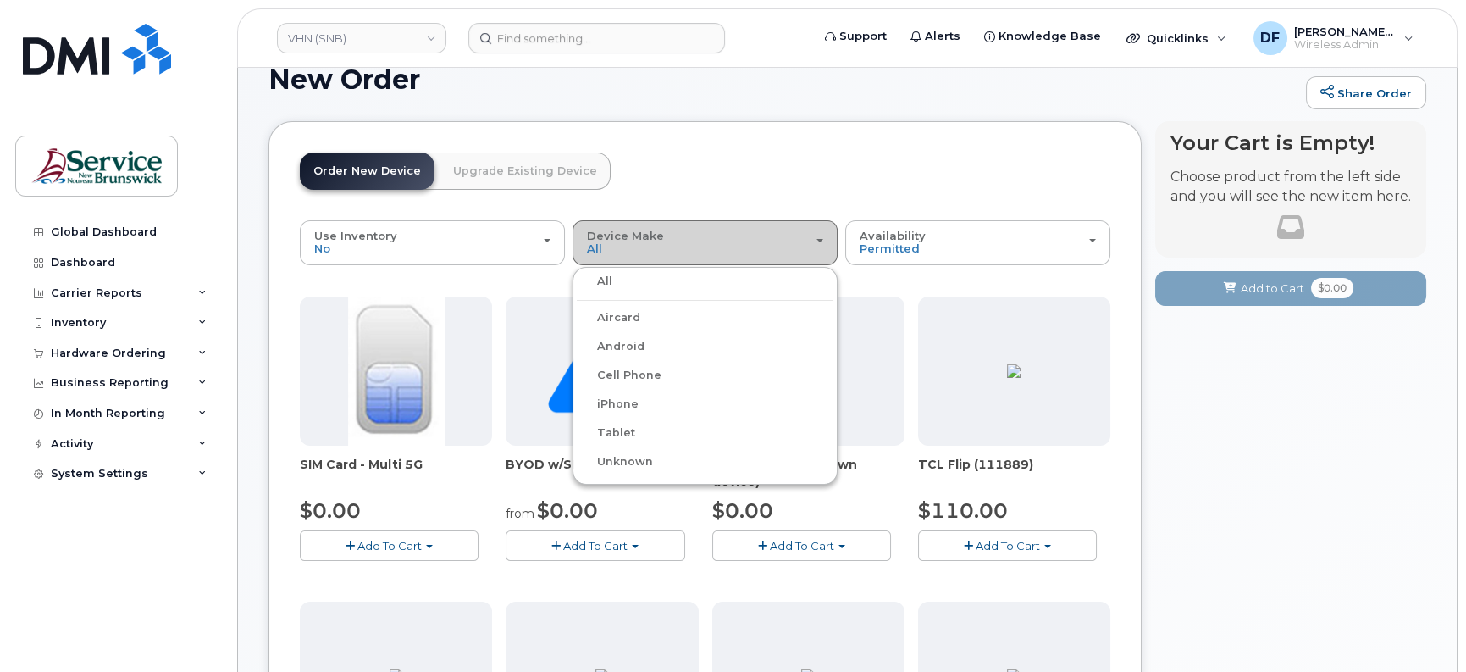
scroll to position [0, 0]
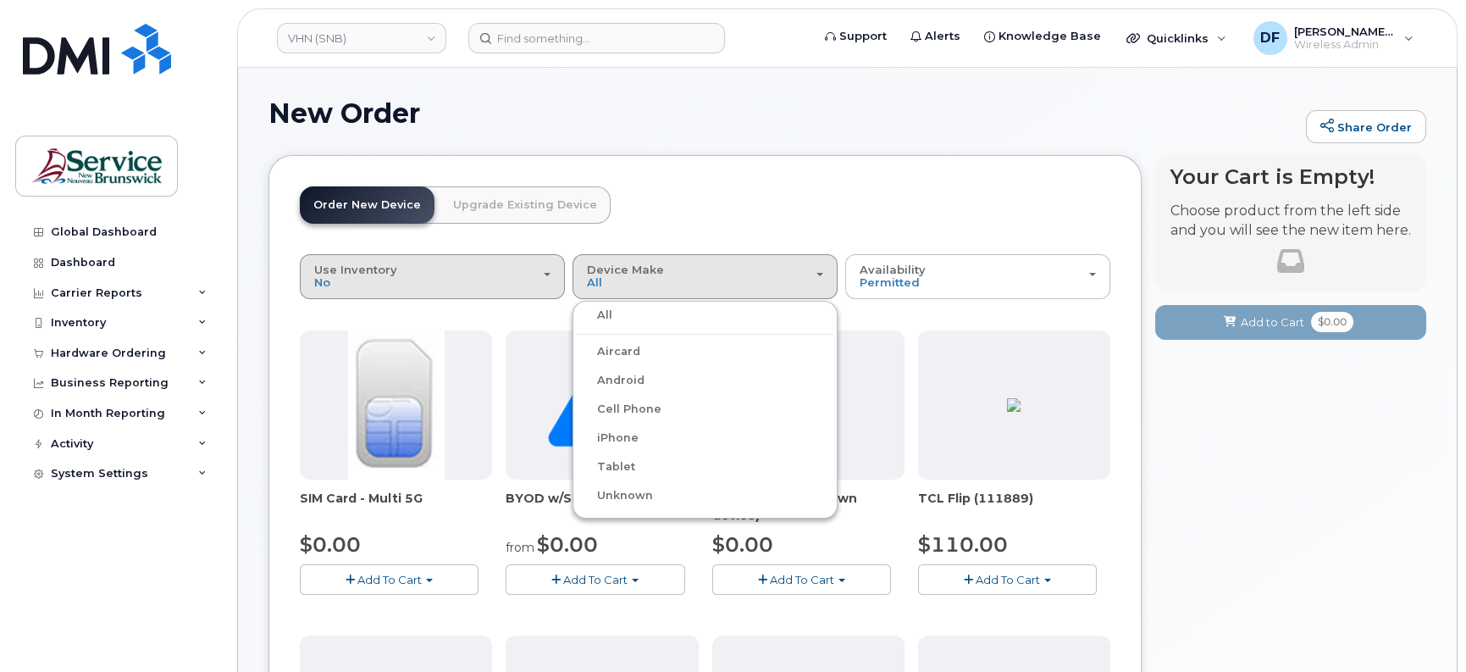
click at [392, 273] on div "Use Inventory No" at bounding box center [432, 276] width 236 height 26
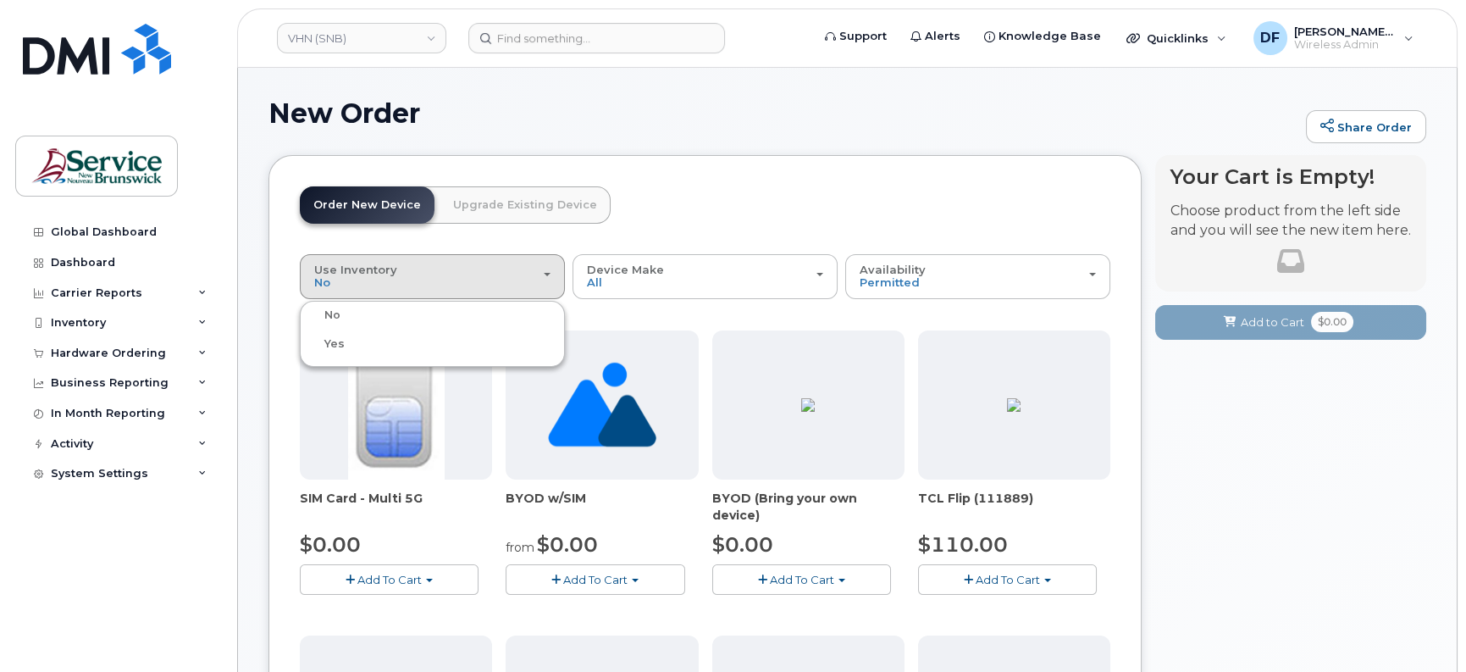
click at [987, 379] on div at bounding box center [1014, 404] width 192 height 149
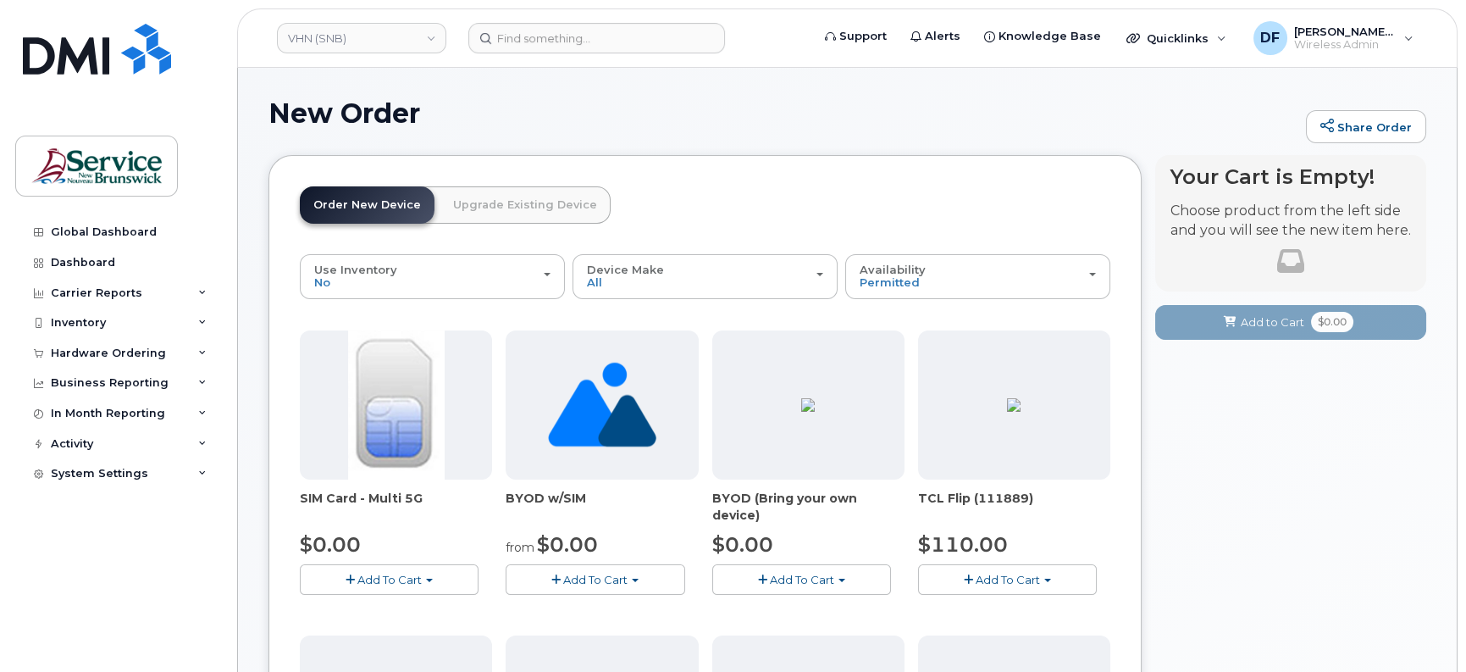
click at [981, 420] on div at bounding box center [1014, 404] width 192 height 149
click at [986, 572] on span "Add To Cart" at bounding box center [1008, 579] width 64 height 14
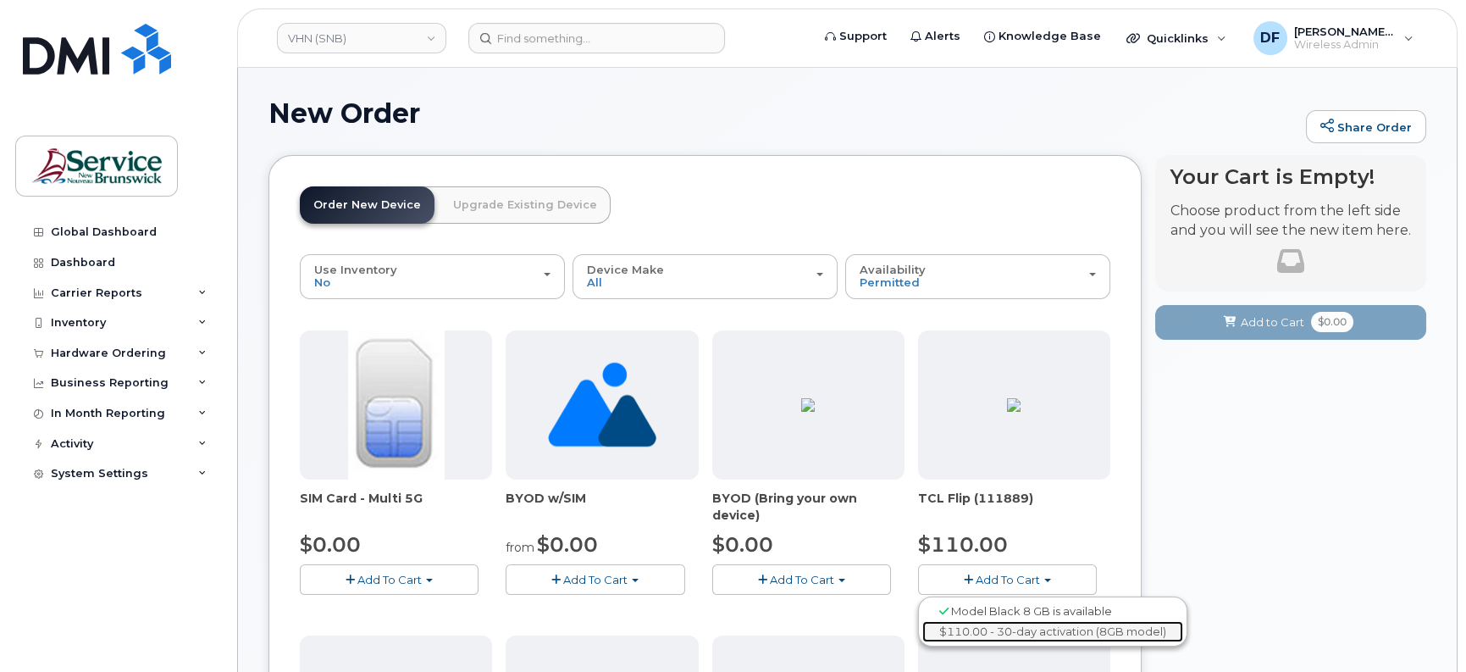
click at [1009, 633] on link "$110.00 - 30-day activation (8GB model)" at bounding box center [1052, 631] width 261 height 21
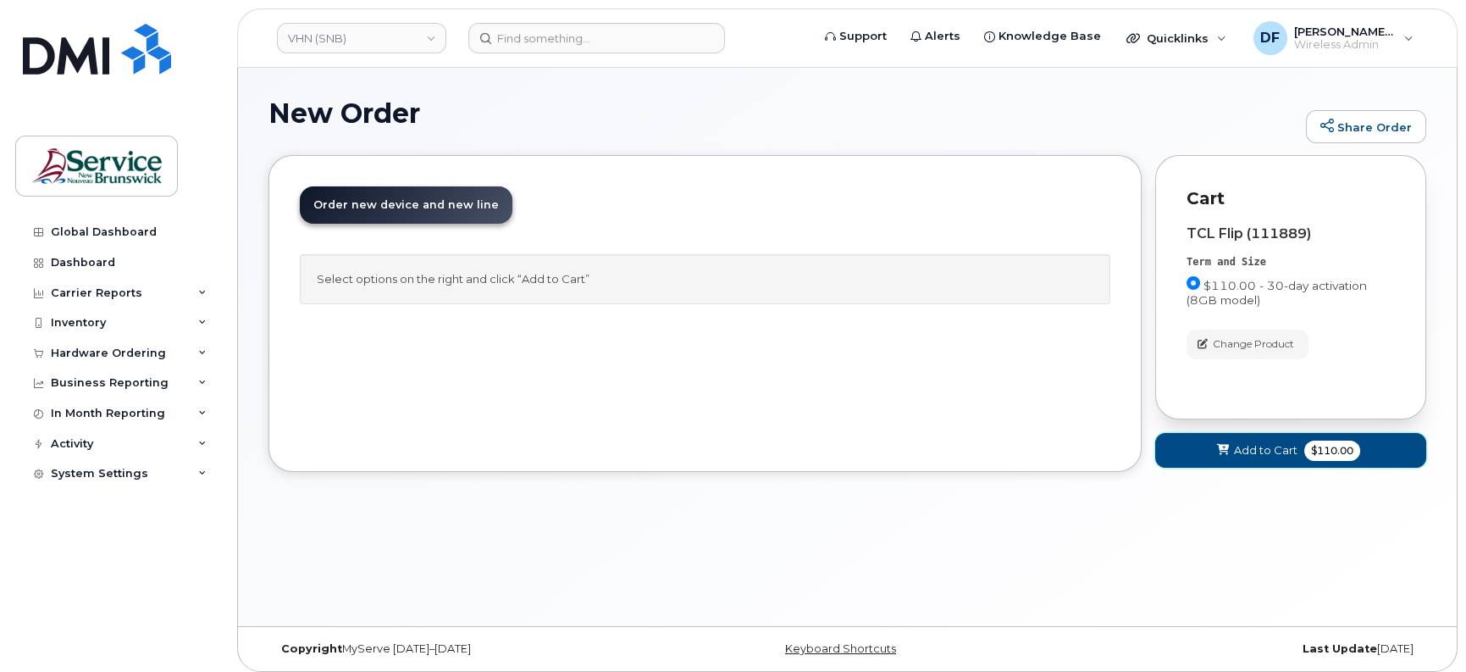
click at [1260, 450] on span "Add to Cart" at bounding box center [1266, 450] width 64 height 16
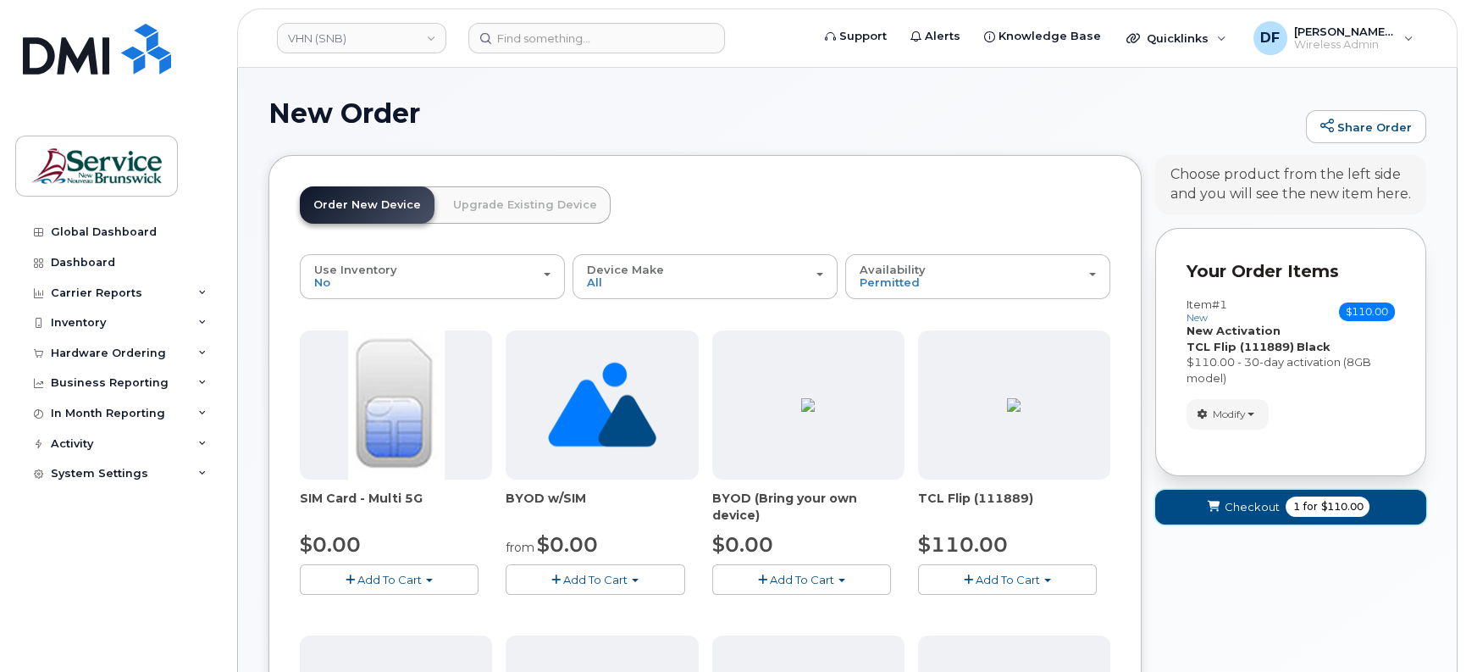
click at [1293, 508] on span "1" at bounding box center [1295, 506] width 7 height 15
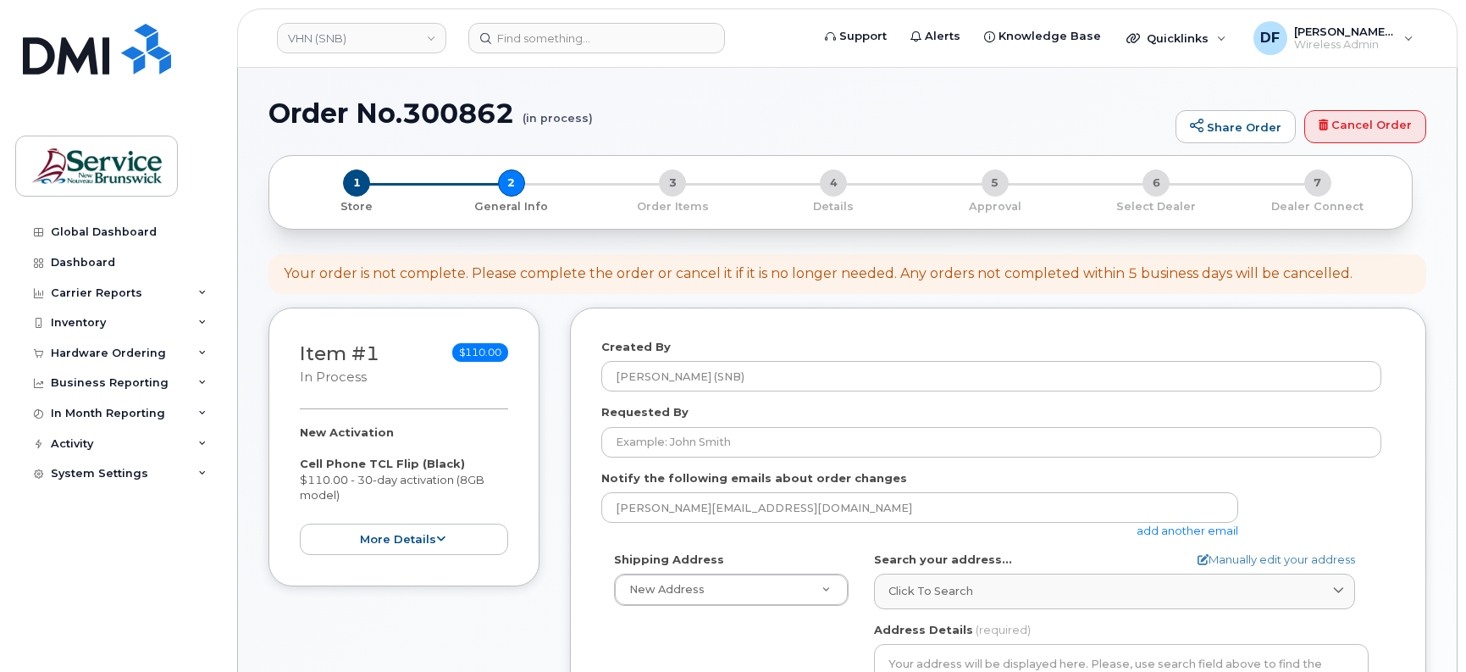
select select
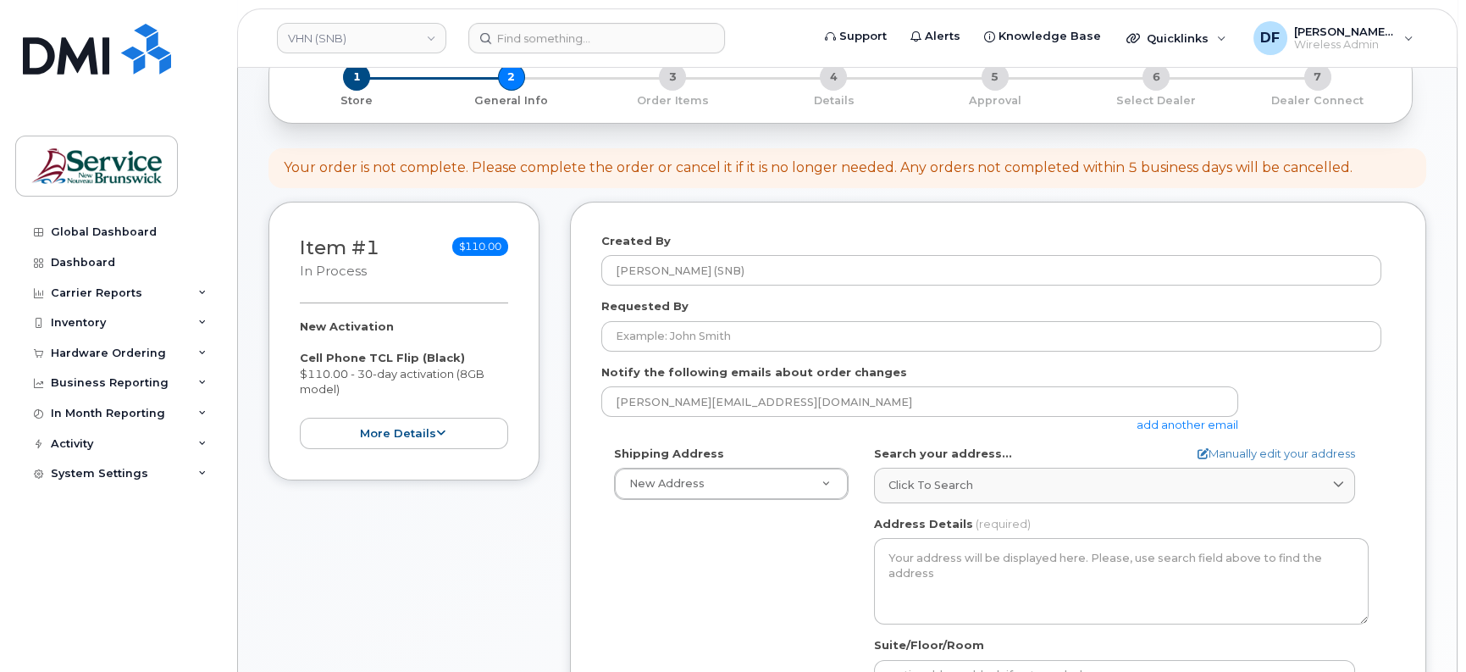
click at [728, 318] on div "Requested By" at bounding box center [998, 324] width 794 height 53
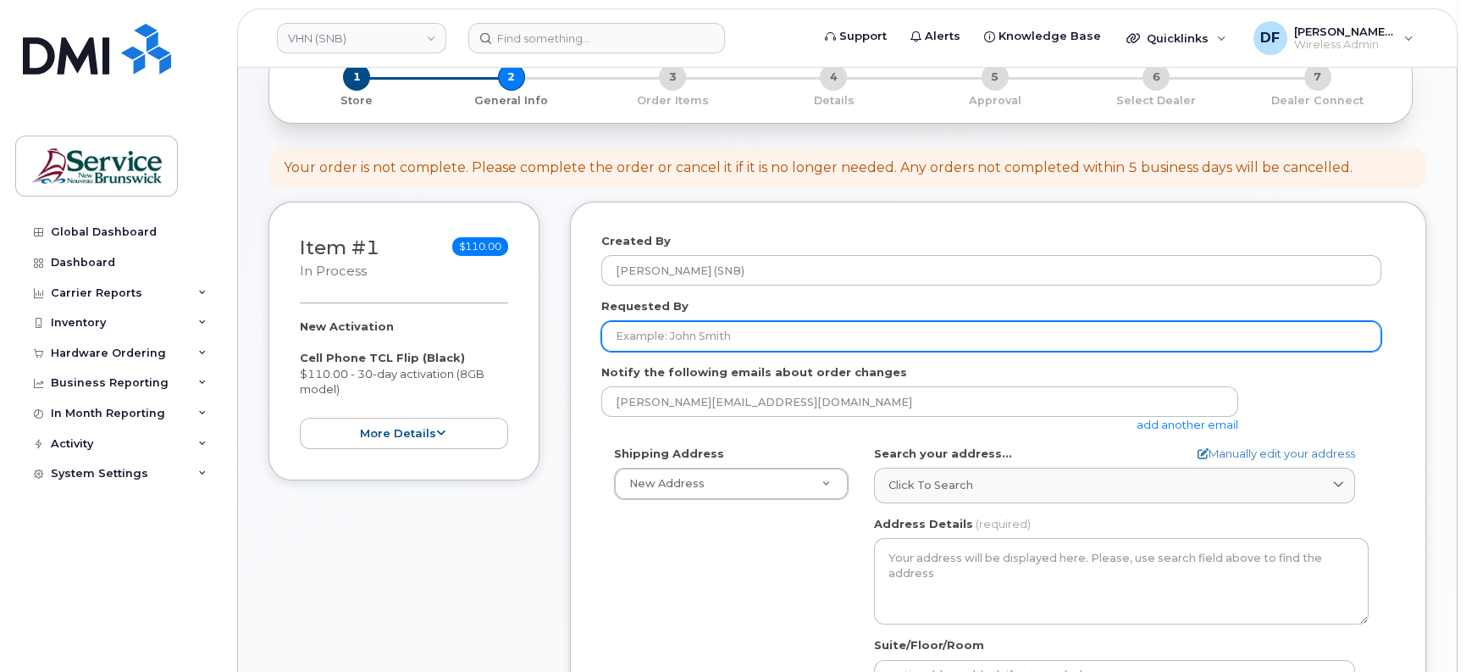
click at [727, 322] on input "Requested By" at bounding box center [991, 336] width 780 height 30
paste input "[PERSON_NAME]"
type input "[PERSON_NAME]"
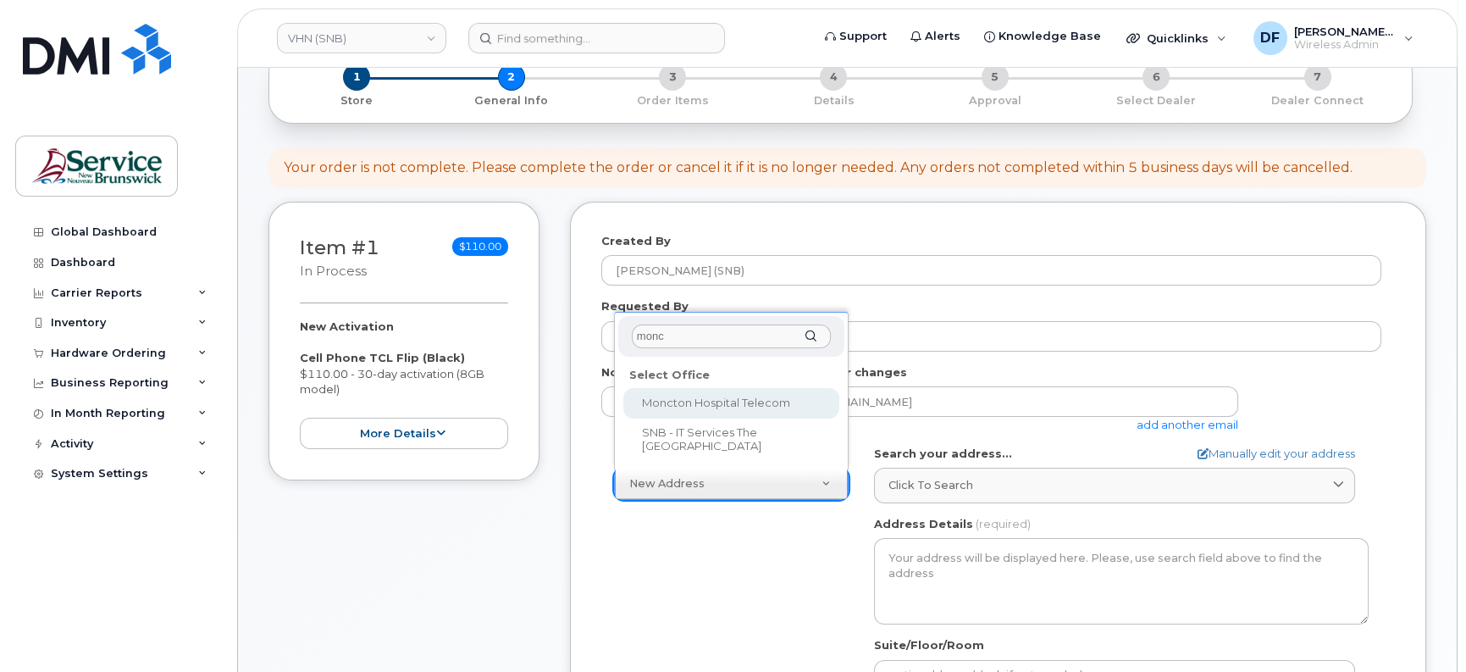
type input "monc"
select select
type textarea "135 Macbeath Ave Moncton New Brunswick E1C 6Z8"
type input "[PERSON_NAME]"
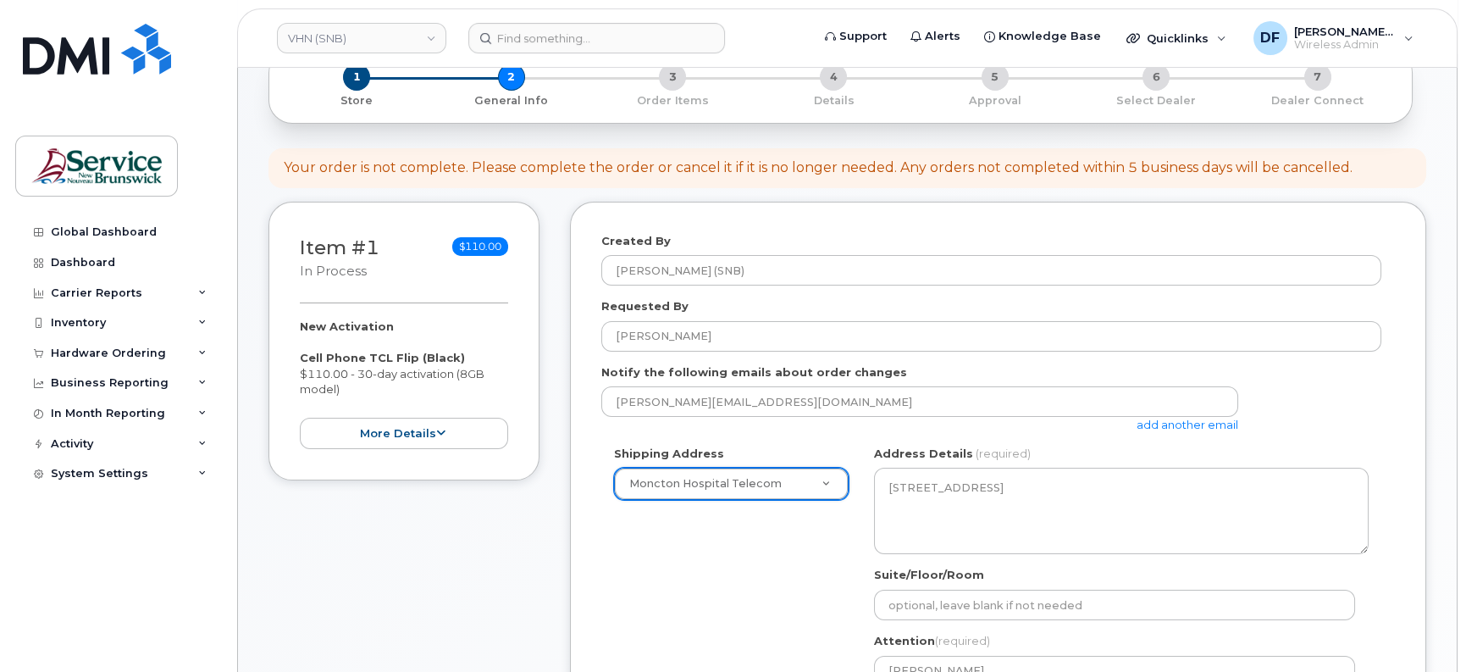
scroll to position [212, 0]
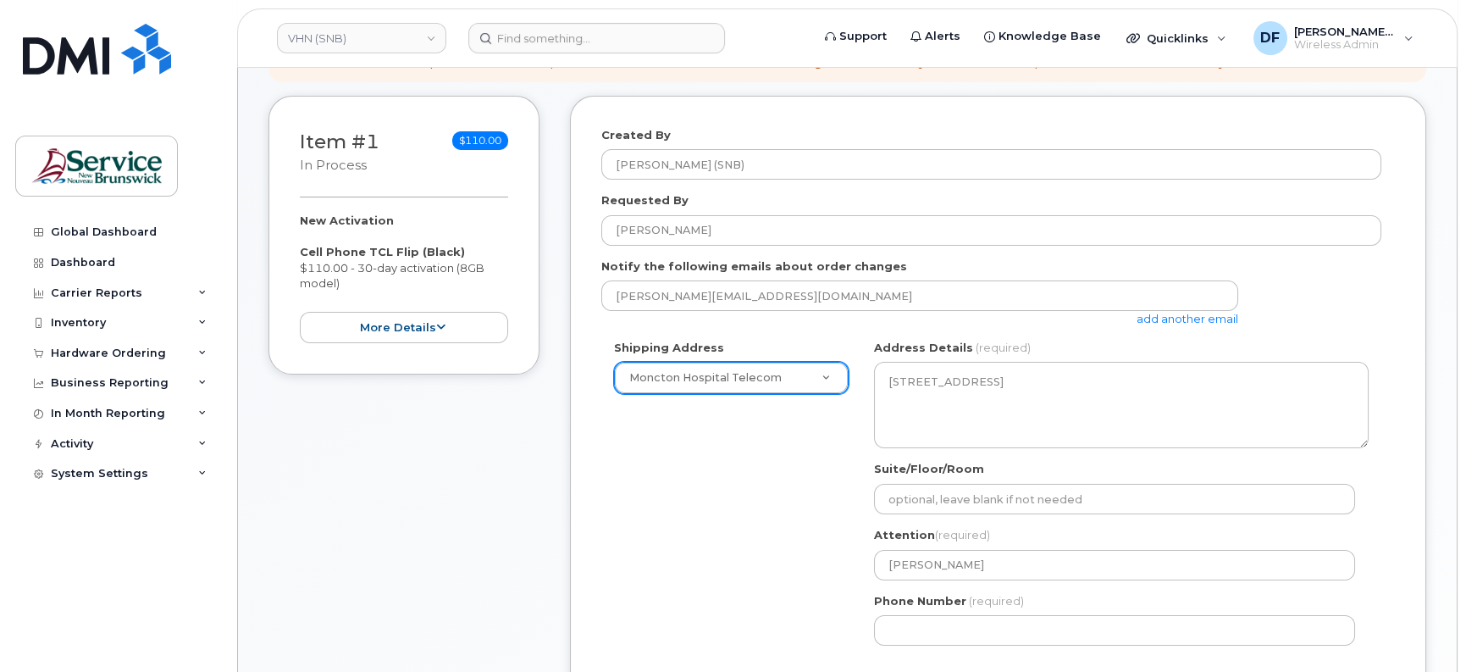
click at [940, 483] on div "Suite/Floor/Room" at bounding box center [1121, 487] width 495 height 53
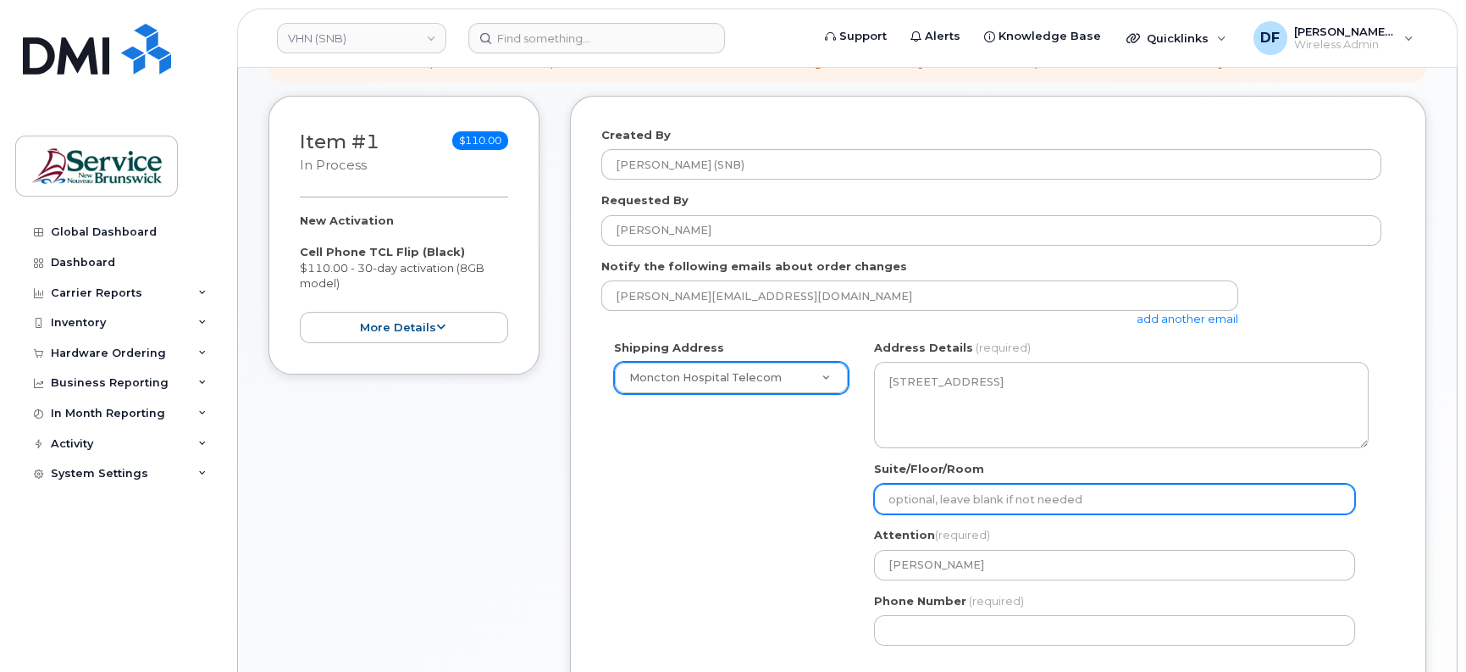
click at [943, 493] on input "Suite/Floor/Room" at bounding box center [1114, 499] width 481 height 30
paste input "WO0000000486948"
select select
type input "WO0000000486948"
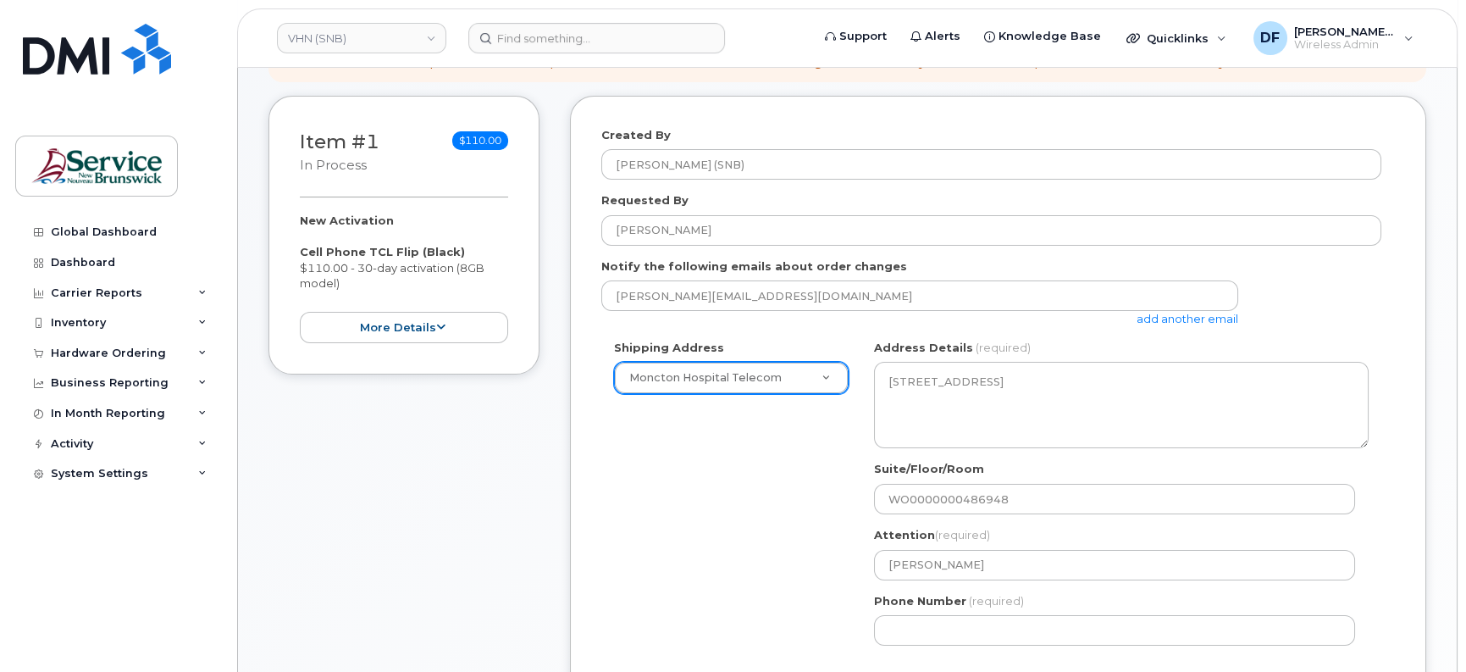
click at [778, 542] on div "Shipping Address Moncton Hospital Telecom New Address ASD-E Main Office ASD-N B…" at bounding box center [991, 499] width 780 height 318
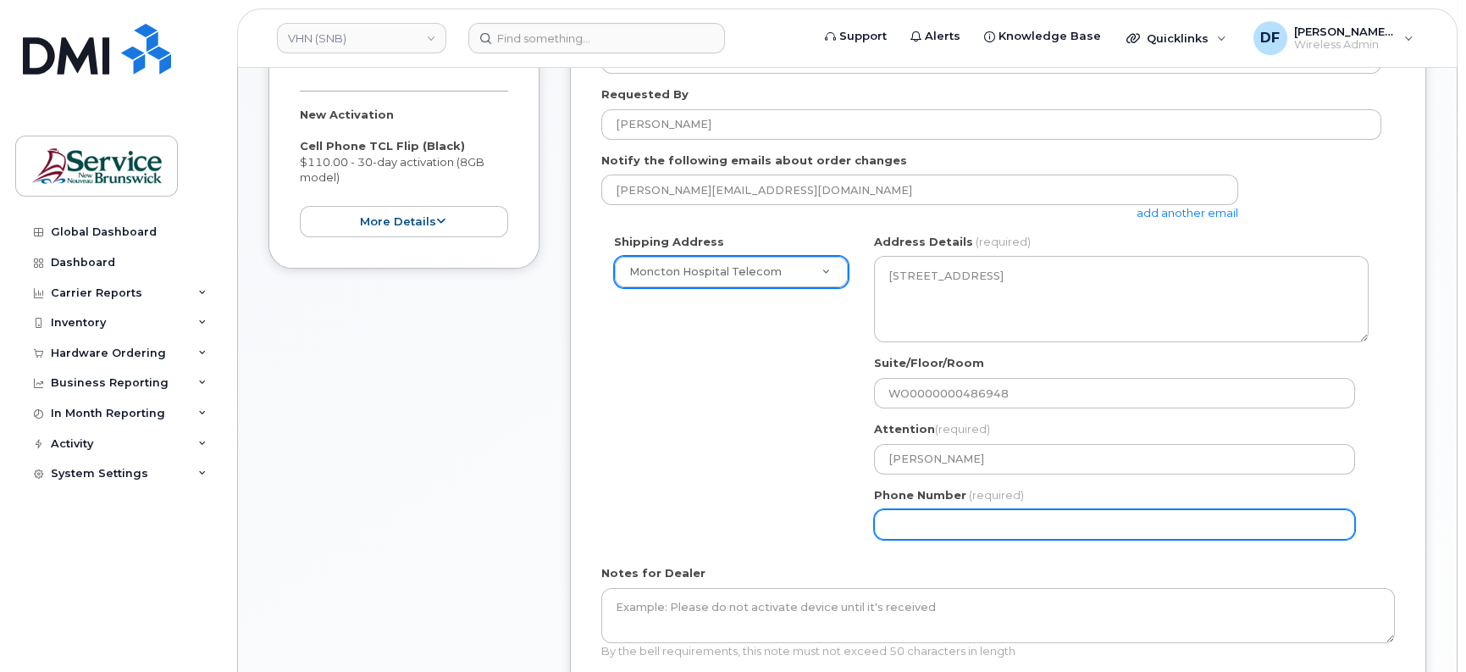
click at [907, 518] on input "Phone Number" at bounding box center [1114, 524] width 481 height 30
type input "5063809638"
select select
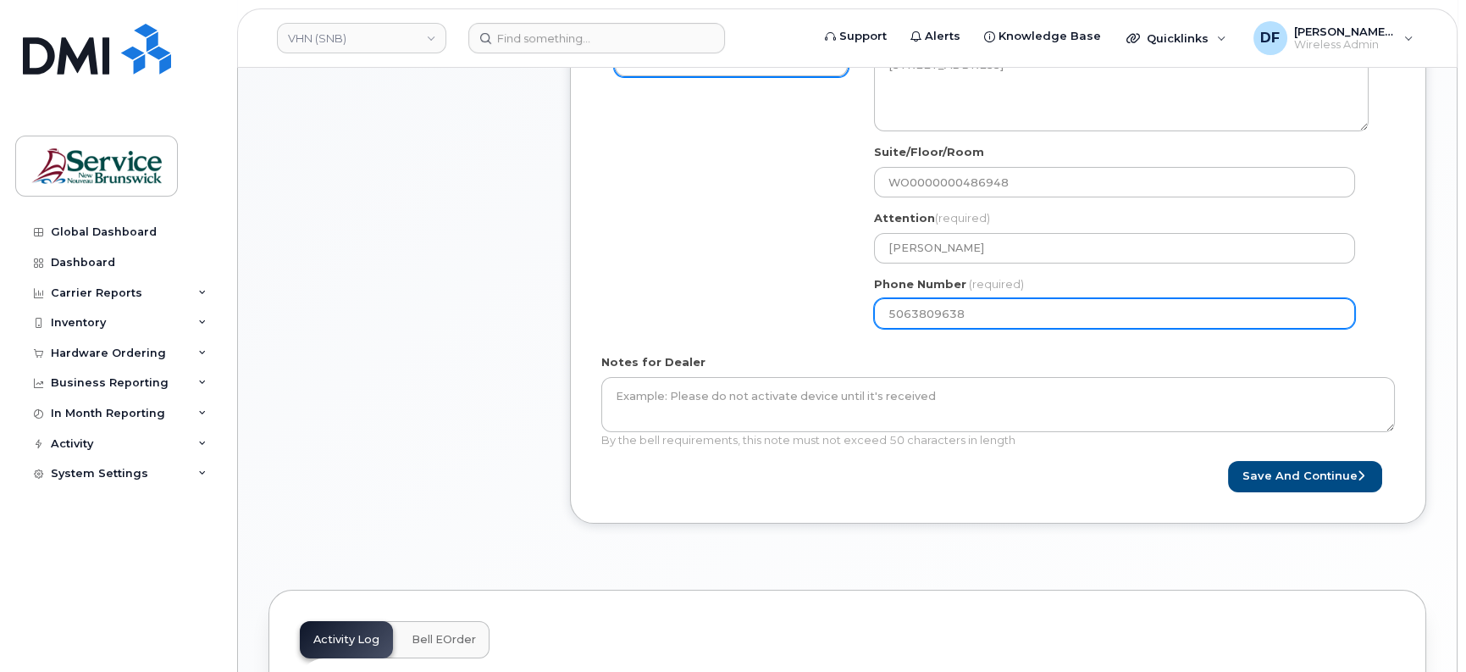
scroll to position [529, 0]
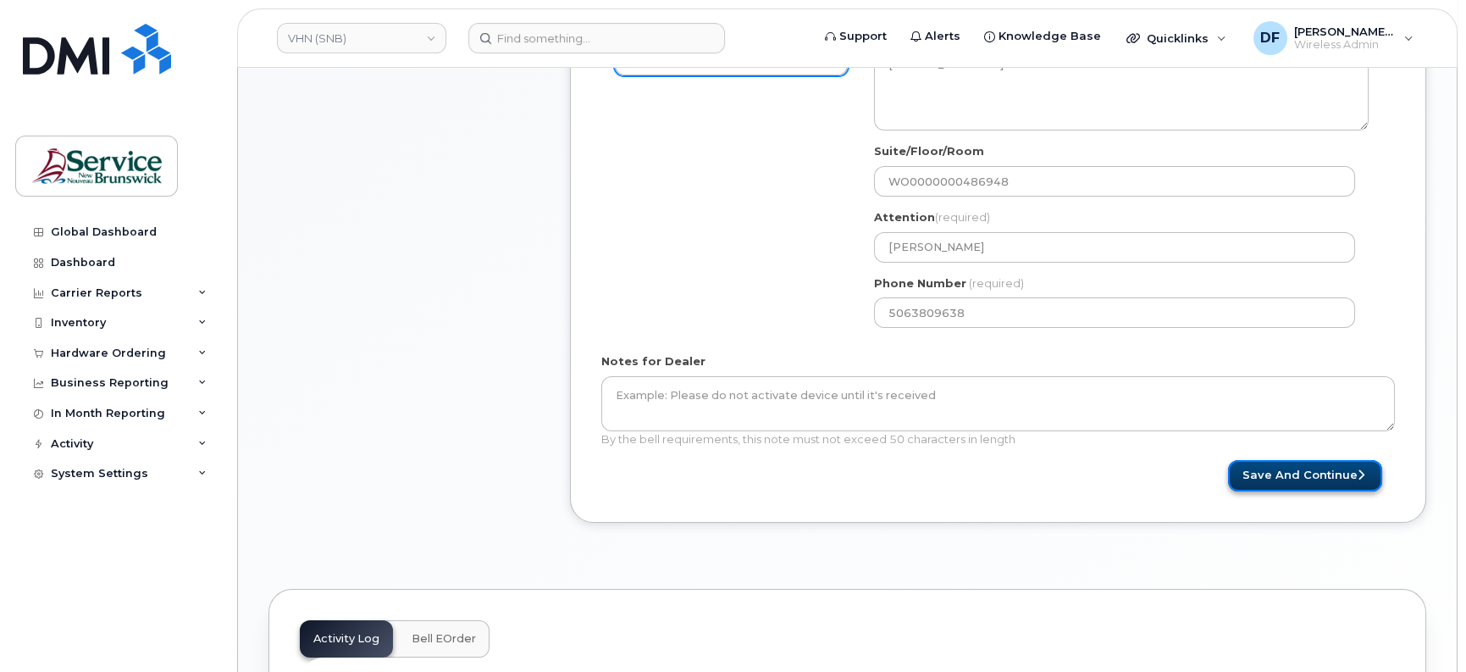
click at [1280, 470] on button "Save and Continue" at bounding box center [1305, 475] width 154 height 31
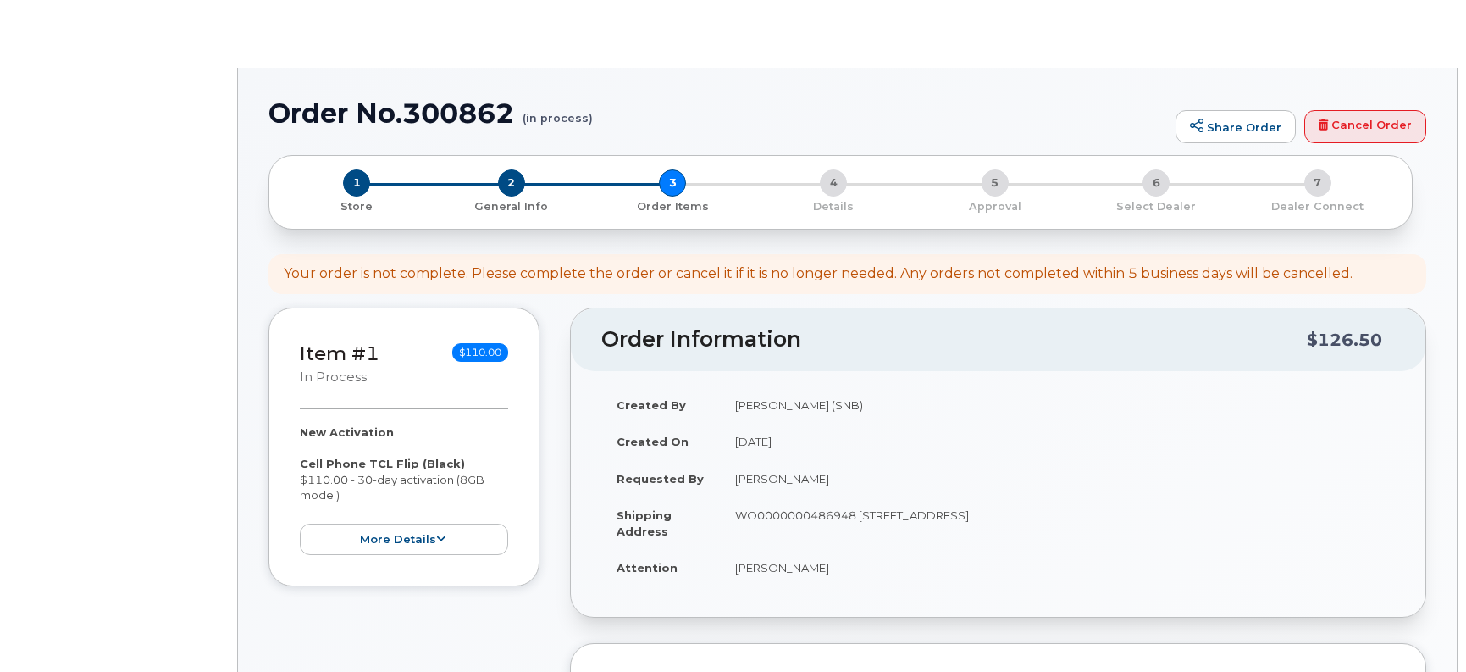
select select
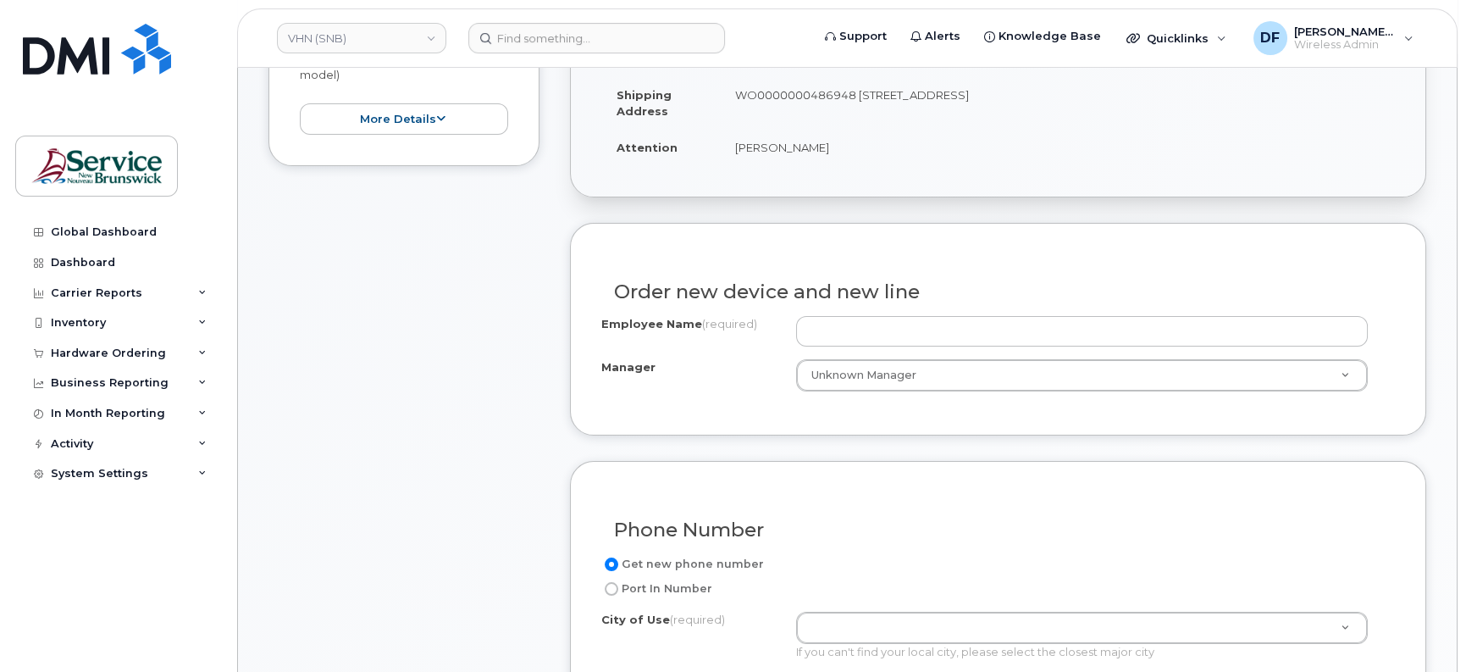
scroll to position [423, 0]
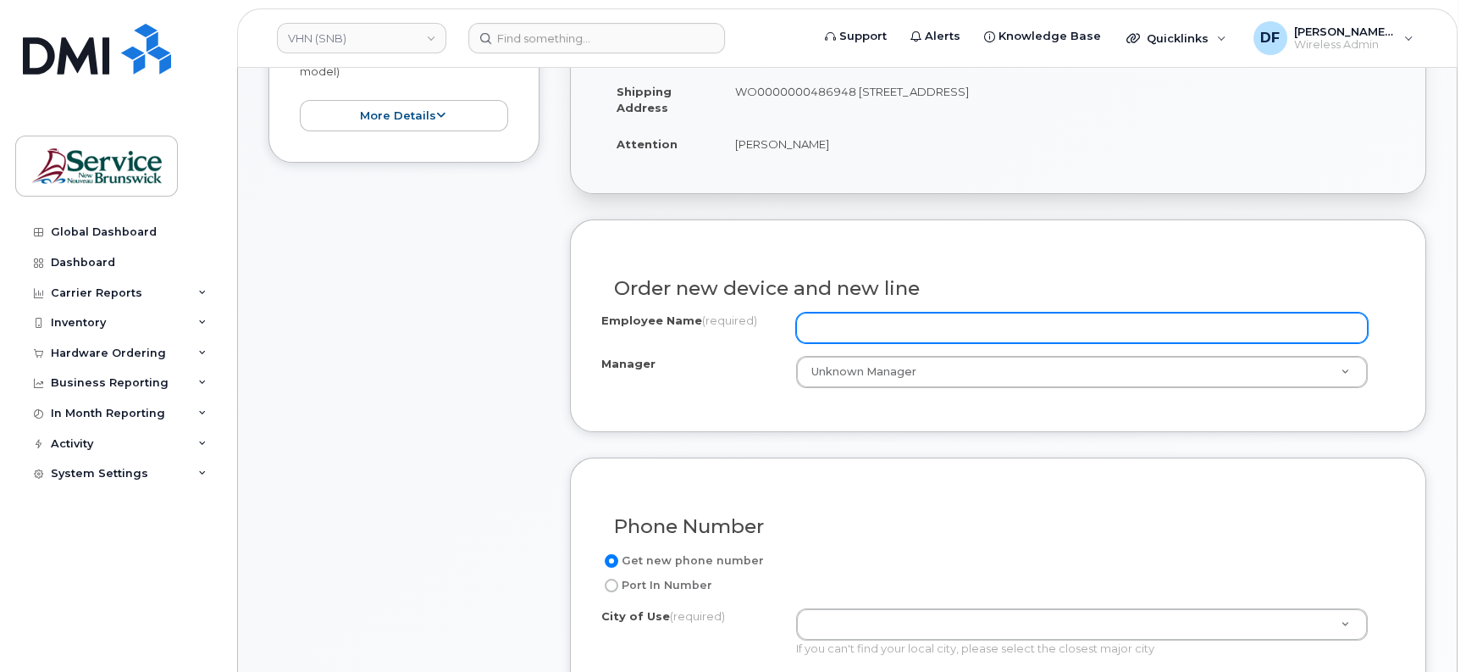
click at [900, 325] on input "Employee Name (required)" at bounding box center [1082, 327] width 572 height 30
paste input "[PERSON_NAME]"
type input "[PERSON_NAME]"
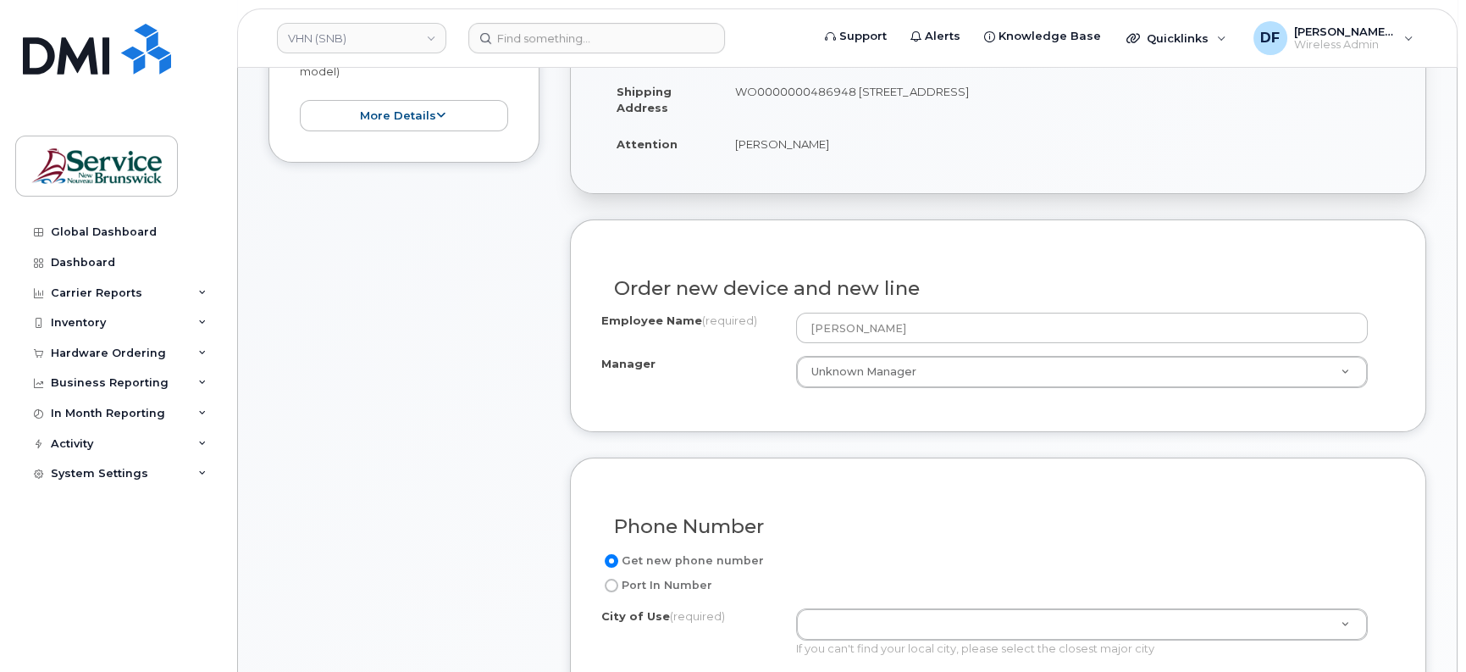
click at [550, 437] on div "Item #1 in process $110.00 New Activation Cell Phone TCL Flip (Black) $110.00 -…" at bounding box center [847, 563] width 1158 height 1358
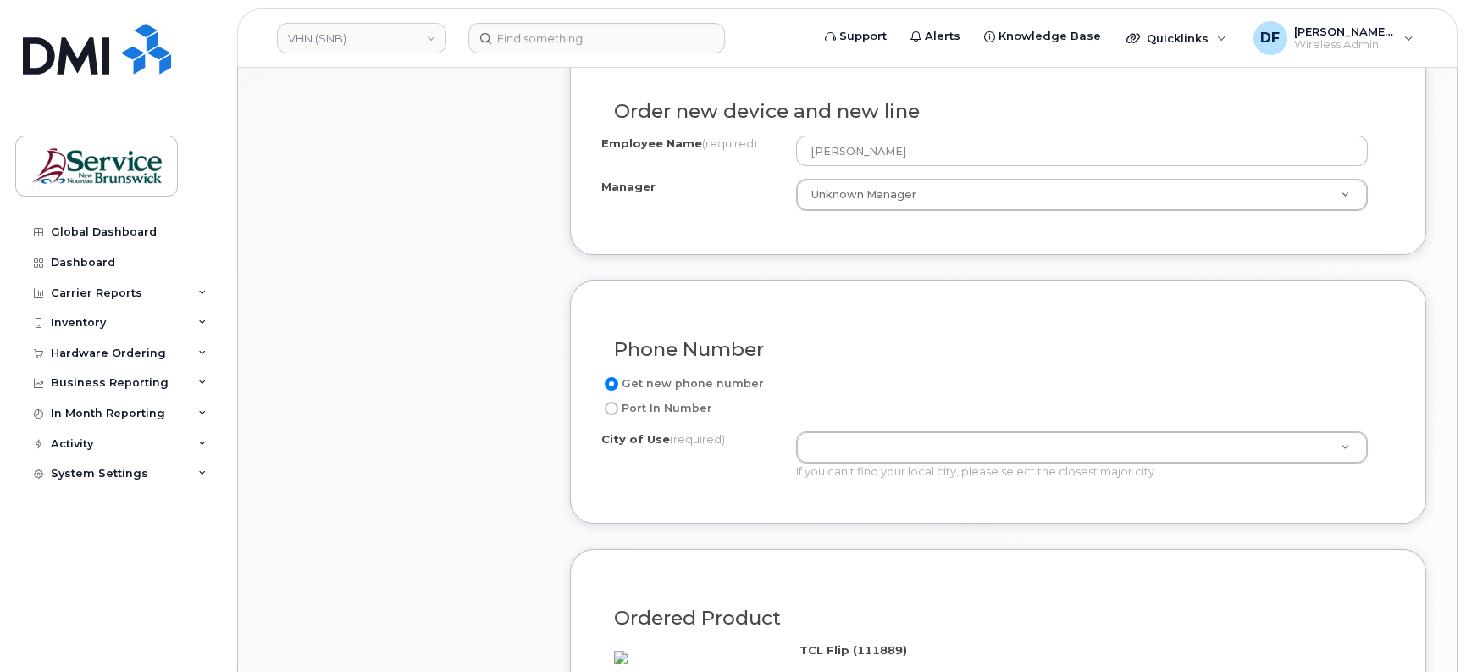
scroll to position [635, 0]
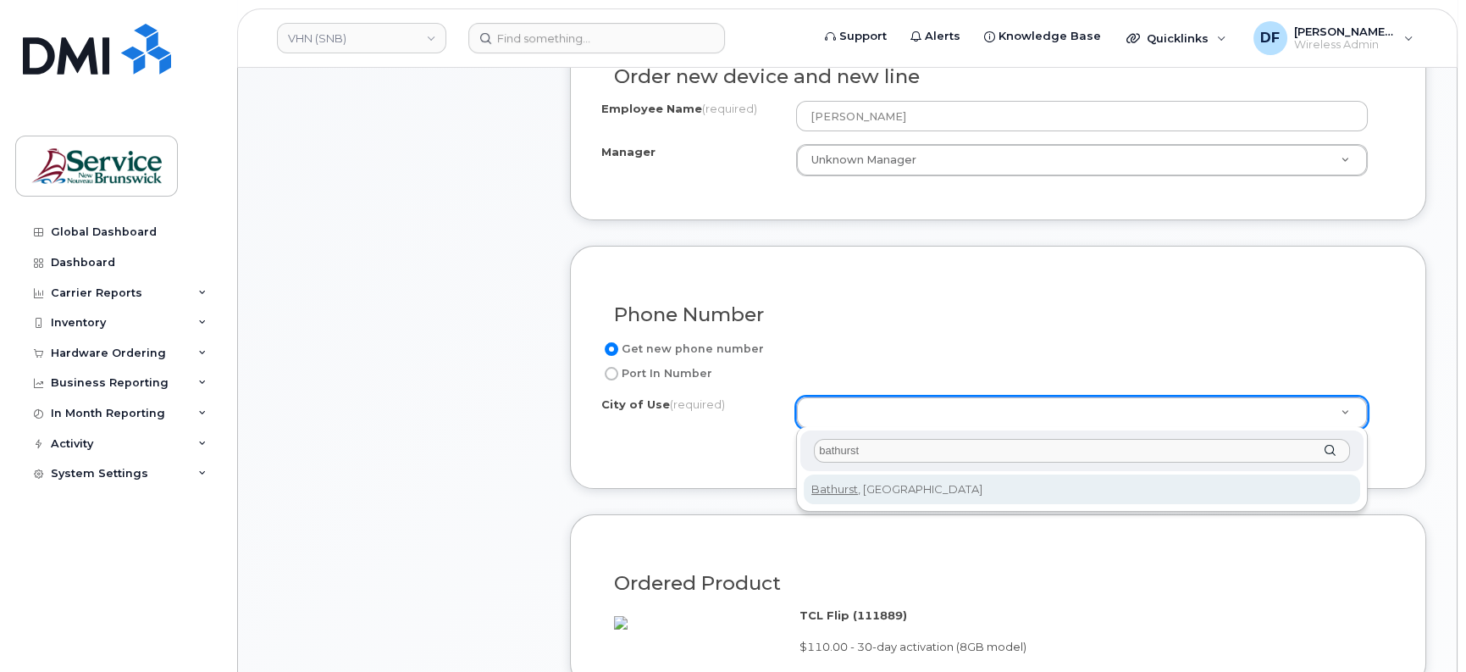
type input "bathurst"
type input "1368"
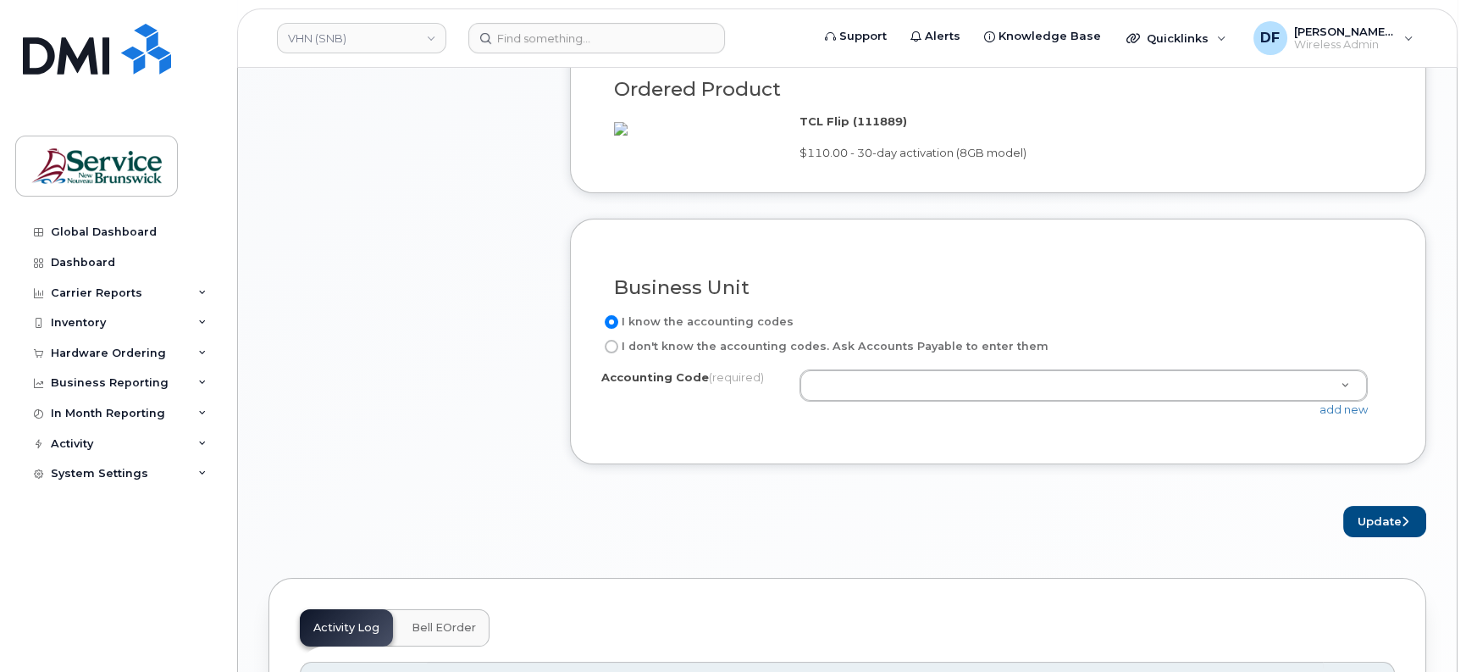
scroll to position [1164, 0]
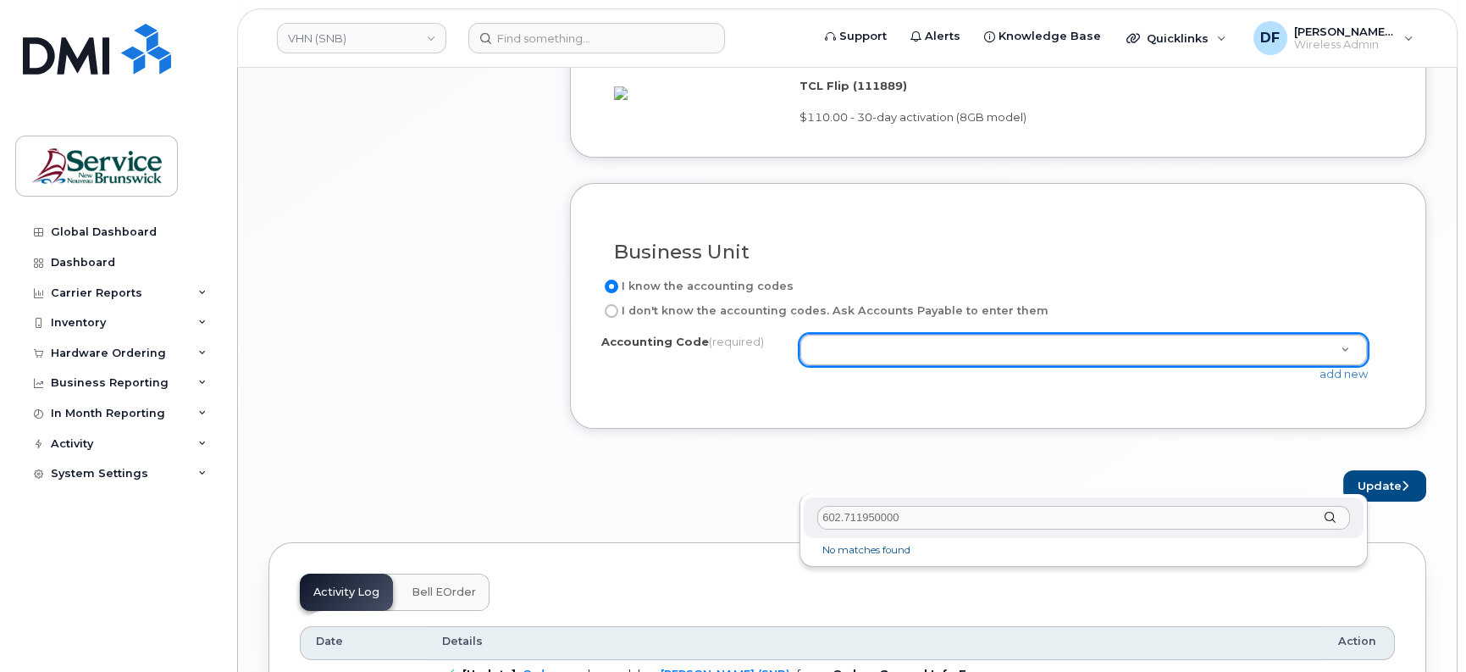
click at [839, 516] on input "602.711950000" at bounding box center [1083, 518] width 533 height 25
type input "6021.711950000"
click at [1334, 512] on div "6021.711950000" at bounding box center [1084, 517] width 560 height 41
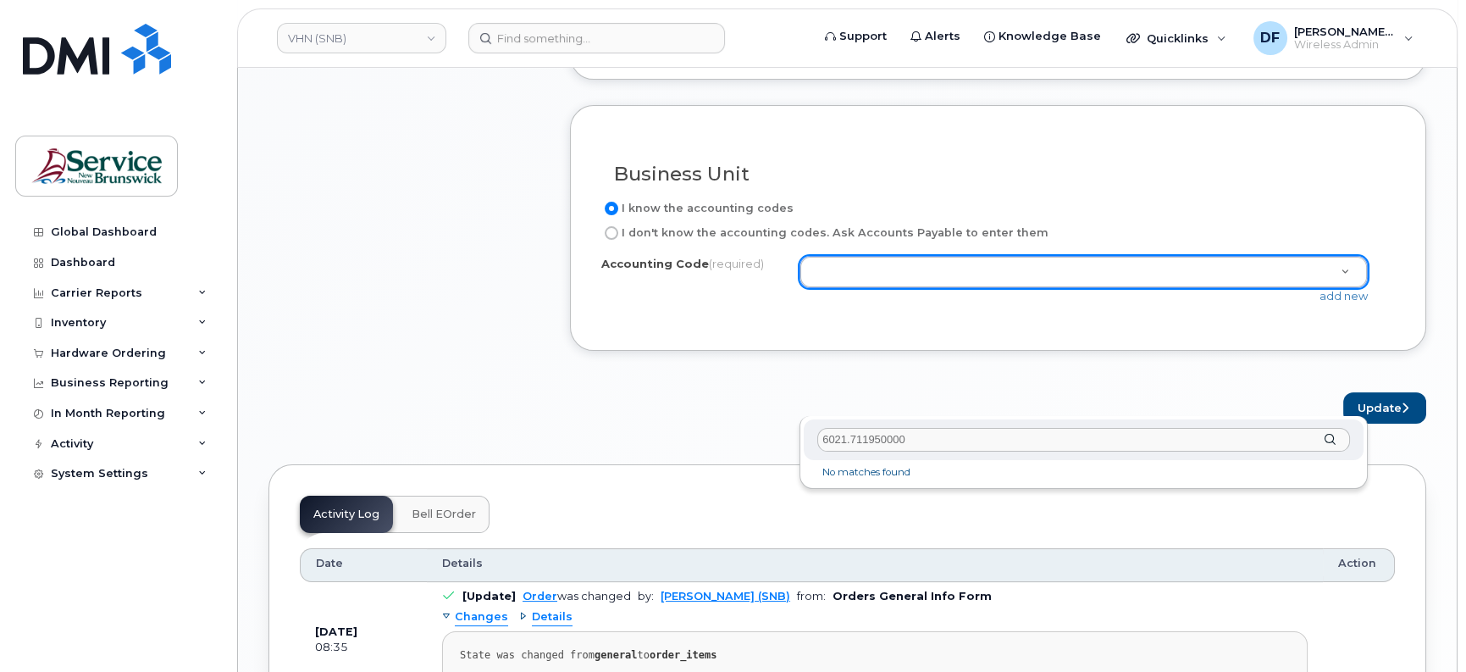
scroll to position [1222, 0]
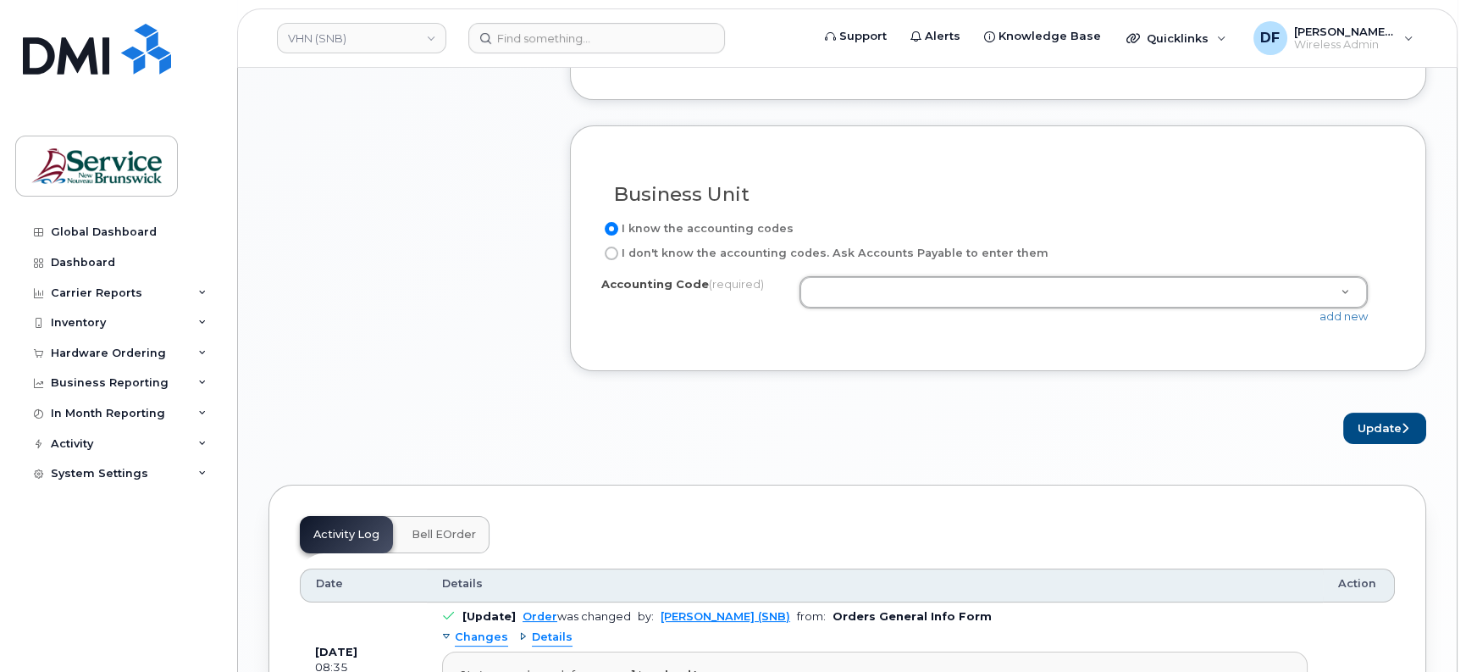
drag, startPoint x: 1401, startPoint y: 479, endPoint x: 1396, endPoint y: 467, distance: 12.9
click at [1362, 323] on link "add new" at bounding box center [1343, 316] width 48 height 14
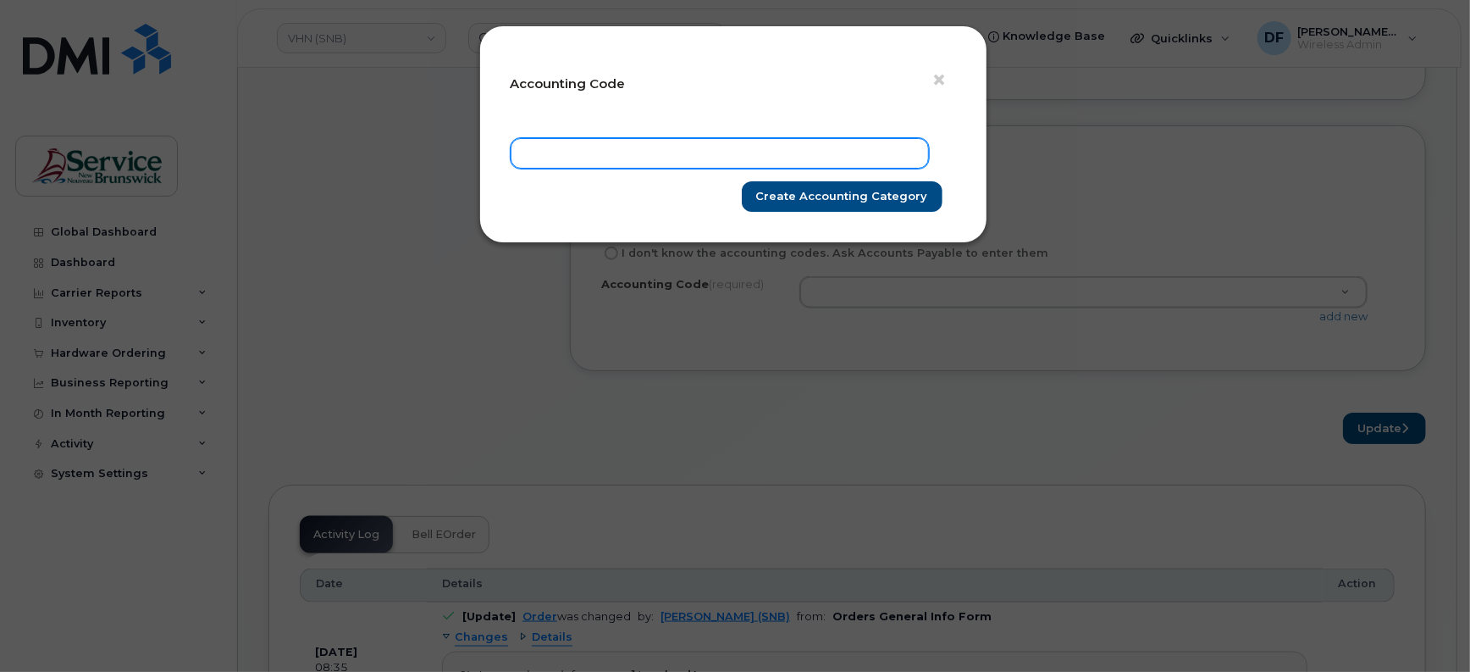
click at [650, 158] on input "text" at bounding box center [720, 153] width 418 height 30
paste input "602.711950000"
click at [543, 151] on input "602.711950000" at bounding box center [720, 153] width 418 height 30
type input "6021.711950000"
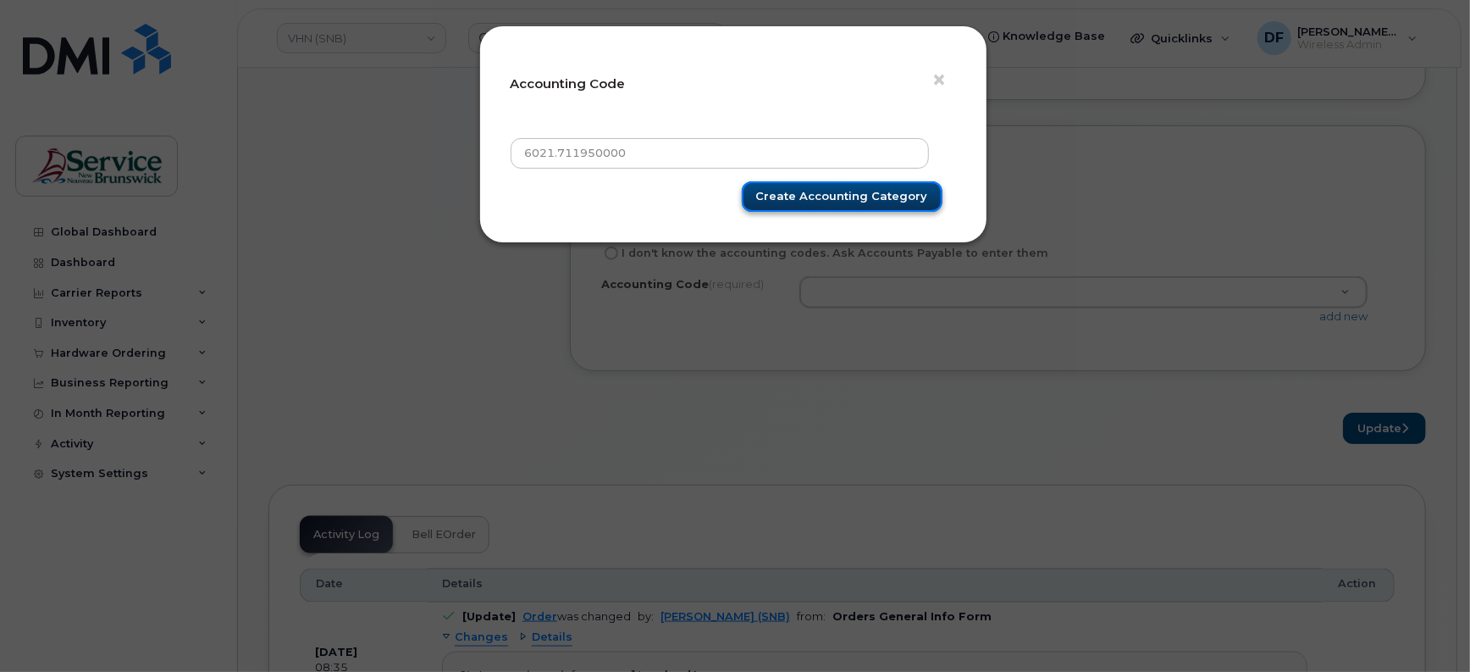
click at [810, 196] on input "Create Accounting category" at bounding box center [842, 196] width 201 height 31
type input "Create Accounting category"
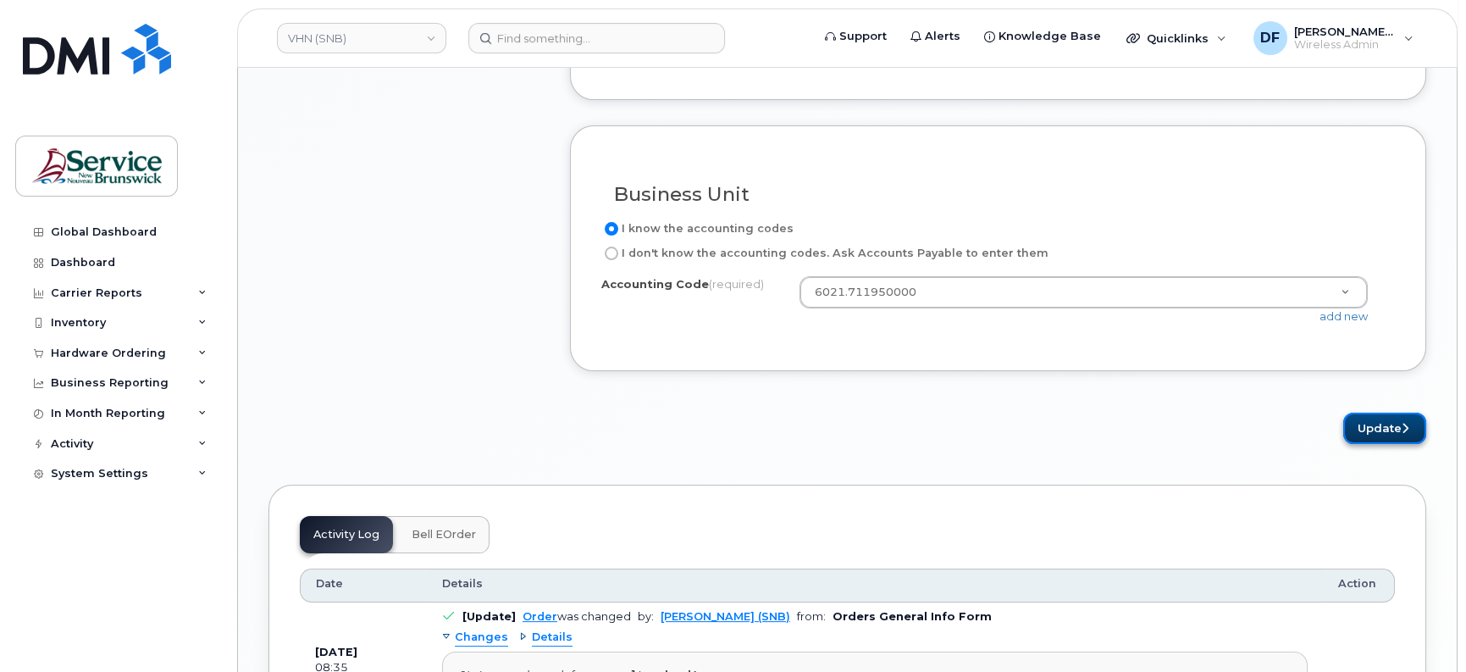
click at [1389, 444] on button "Update" at bounding box center [1384, 427] width 83 height 31
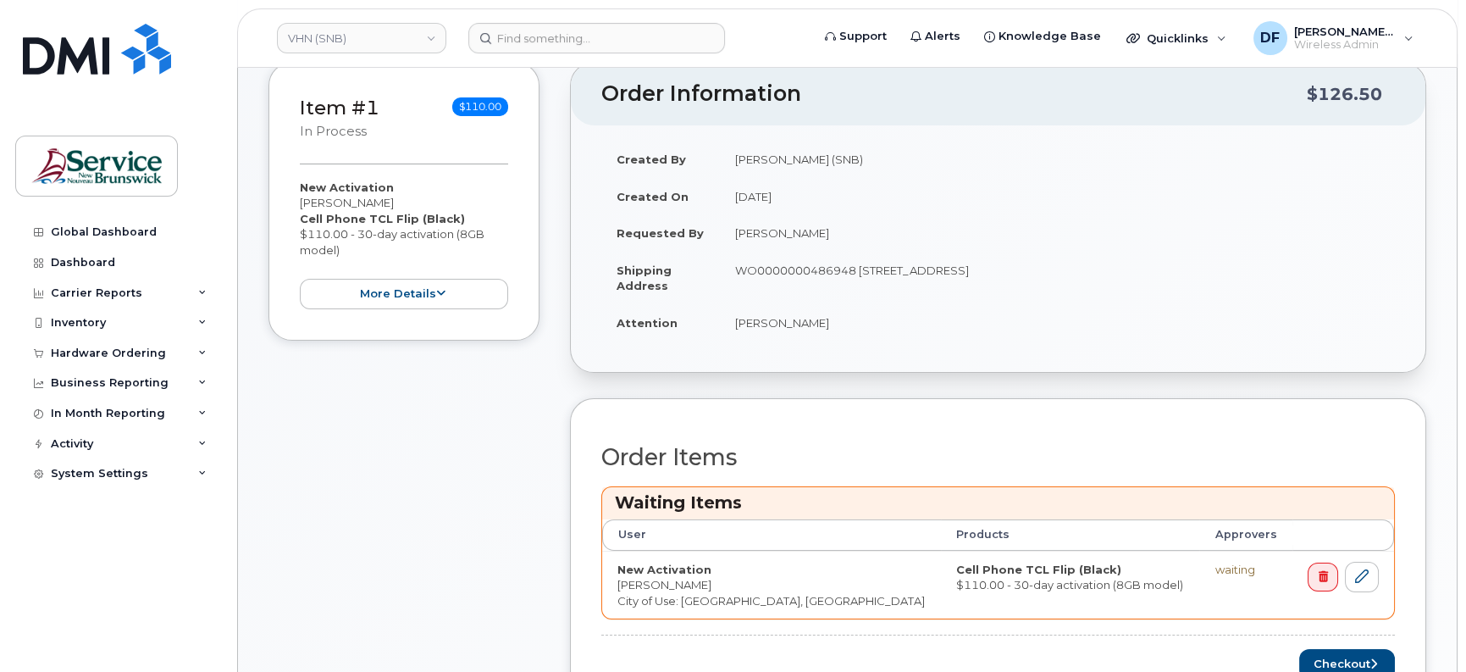
scroll to position [423, 0]
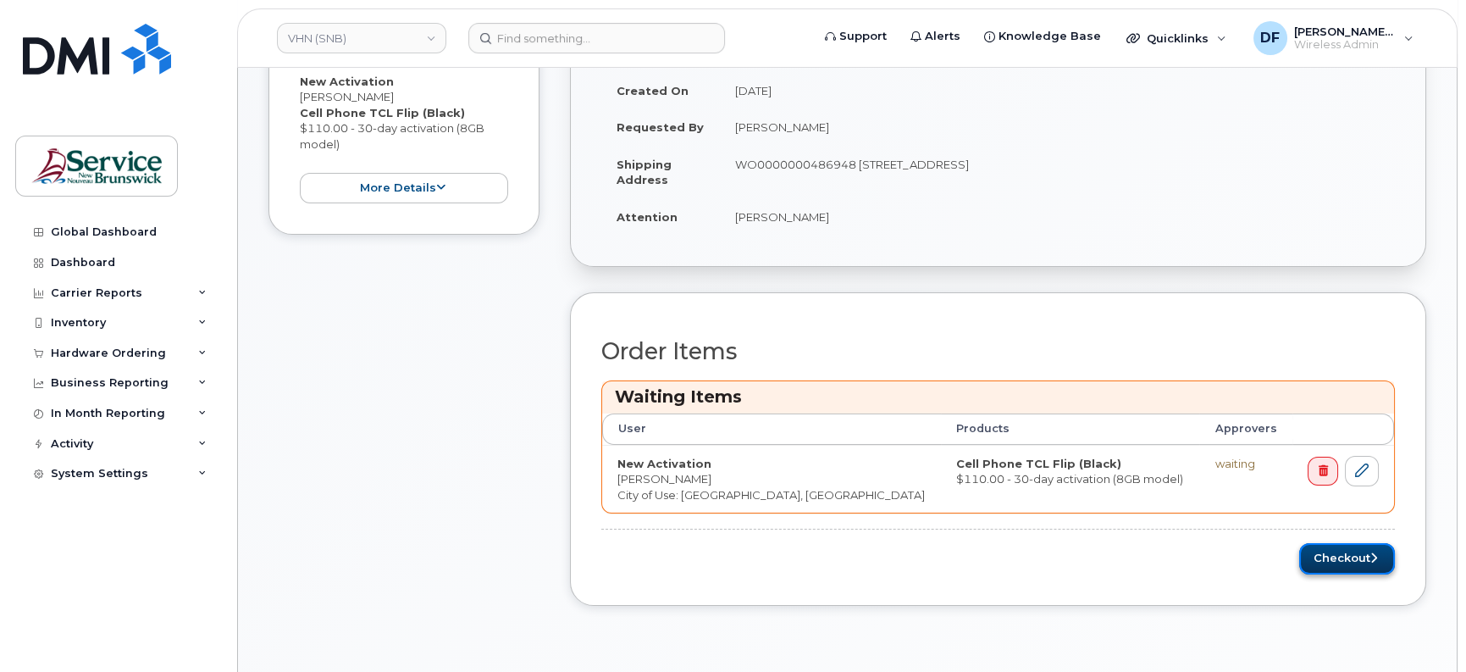
click at [1316, 558] on button "Checkout" at bounding box center [1347, 558] width 96 height 31
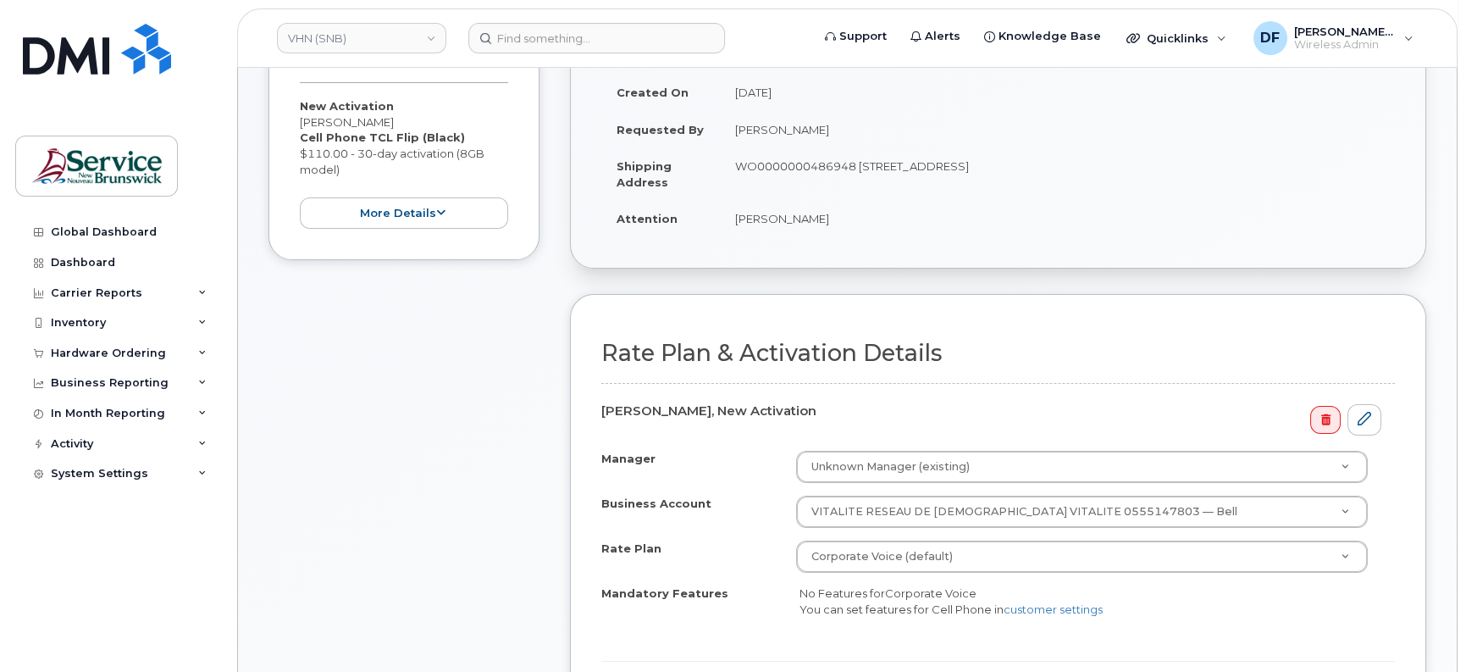
scroll to position [423, 0]
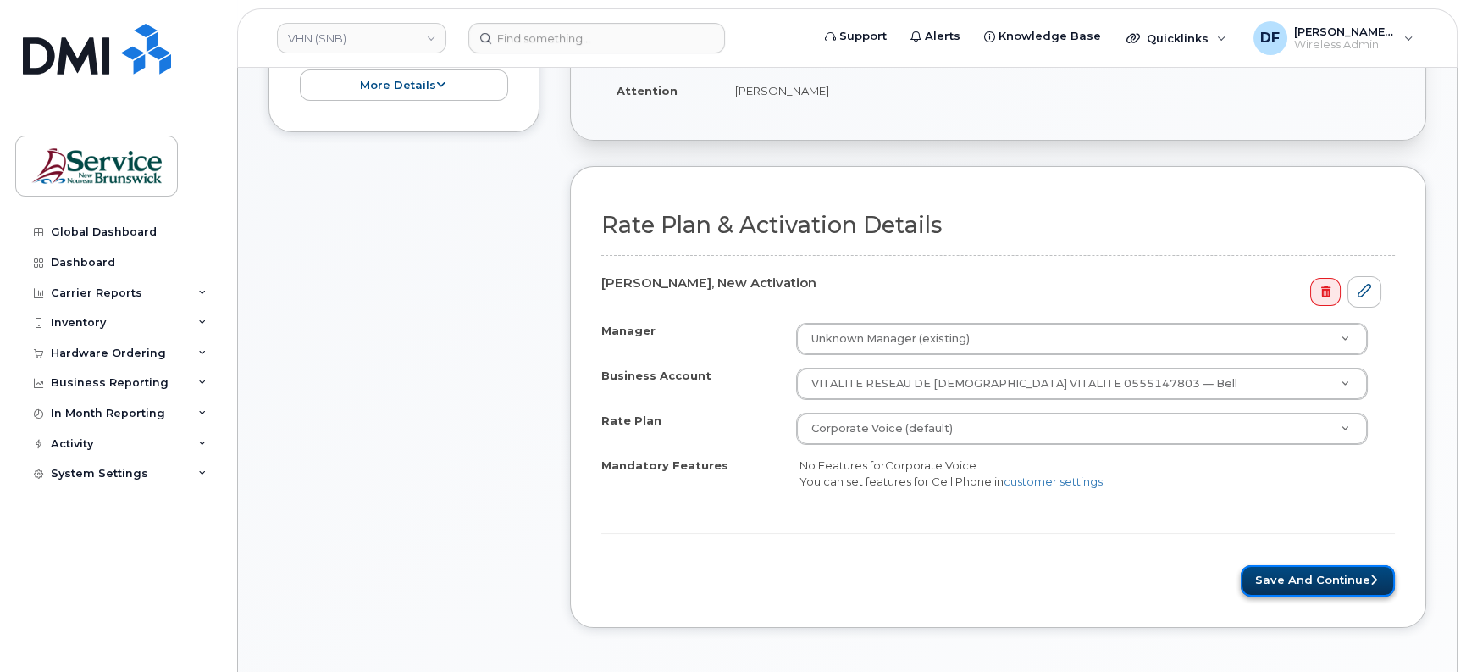
click at [1313, 571] on button "Save and Continue" at bounding box center [1318, 580] width 154 height 31
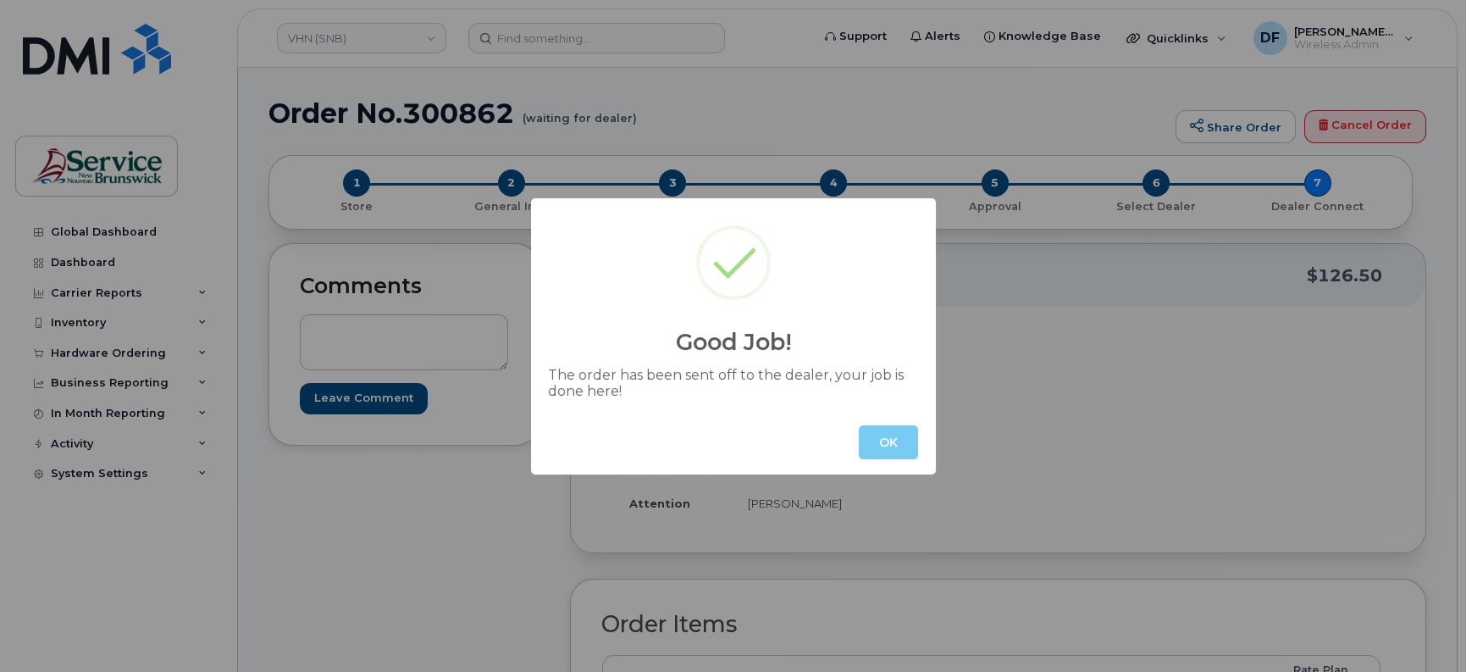
click at [888, 443] on button "OK" at bounding box center [888, 442] width 59 height 34
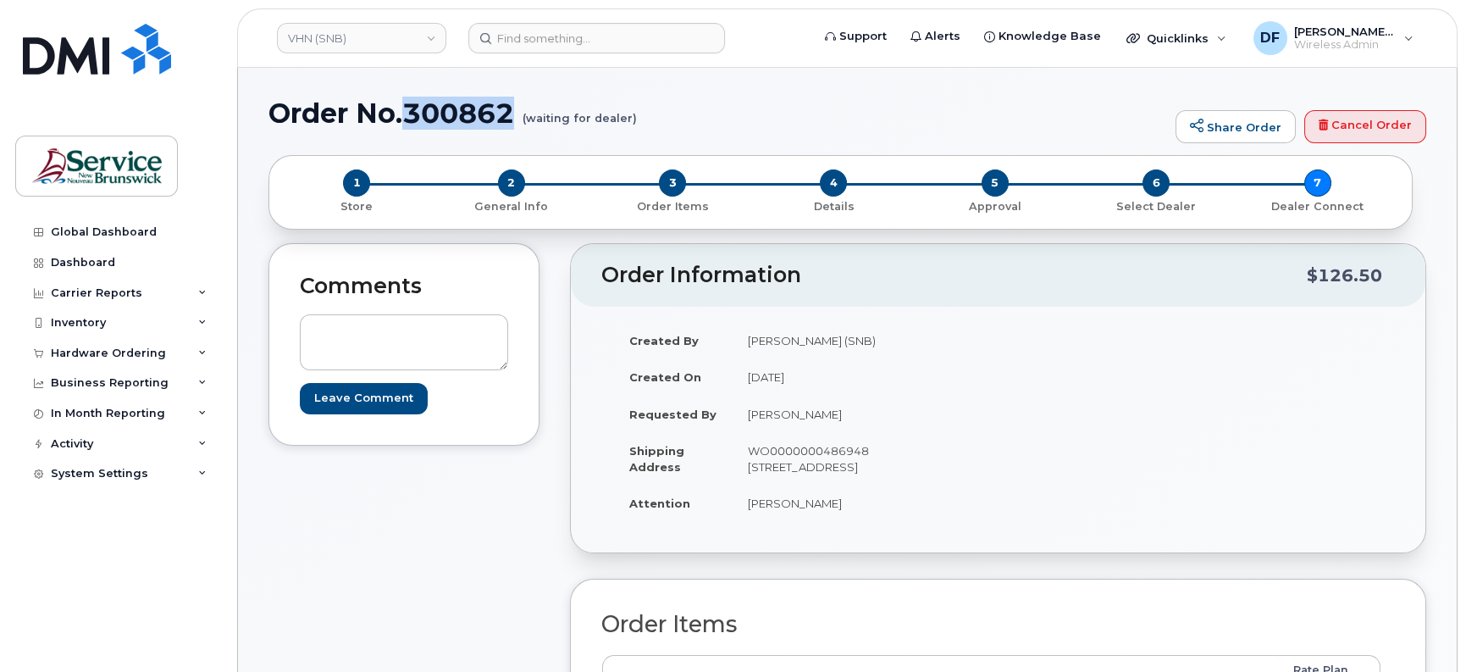
drag, startPoint x: 513, startPoint y: 106, endPoint x: 410, endPoint y: 92, distance: 104.2
copy h1 "300862"
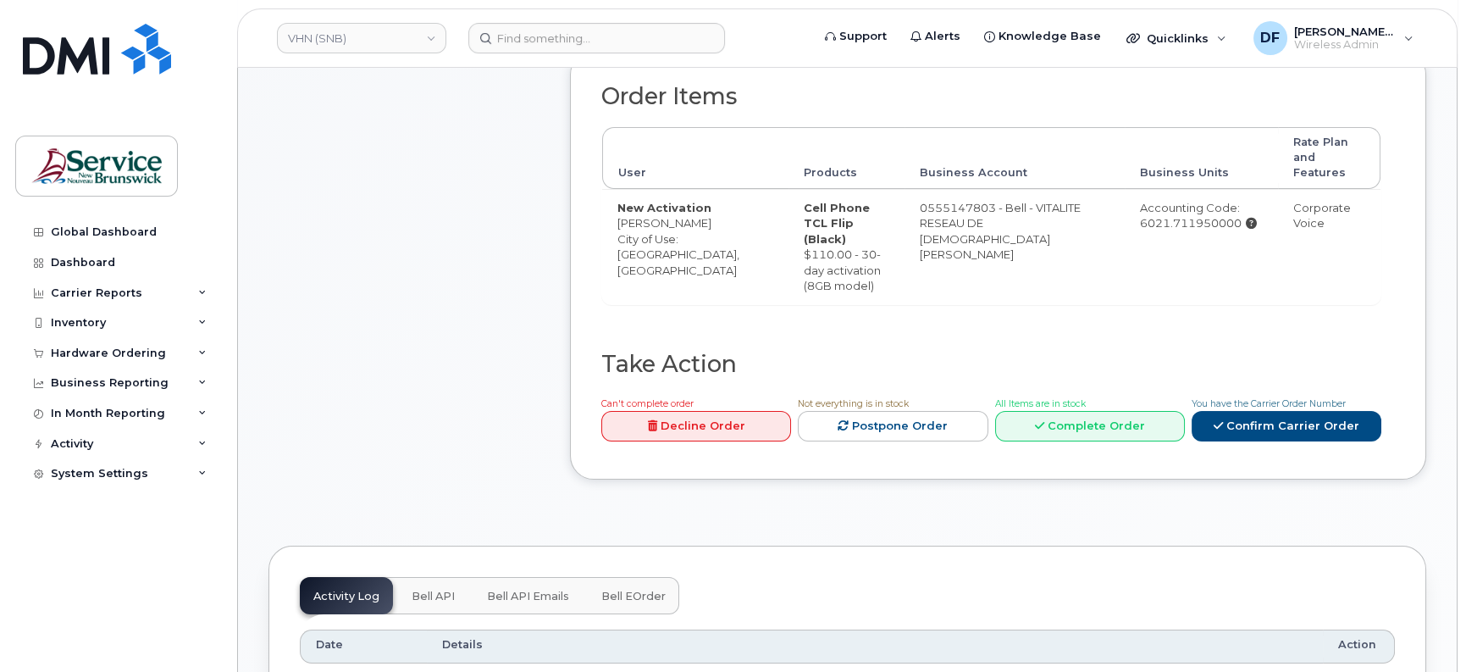
scroll to position [529, 0]
click at [1264, 409] on link "Confirm Carrier Order" at bounding box center [1287, 424] width 190 height 31
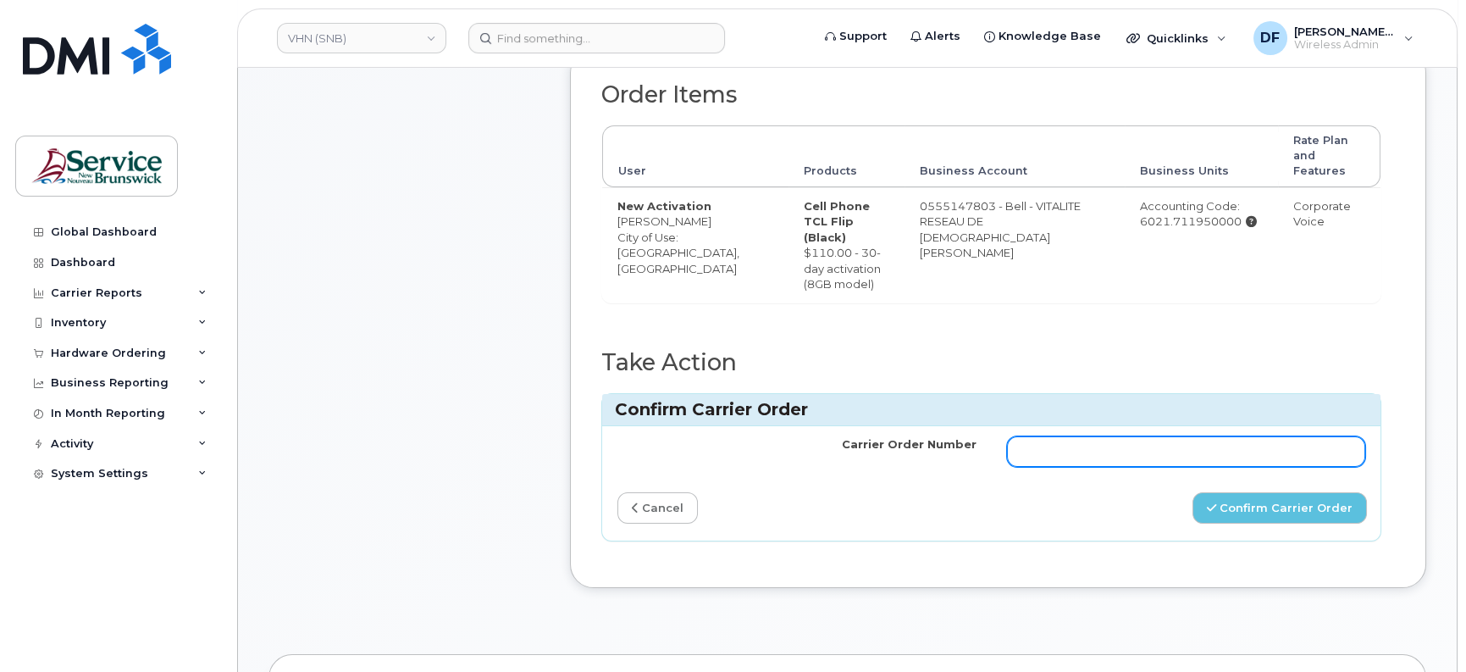
click at [1247, 436] on input "Carrier Order Number" at bounding box center [1186, 451] width 359 height 30
paste input "300862"
type input "300862"
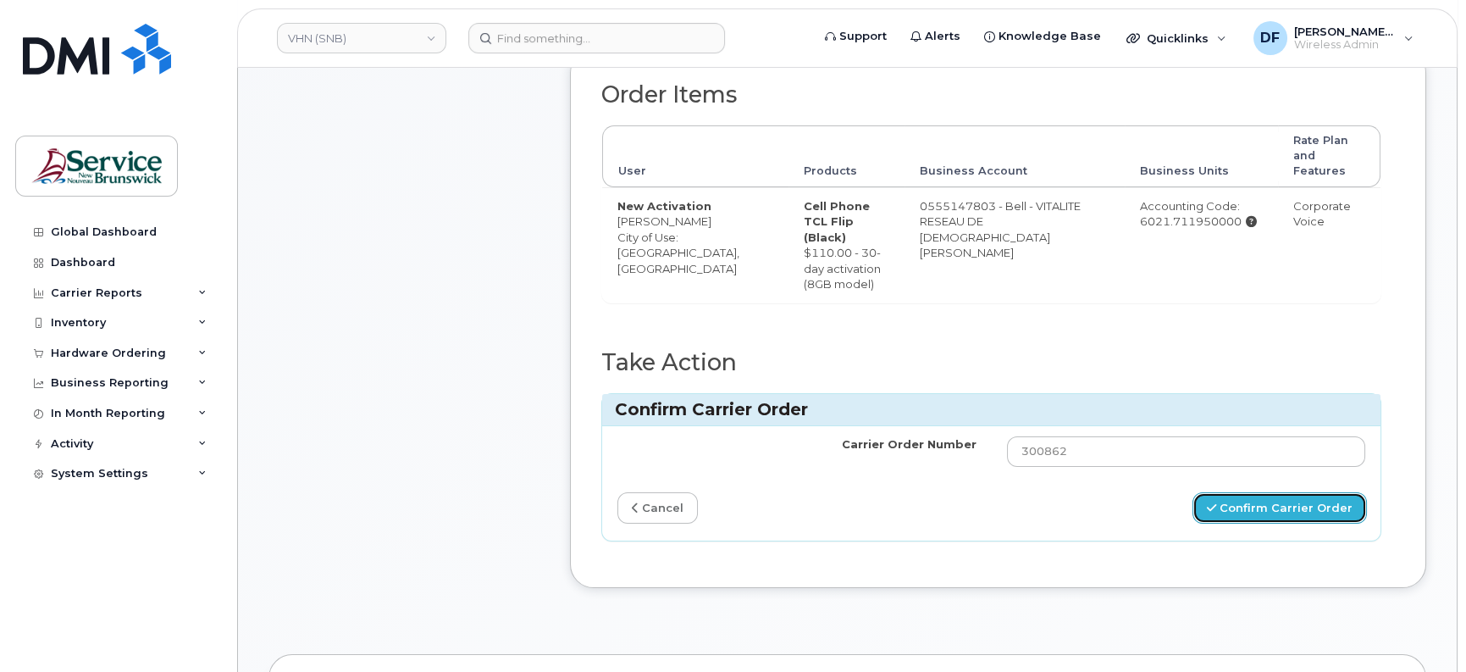
click at [1339, 492] on button "Confirm Carrier Order" at bounding box center [1279, 507] width 174 height 31
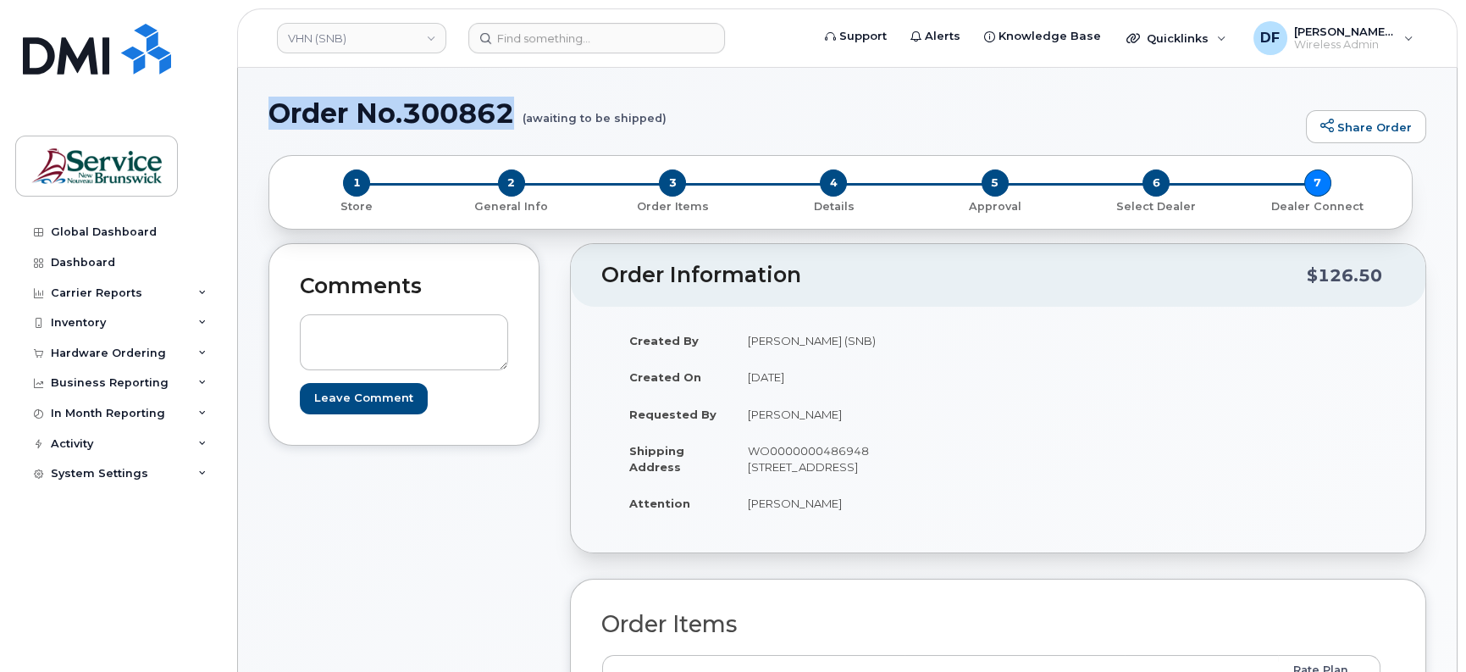
drag, startPoint x: 514, startPoint y: 109, endPoint x: 252, endPoint y: 95, distance: 262.9
copy h1 "Order No.300862"
